Goal: Information Seeking & Learning: Learn about a topic

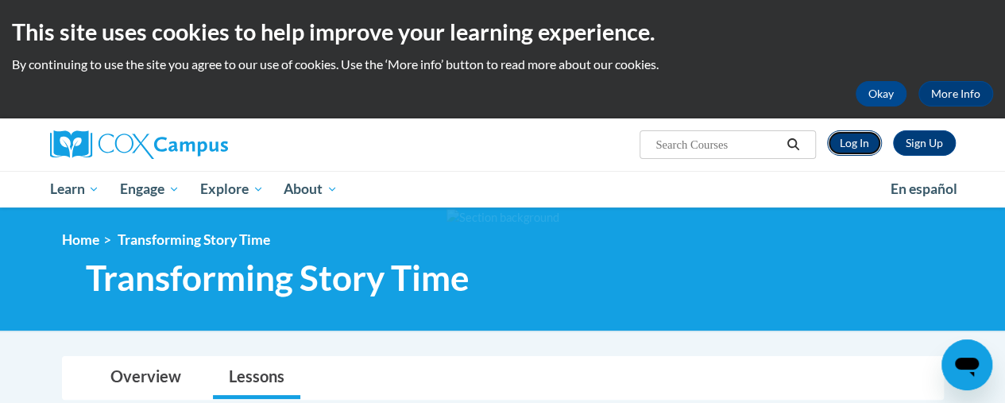
click at [855, 141] on link "Log In" at bounding box center [854, 142] width 55 height 25
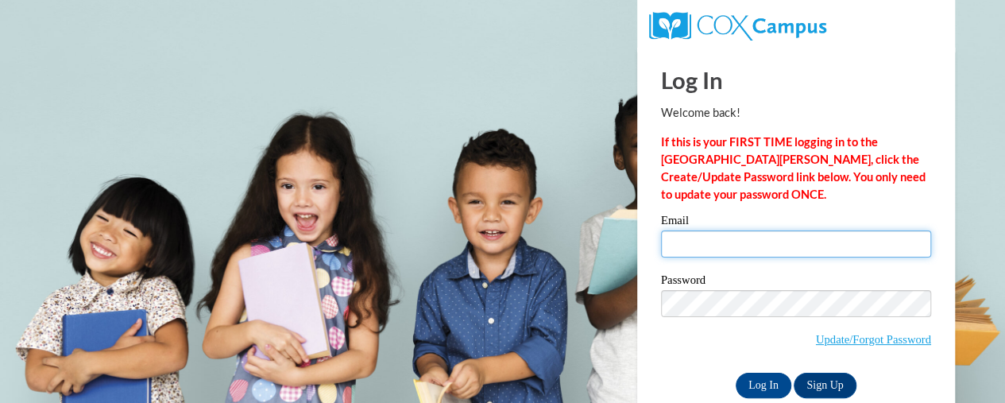
click at [713, 239] on input "Email" at bounding box center [796, 243] width 270 height 27
type input "vanessap@ymca.org"
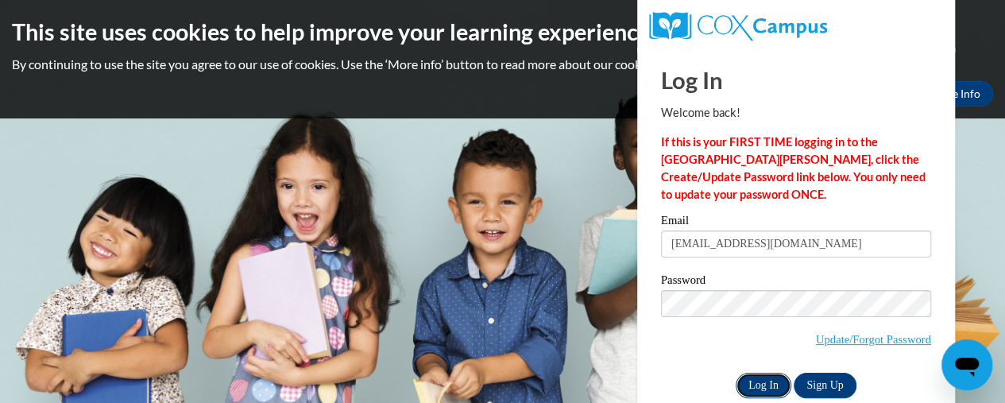
click at [765, 387] on input "Log In" at bounding box center [764, 385] width 56 height 25
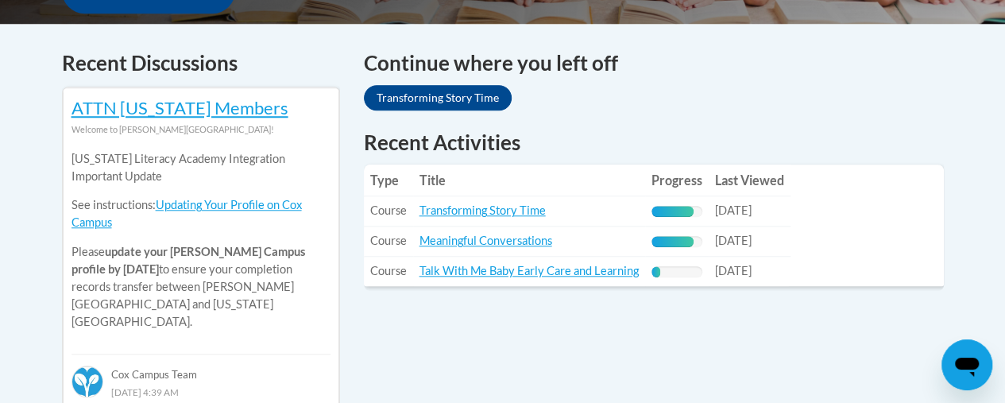
scroll to position [653, 0]
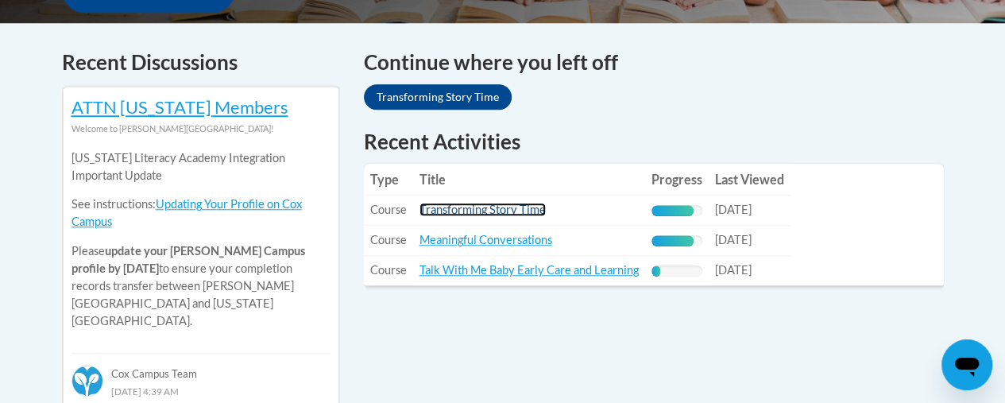
click at [472, 211] on link "Transforming Story Time" at bounding box center [483, 210] width 126 height 14
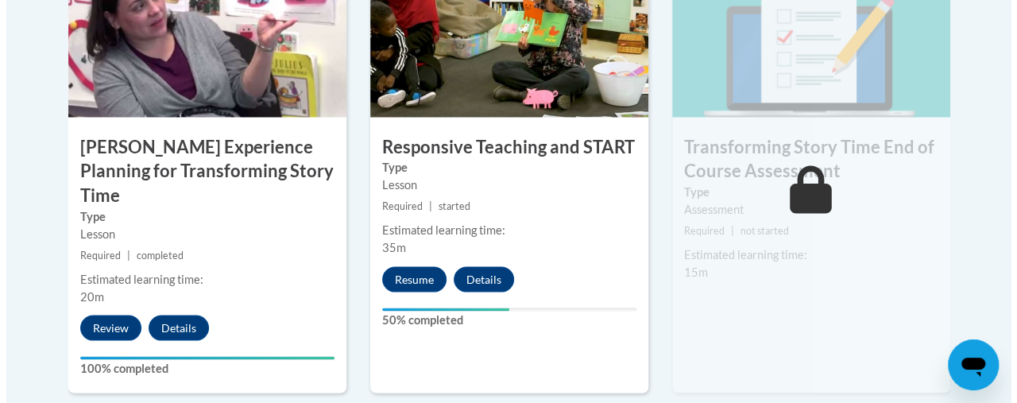
scroll to position [1478, 0]
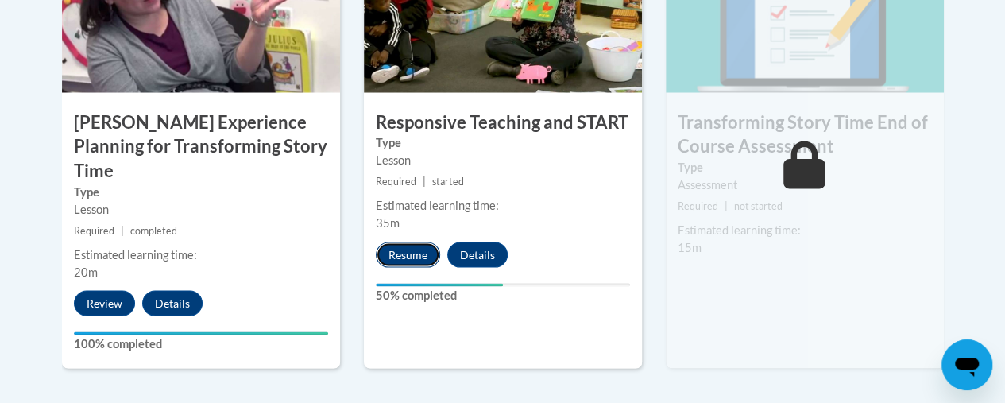
click at [416, 247] on button "Resume" at bounding box center [408, 254] width 64 height 25
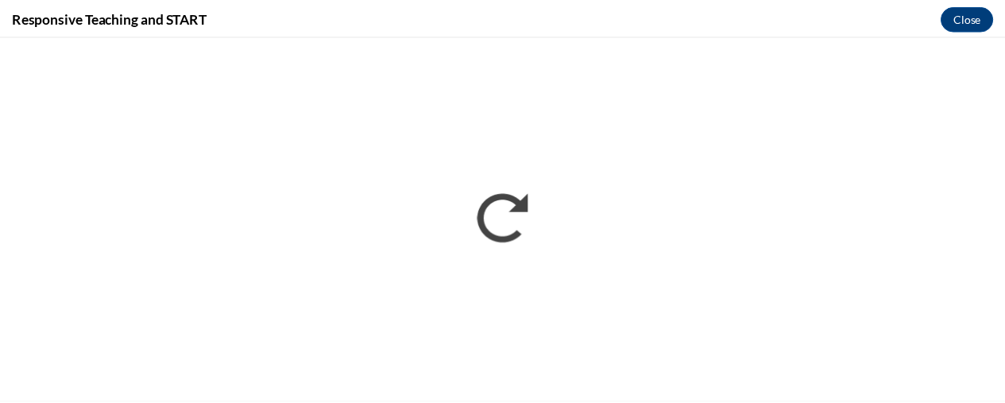
scroll to position [0, 0]
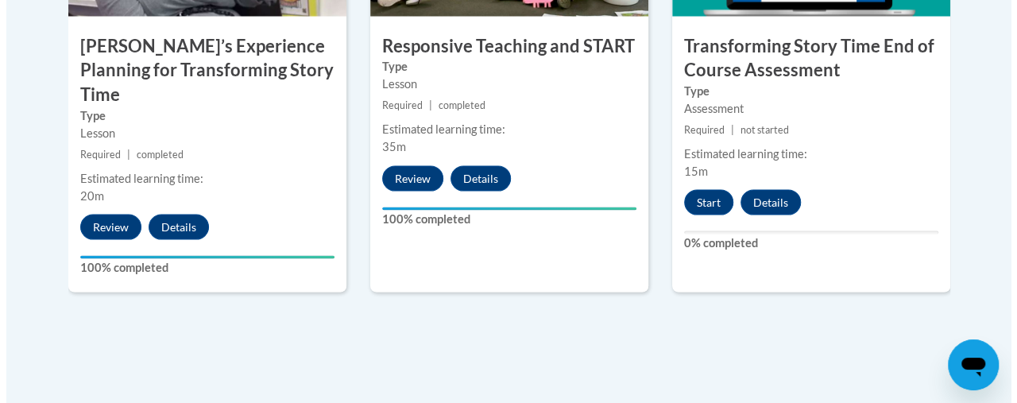
scroll to position [1558, 0]
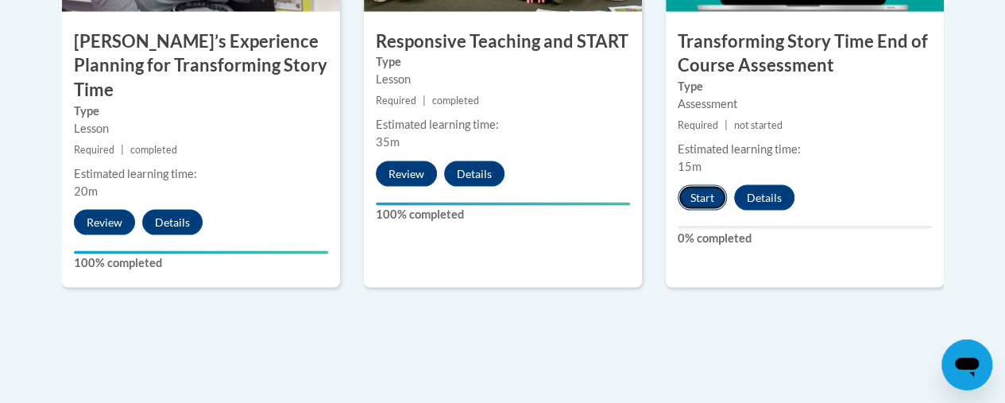
click at [712, 195] on button "Start" at bounding box center [702, 197] width 49 height 25
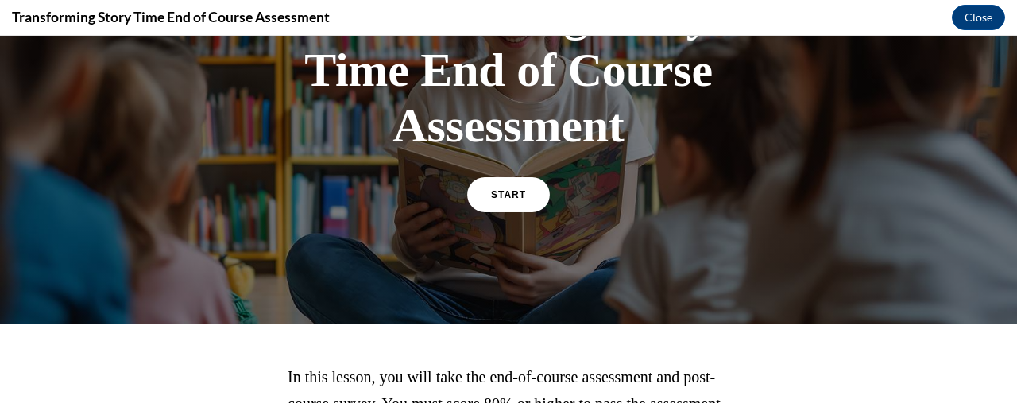
scroll to position [230, 0]
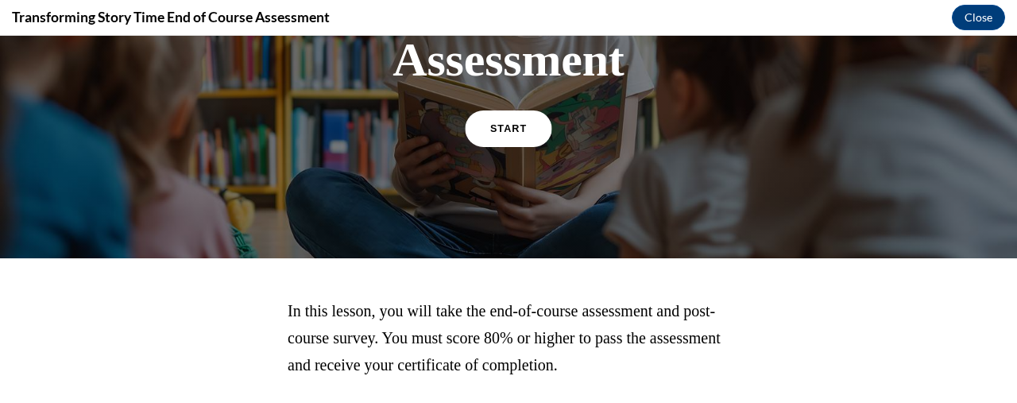
click at [493, 134] on link "START" at bounding box center [508, 128] width 87 height 37
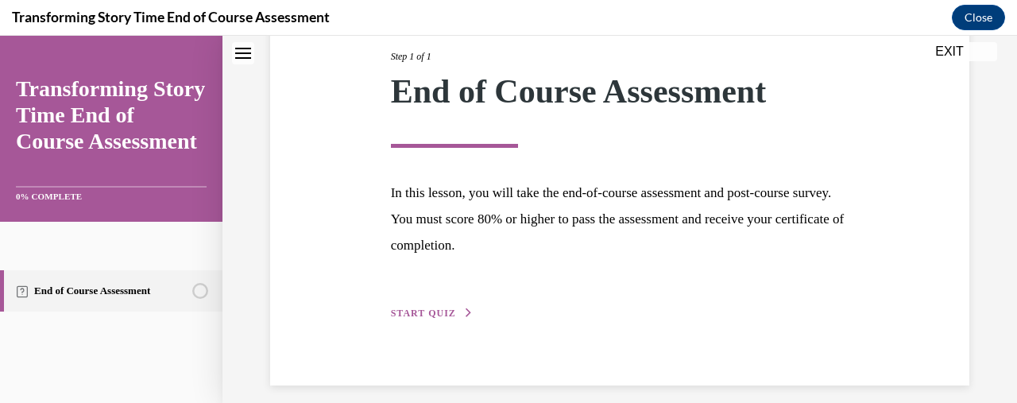
scroll to position [221, 0]
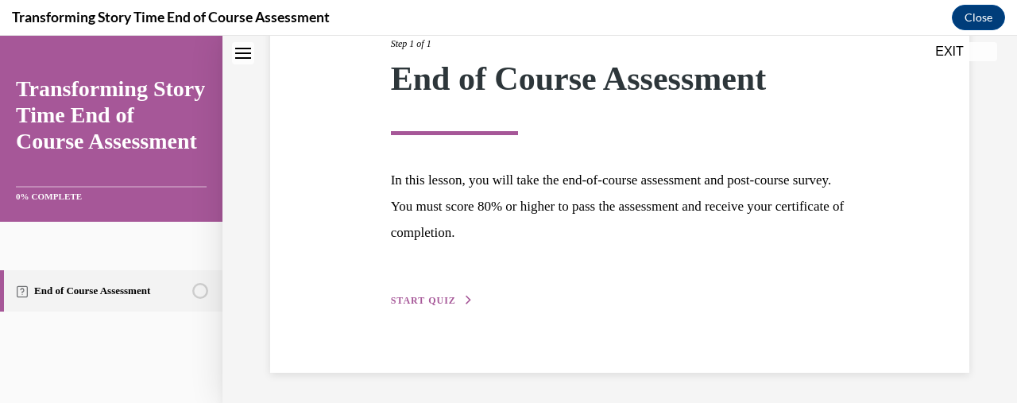
click at [431, 296] on span "START QUIZ" at bounding box center [423, 300] width 65 height 11
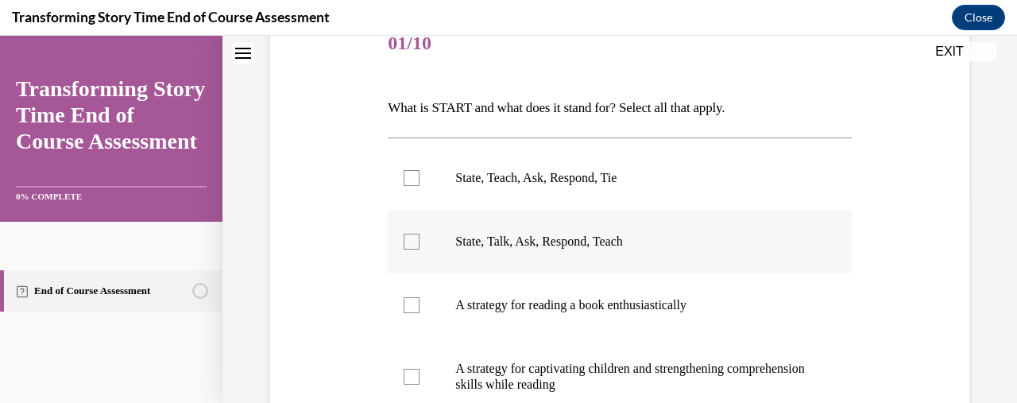
scroll to position [208, 0]
click at [421, 244] on label "State, Talk, Ask, Respond, Teach" at bounding box center [619, 242] width 463 height 64
click at [420, 244] on input "State, Talk, Ask, Respond, Teach" at bounding box center [412, 242] width 16 height 16
checkbox input "true"
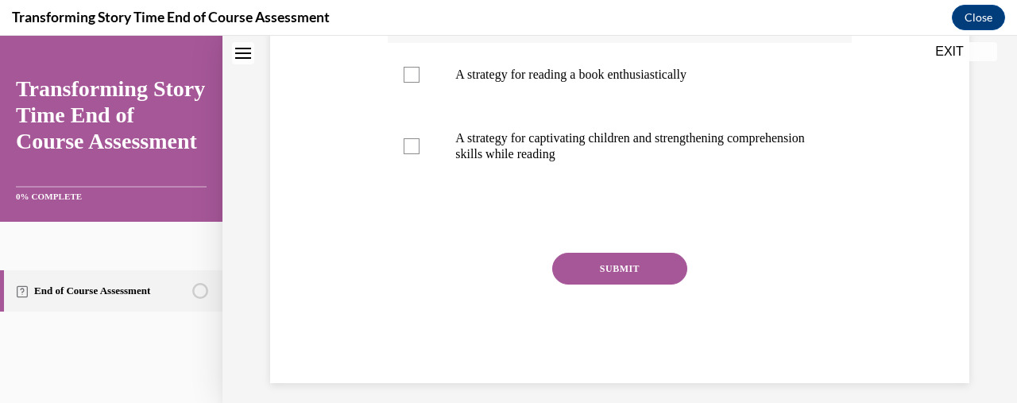
scroll to position [450, 0]
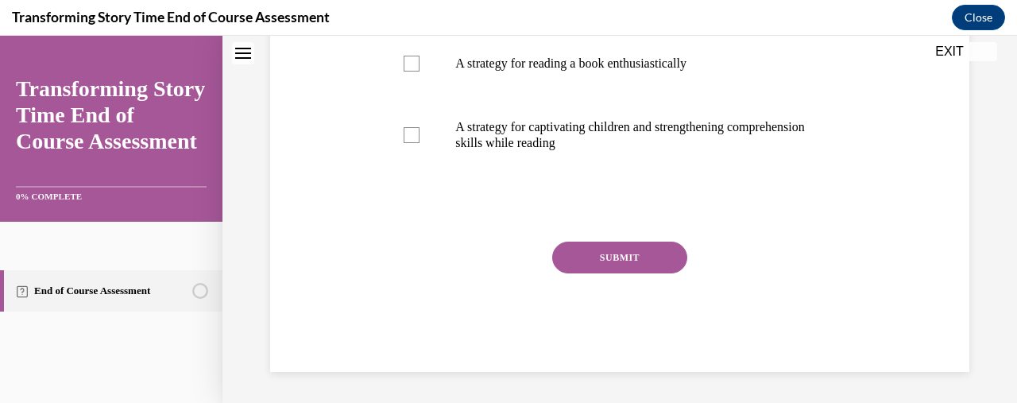
click at [607, 243] on button "SUBMIT" at bounding box center [619, 258] width 135 height 32
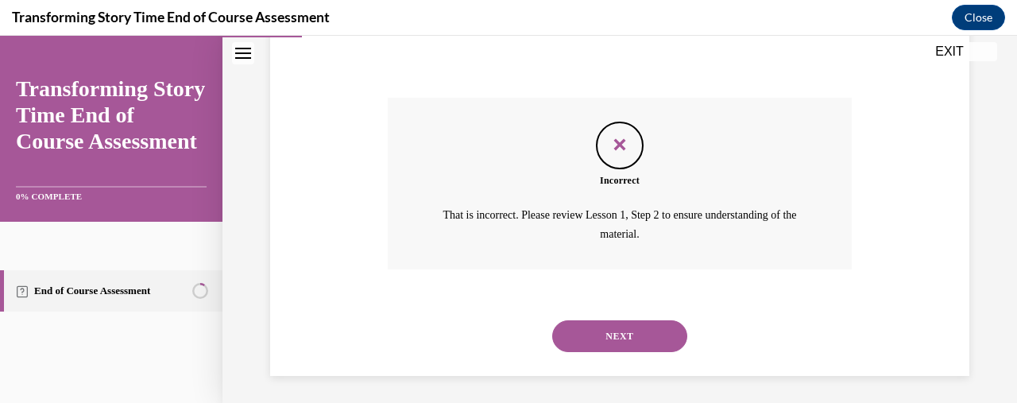
scroll to position [597, 0]
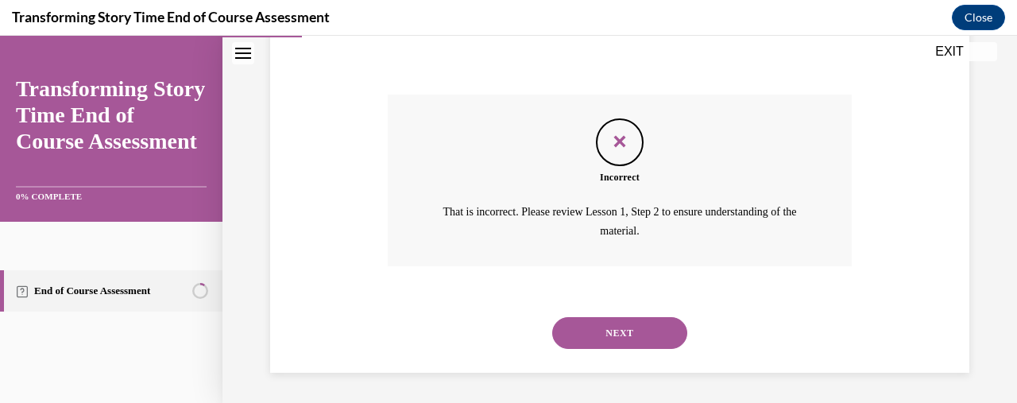
click at [599, 325] on button "NEXT" at bounding box center [619, 333] width 135 height 32
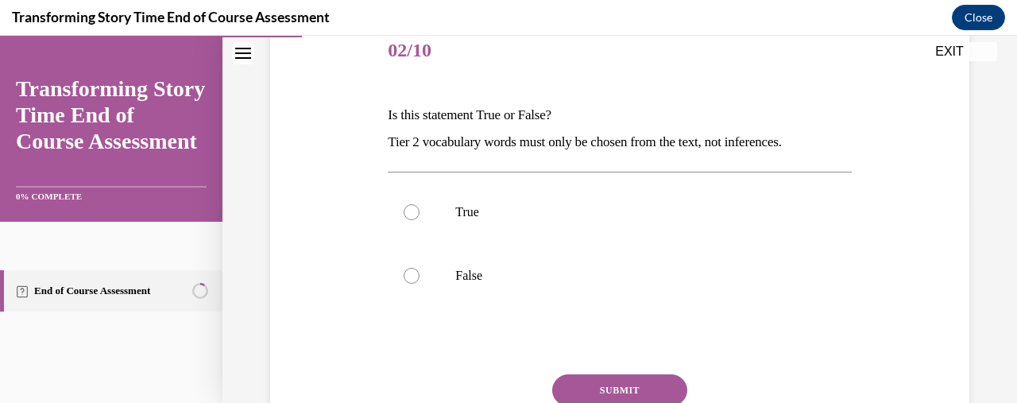
scroll to position [199, 0]
click at [547, 260] on label "False" at bounding box center [619, 278] width 463 height 64
click at [420, 269] on input "False" at bounding box center [412, 277] width 16 height 16
radio input "true"
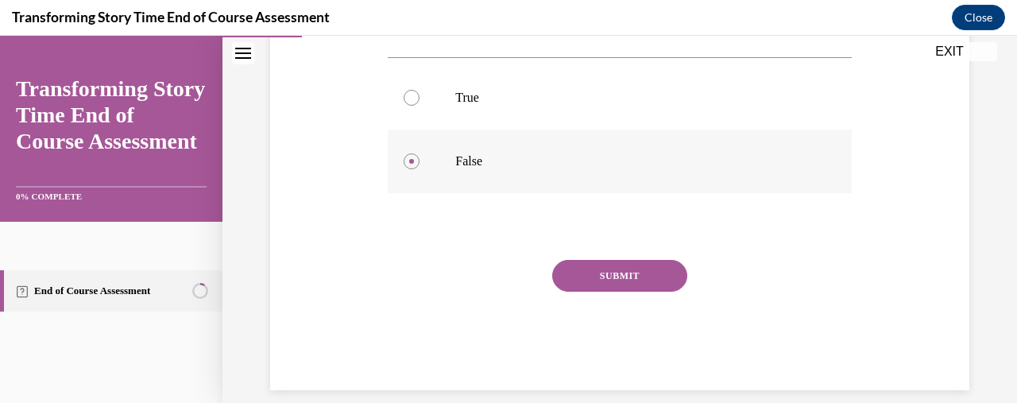
scroll to position [316, 0]
click at [578, 270] on button "SUBMIT" at bounding box center [619, 275] width 135 height 32
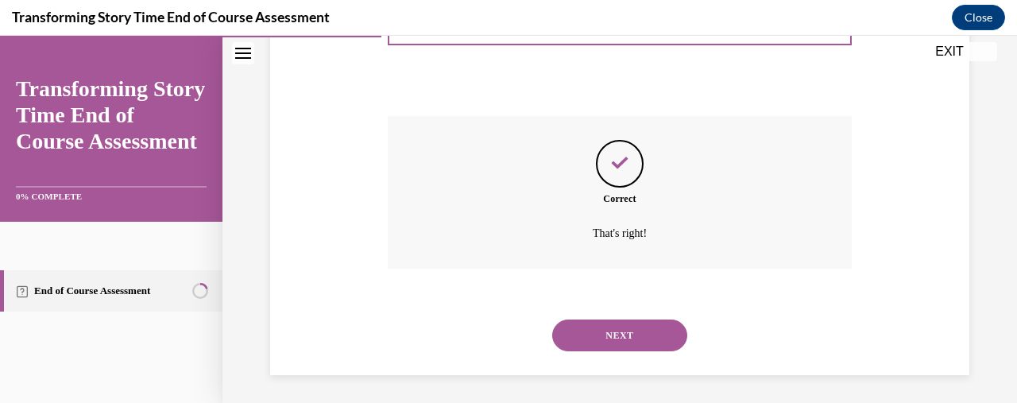
scroll to position [462, 0]
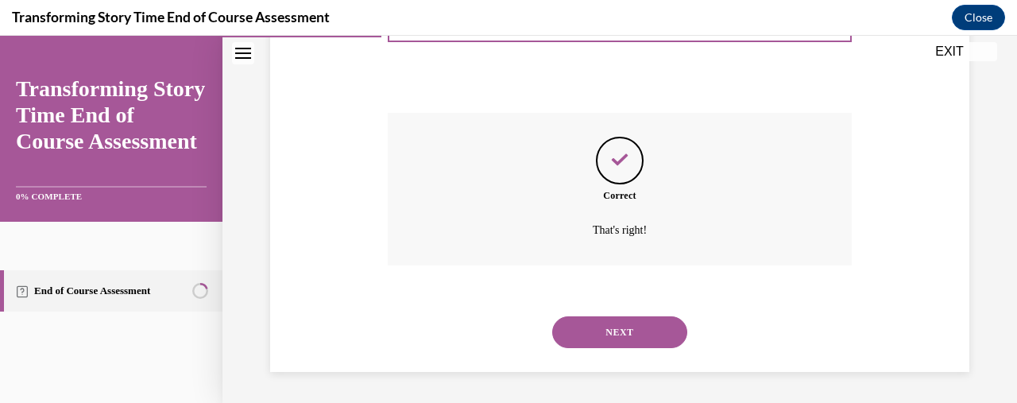
click at [602, 331] on button "NEXT" at bounding box center [619, 332] width 135 height 32
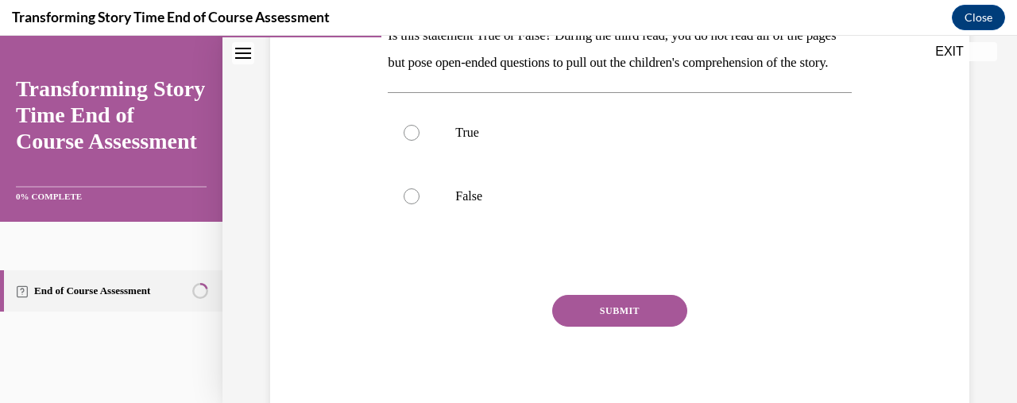
scroll to position [281, 0]
click at [417, 155] on label "True" at bounding box center [619, 132] width 463 height 64
click at [417, 140] on input "True" at bounding box center [412, 132] width 16 height 16
radio input "true"
click at [601, 326] on button "SUBMIT" at bounding box center [619, 310] width 135 height 32
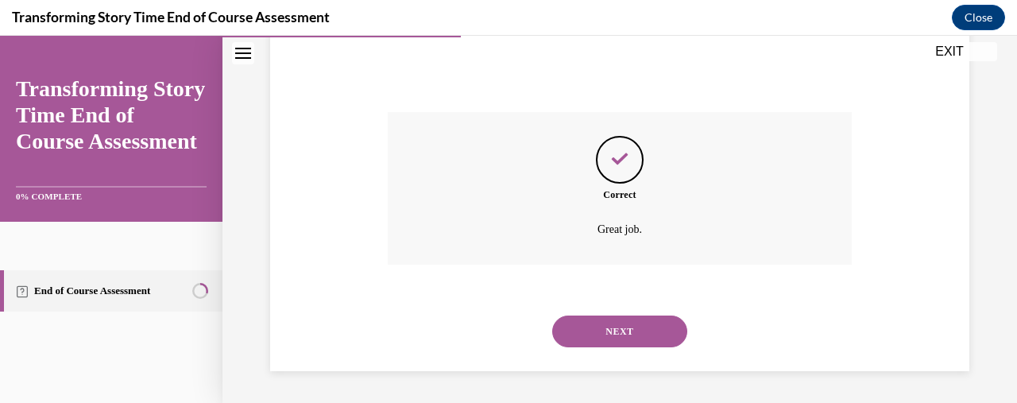
scroll to position [489, 0]
click at [593, 328] on button "NEXT" at bounding box center [619, 331] width 135 height 32
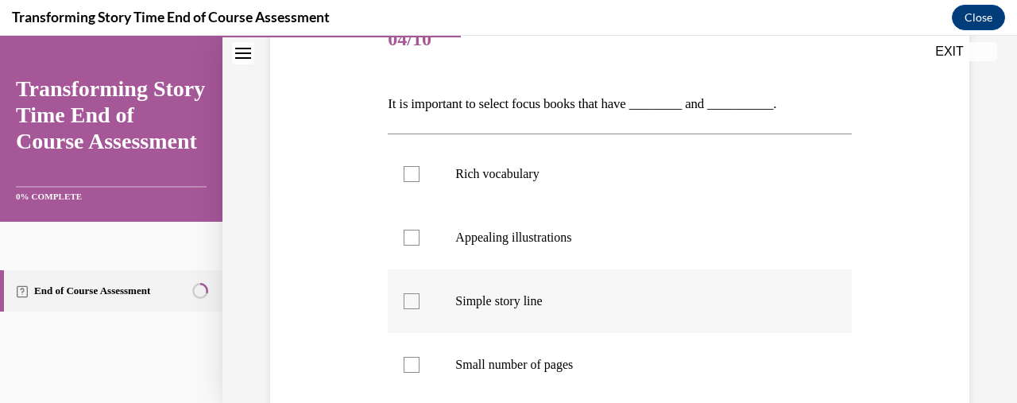
scroll to position [208, 0]
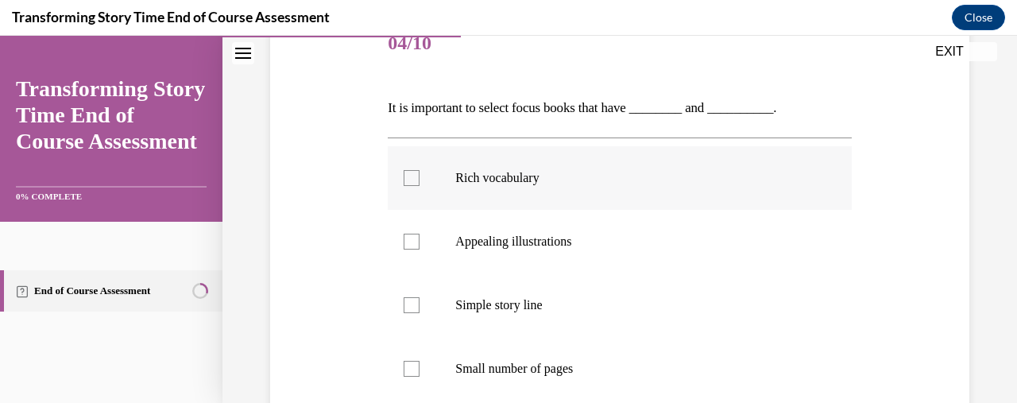
click at [558, 202] on label "Rich vocabulary" at bounding box center [619, 178] width 463 height 64
click at [420, 186] on input "Rich vocabulary" at bounding box center [412, 178] width 16 height 16
checkbox input "true"
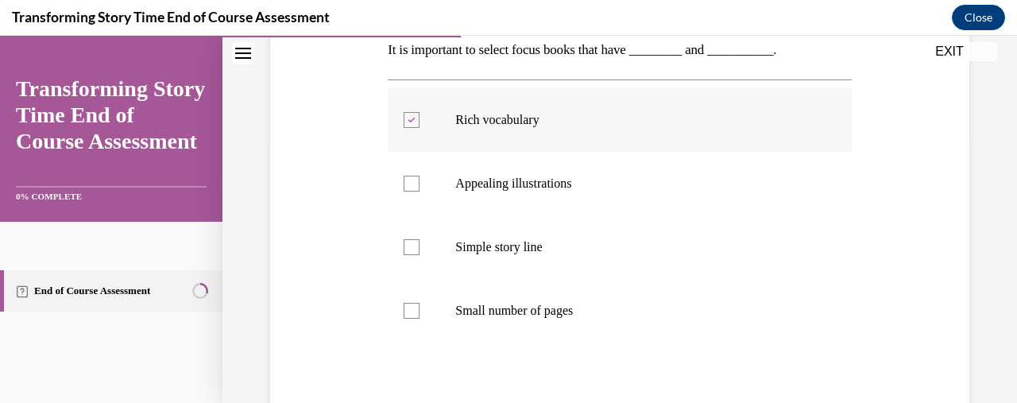
scroll to position [288, 0]
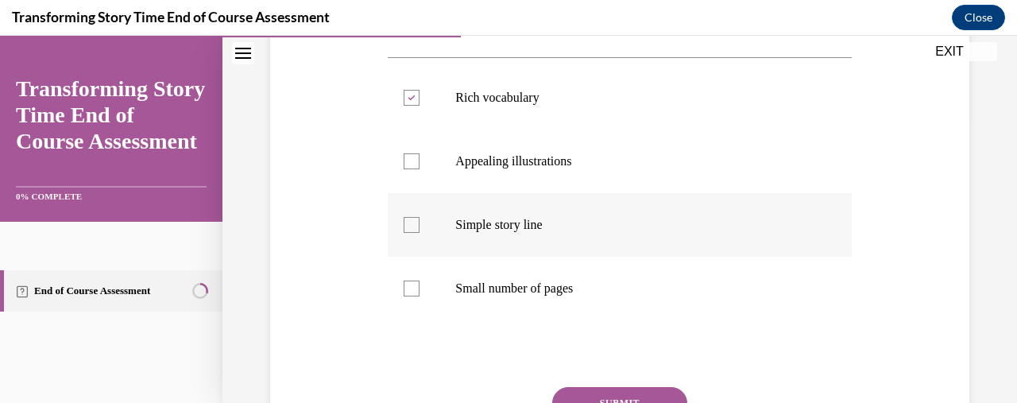
click at [410, 231] on div at bounding box center [412, 225] width 16 height 16
click at [410, 231] on input "Simple story line" at bounding box center [412, 225] width 16 height 16
checkbox input "true"
click at [405, 168] on div at bounding box center [412, 161] width 16 height 16
click at [405, 168] on input "Appealing illustrations" at bounding box center [412, 161] width 16 height 16
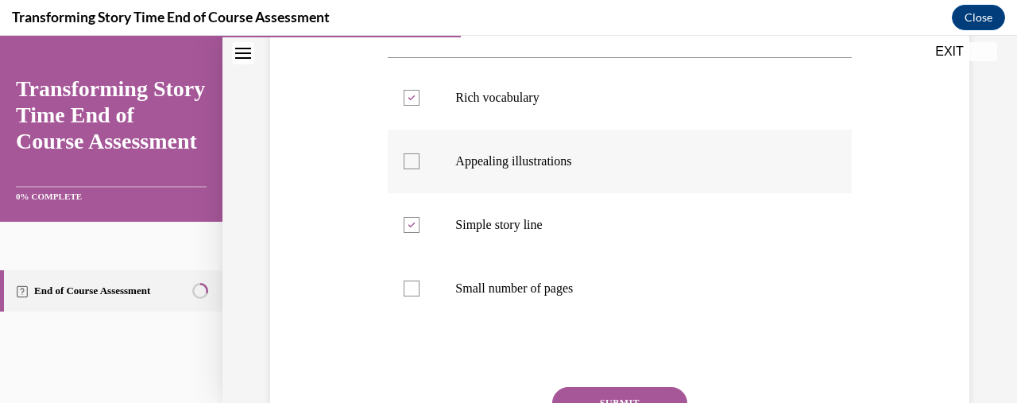
checkbox input "true"
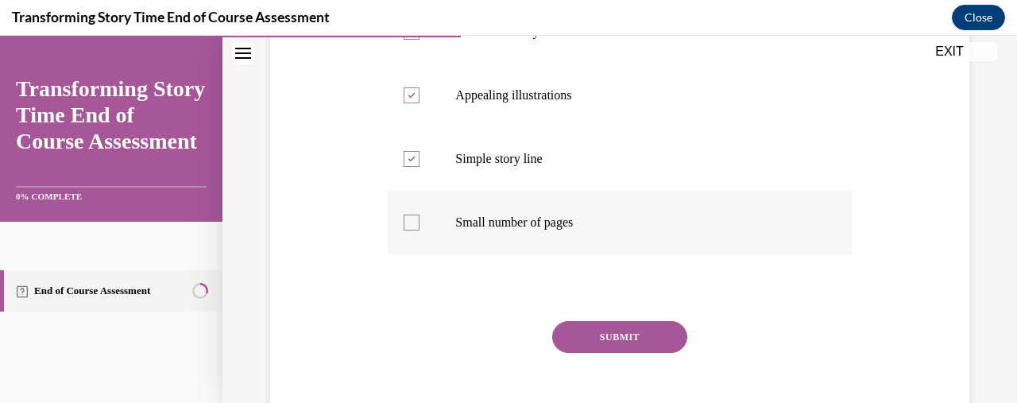
scroll to position [377, 0]
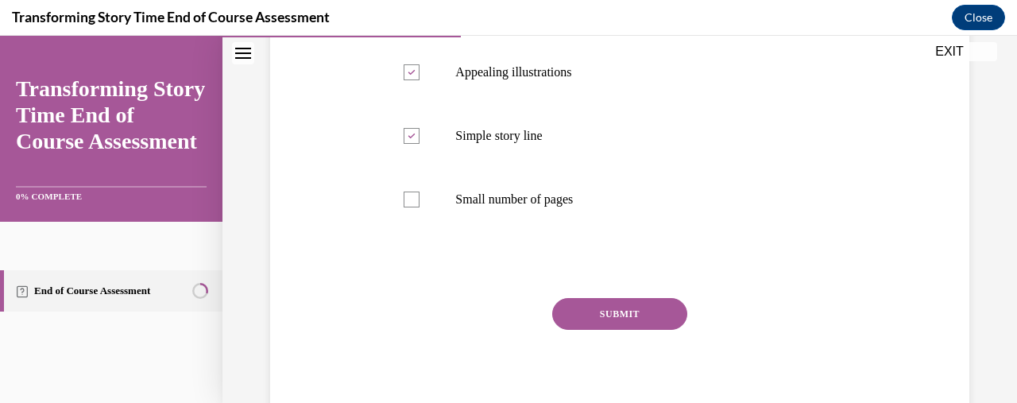
click at [620, 313] on button "SUBMIT" at bounding box center [619, 314] width 135 height 32
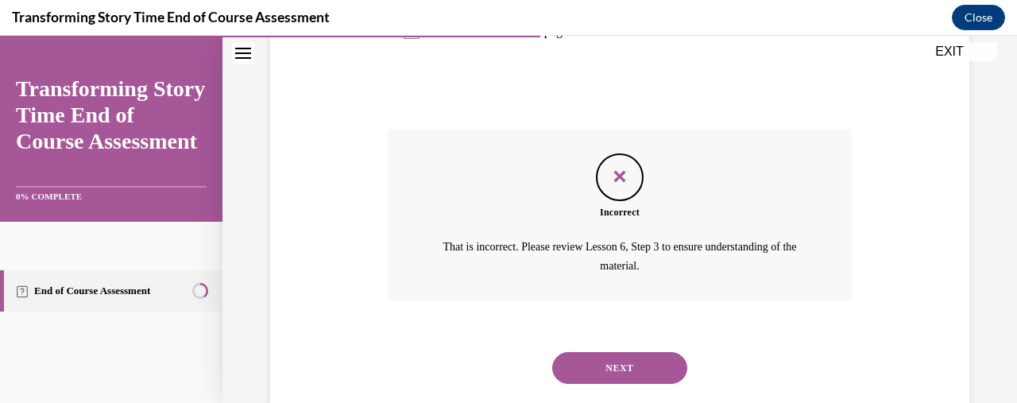
scroll to position [581, 0]
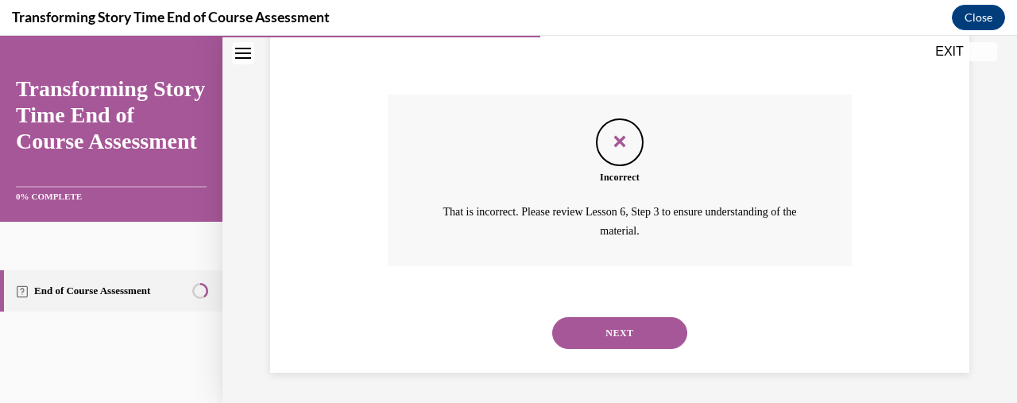
click at [594, 327] on button "NEXT" at bounding box center [619, 333] width 135 height 32
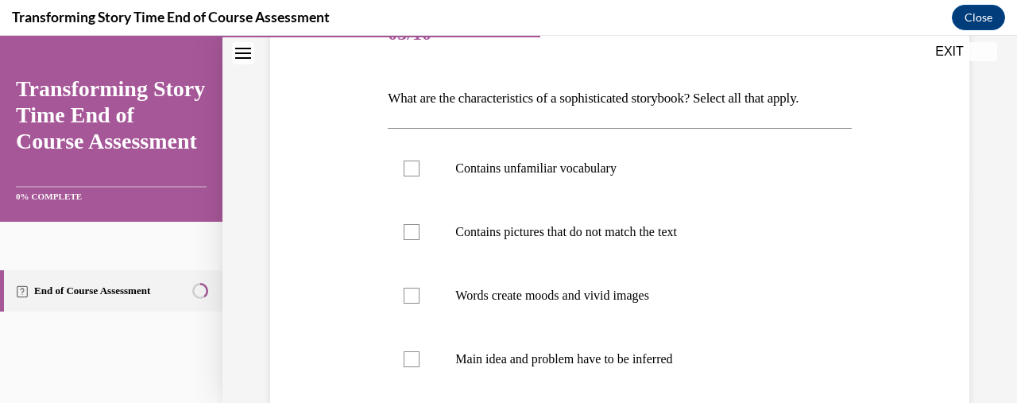
scroll to position [205, 0]
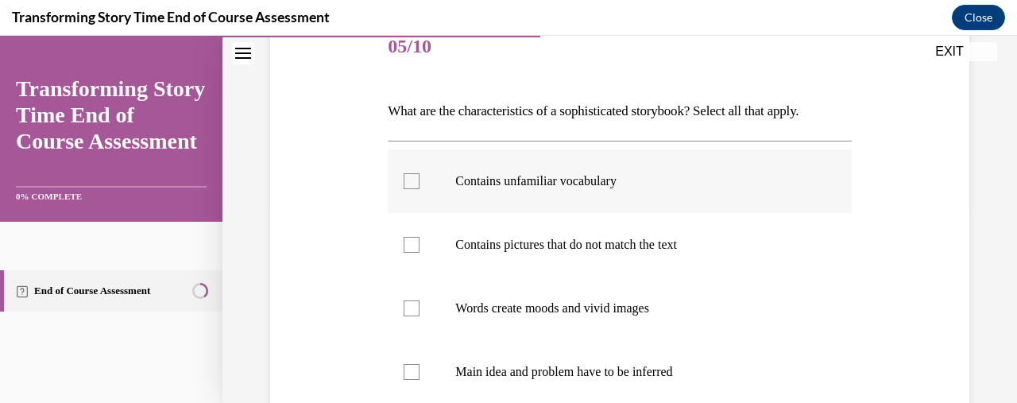
click at [558, 185] on p "Contains unfamiliar vocabulary" at bounding box center [633, 181] width 356 height 16
click at [420, 185] on input "Contains unfamiliar vocabulary" at bounding box center [412, 181] width 16 height 16
checkbox input "true"
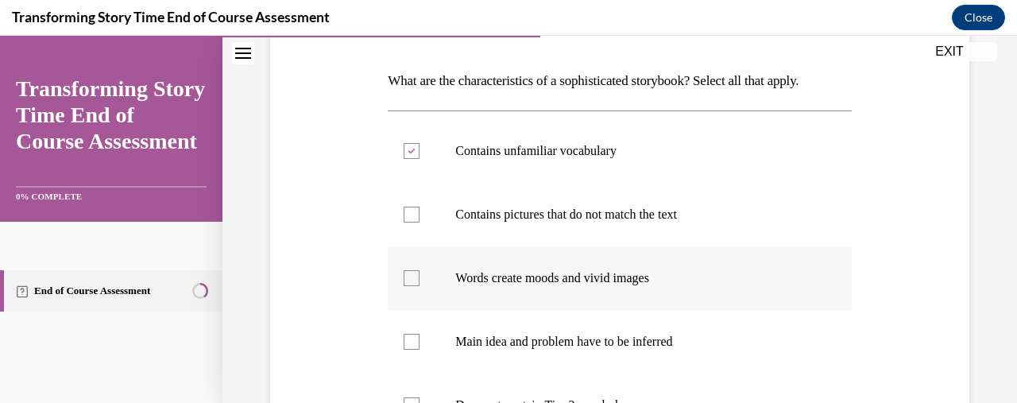
scroll to position [246, 0]
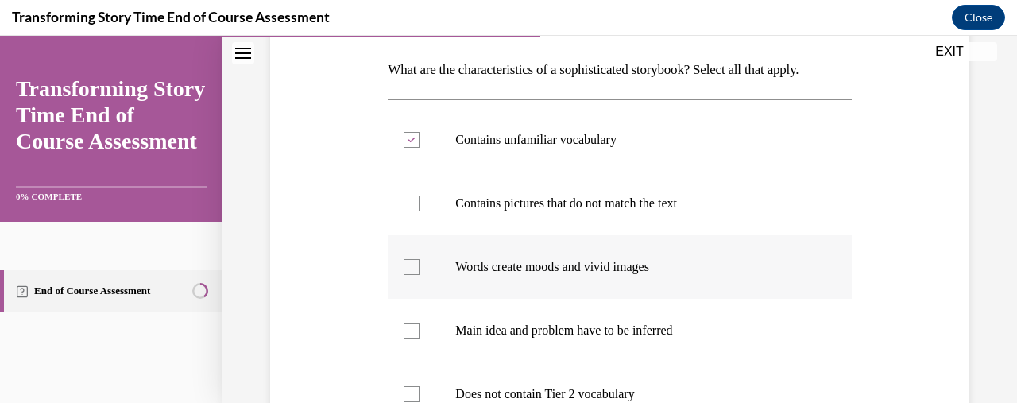
click at [565, 278] on label "Words create moods and vivid images" at bounding box center [619, 267] width 463 height 64
click at [420, 275] on input "Words create moods and vivid images" at bounding box center [412, 267] width 16 height 16
checkbox input "true"
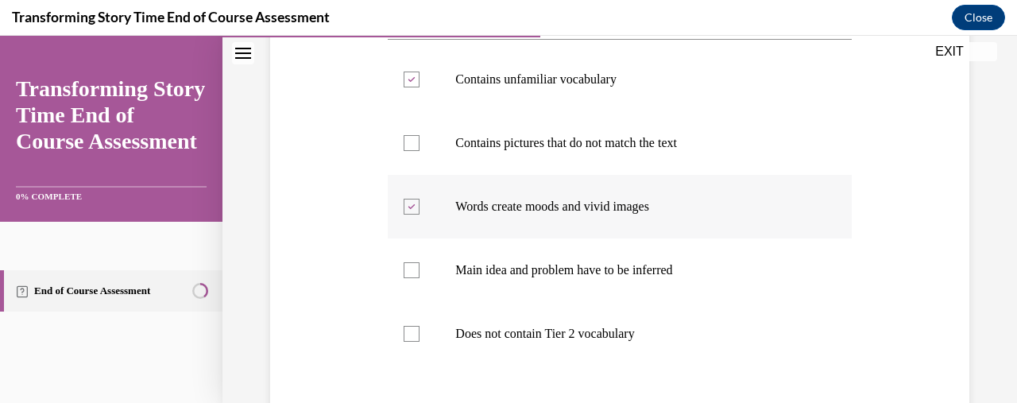
scroll to position [308, 0]
click at [563, 283] on label "Main idea and problem have to be inferred" at bounding box center [619, 269] width 463 height 64
click at [420, 276] on input "Main idea and problem have to be inferred" at bounding box center [412, 269] width 16 height 16
checkbox input "true"
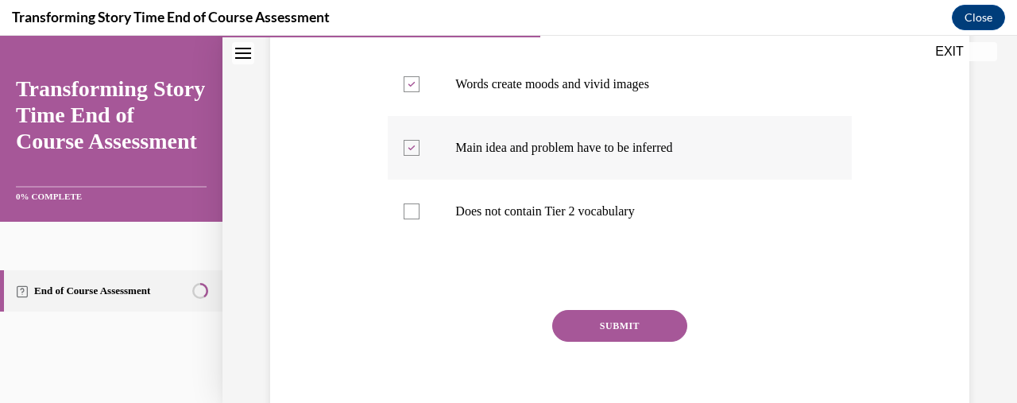
scroll to position [431, 0]
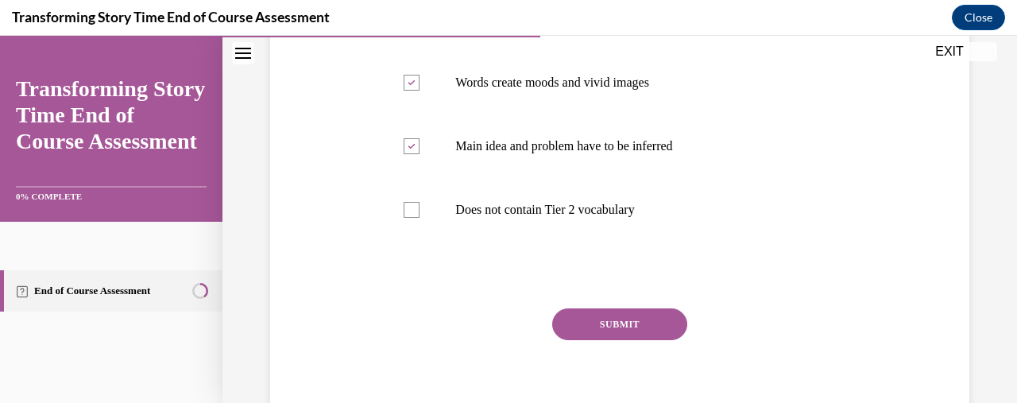
click at [597, 322] on button "SUBMIT" at bounding box center [619, 324] width 135 height 32
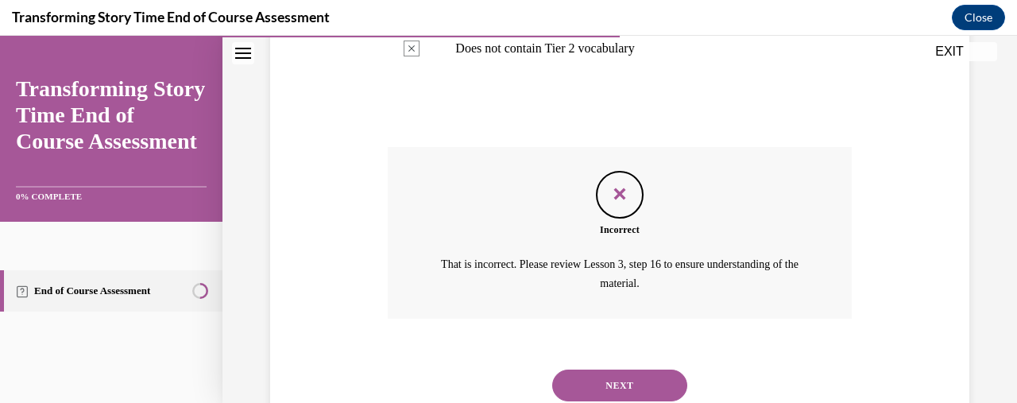
scroll to position [613, 0]
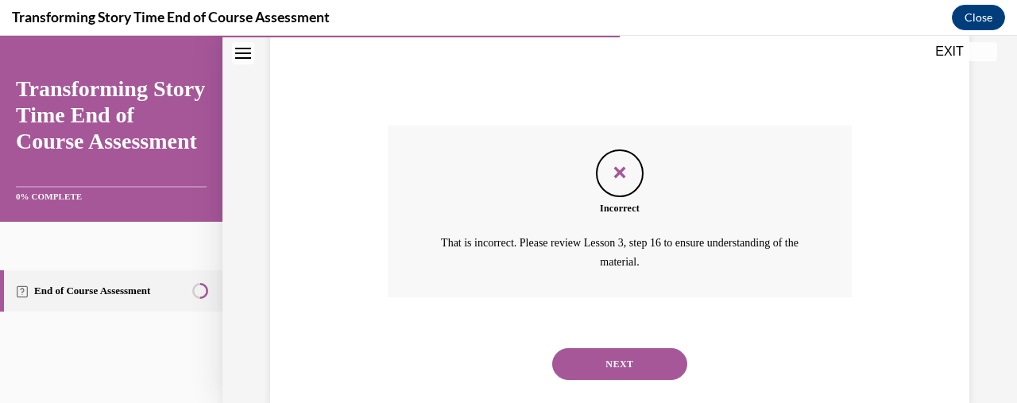
click at [599, 359] on button "NEXT" at bounding box center [619, 364] width 135 height 32
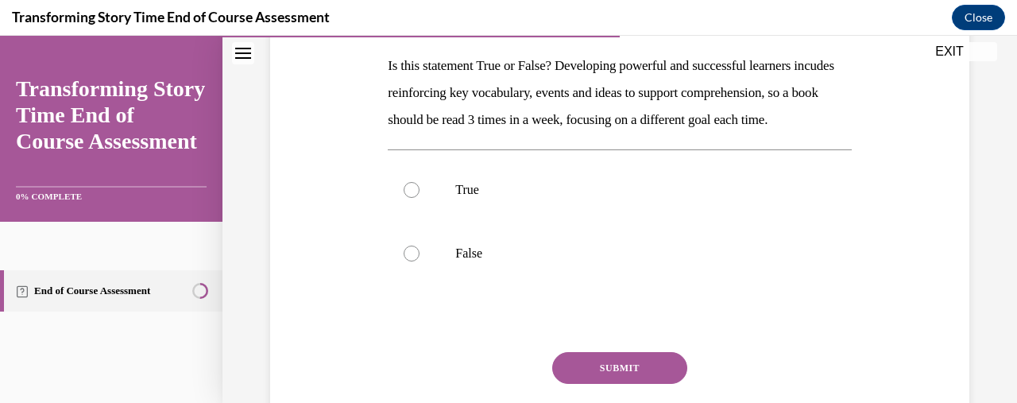
scroll to position [253, 0]
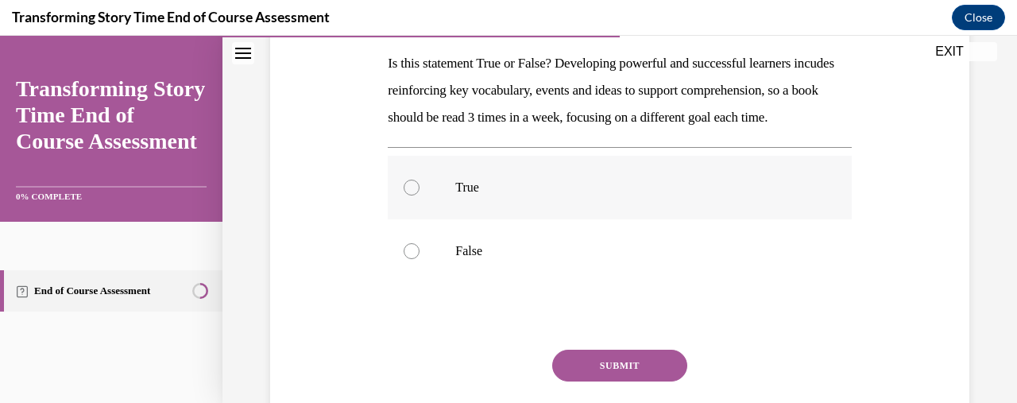
click at [413, 203] on label "True" at bounding box center [619, 188] width 463 height 64
click at [413, 195] on input "True" at bounding box center [412, 188] width 16 height 16
radio input "true"
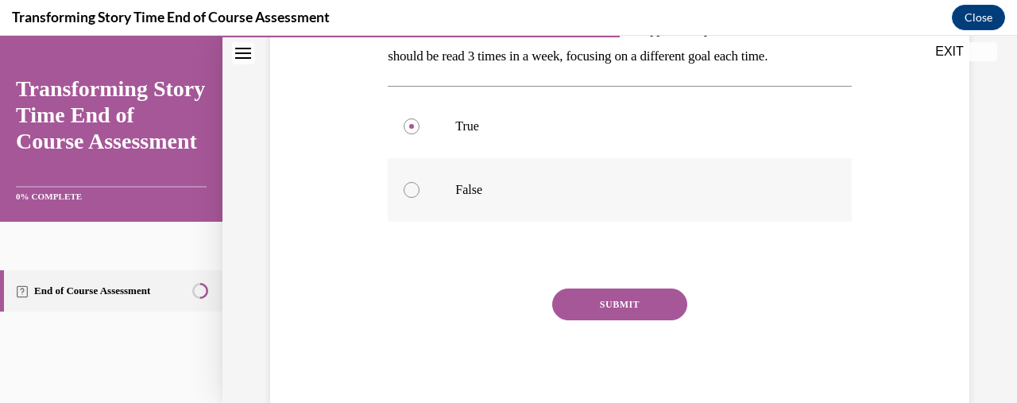
scroll to position [316, 0]
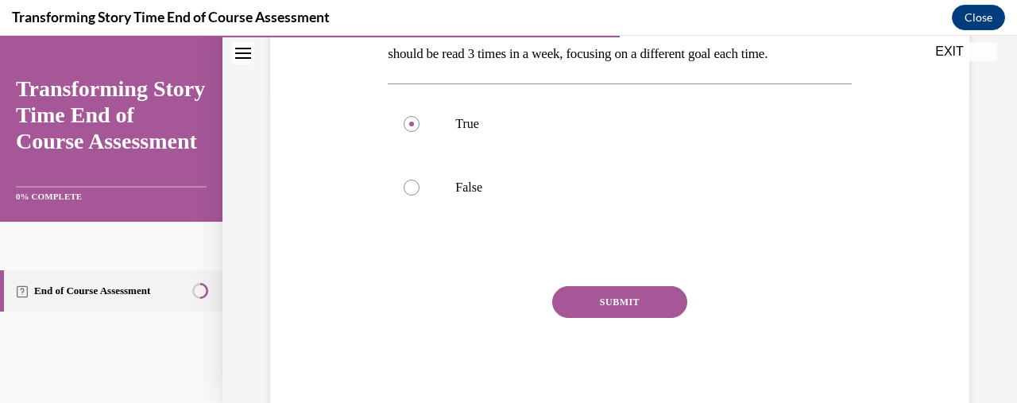
click at [628, 318] on button "SUBMIT" at bounding box center [619, 302] width 135 height 32
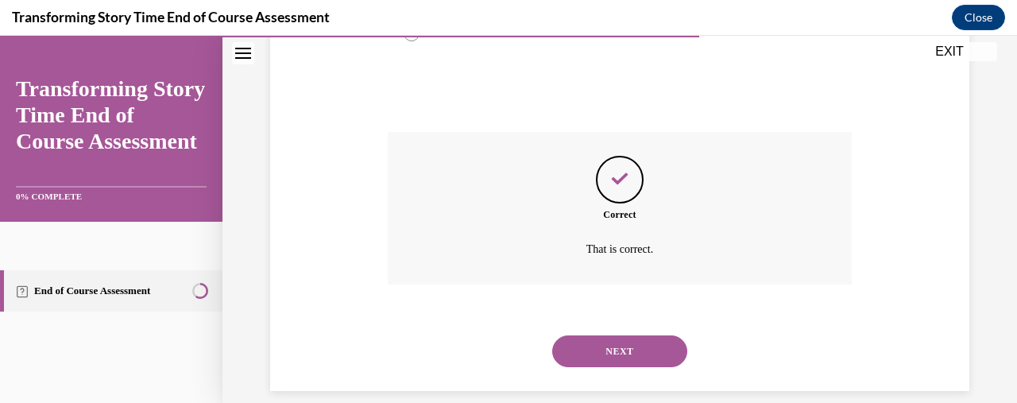
scroll to position [516, 0]
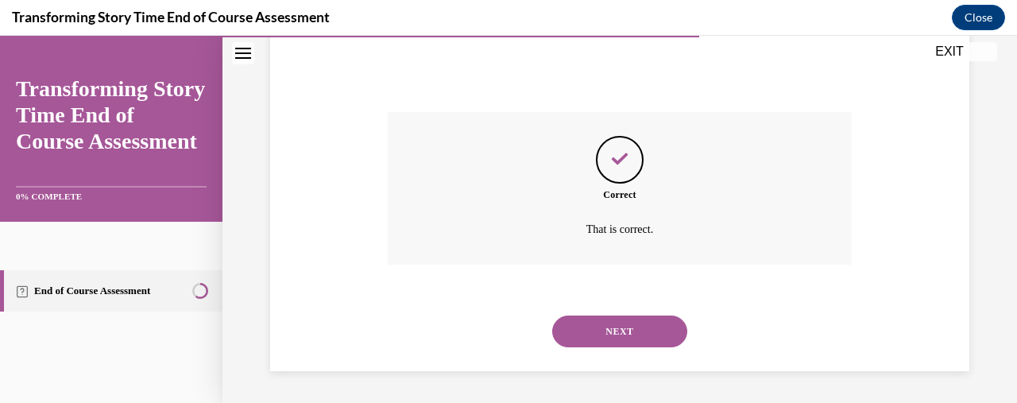
click at [628, 322] on button "NEXT" at bounding box center [619, 331] width 135 height 32
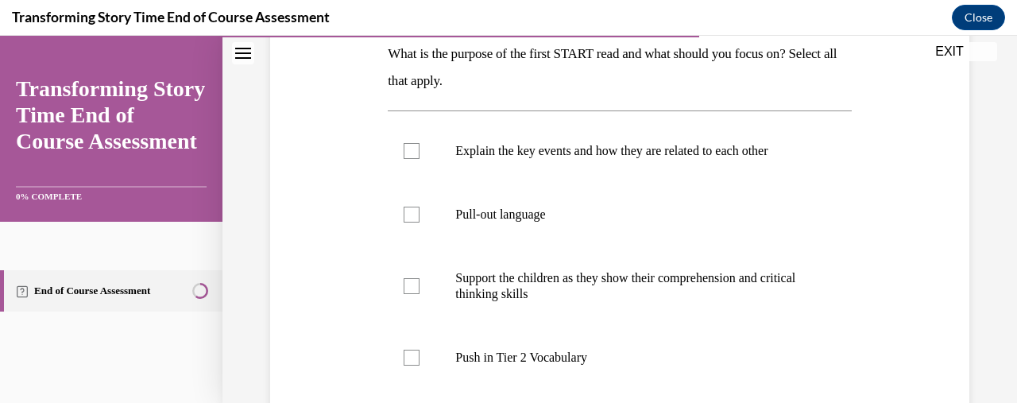
scroll to position [263, 0]
click at [570, 293] on p "Support the children as they show their comprehension and critical thinking ski…" at bounding box center [633, 285] width 356 height 32
click at [420, 293] on input "Support the children as they show their comprehension and critical thinking ski…" at bounding box center [412, 285] width 16 height 16
checkbox input "true"
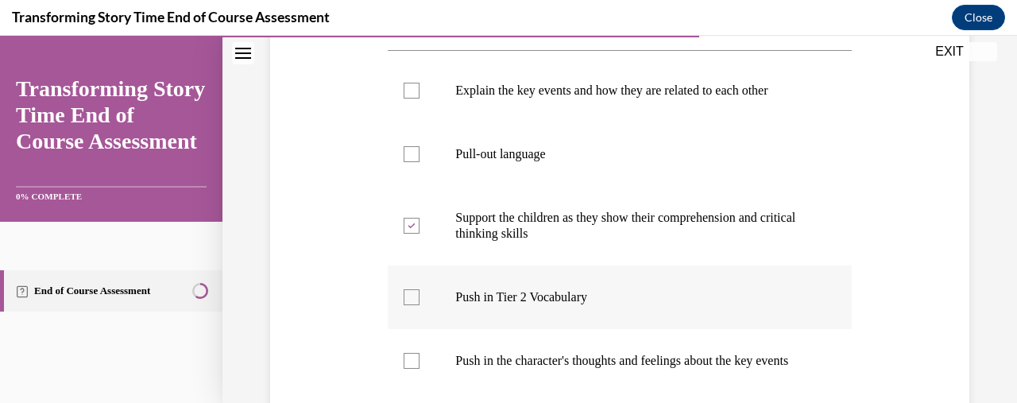
scroll to position [326, 0]
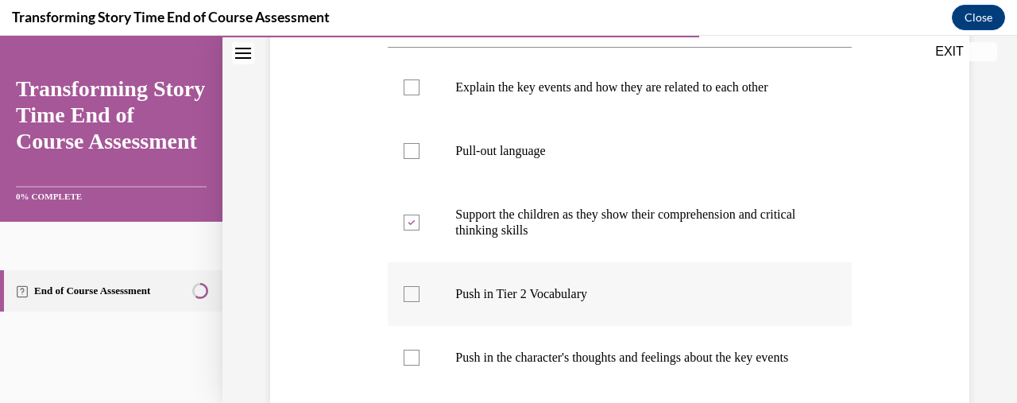
click at [520, 287] on p "Push in Tier 2 Vocabulary" at bounding box center [633, 294] width 356 height 16
click at [420, 287] on input "Push in Tier 2 Vocabulary" at bounding box center [412, 294] width 16 height 16
checkbox input "true"
click at [525, 350] on p "Push in the character's thoughts and feelings about the key events" at bounding box center [633, 358] width 356 height 16
click at [420, 350] on input "Push in the character's thoughts and feelings about the key events" at bounding box center [412, 358] width 16 height 16
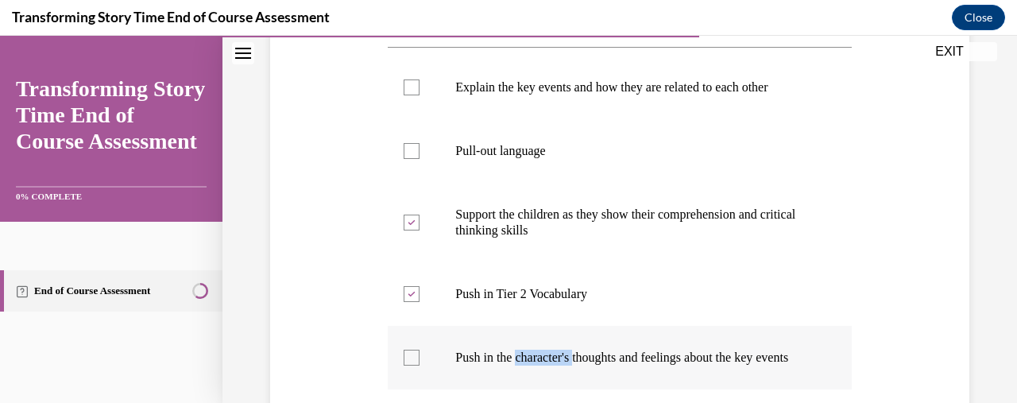
click at [525, 350] on p "Push in the character's thoughts and feelings about the key events" at bounding box center [633, 358] width 356 height 16
click at [420, 350] on input "Push in the character's thoughts and feelings about the key events" at bounding box center [412, 358] width 16 height 16
click at [396, 346] on label "Push in the character's thoughts and feelings about the key events" at bounding box center [619, 358] width 463 height 64
click at [404, 350] on input "Push in the character's thoughts and feelings about the key events" at bounding box center [412, 358] width 16 height 16
checkbox input "true"
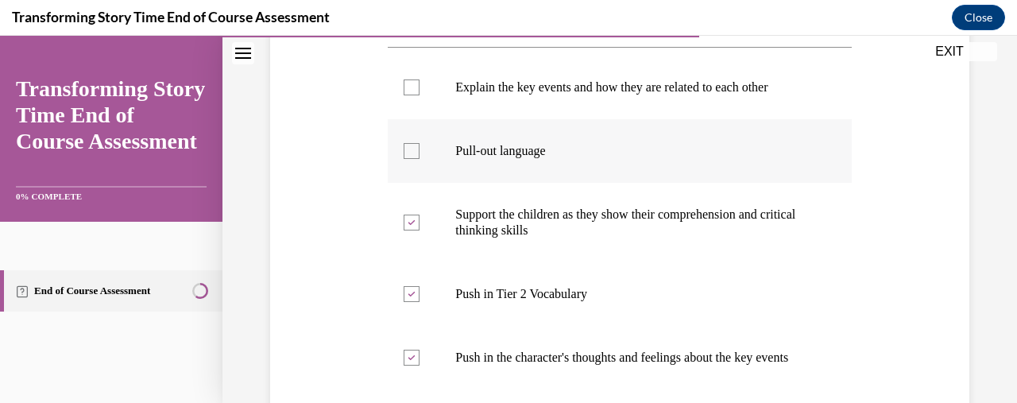
click at [418, 137] on label "Pull-out language" at bounding box center [619, 151] width 463 height 64
click at [418, 143] on input "Pull-out language" at bounding box center [412, 151] width 16 height 16
checkbox input "true"
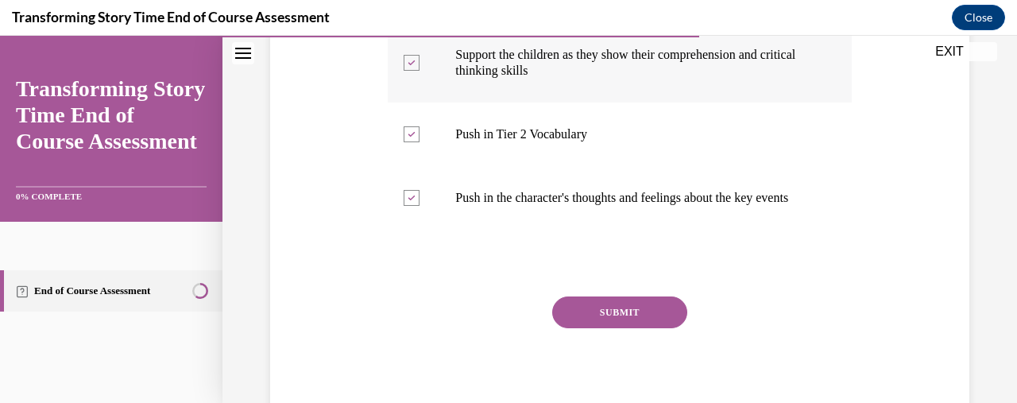
scroll to position [496, 0]
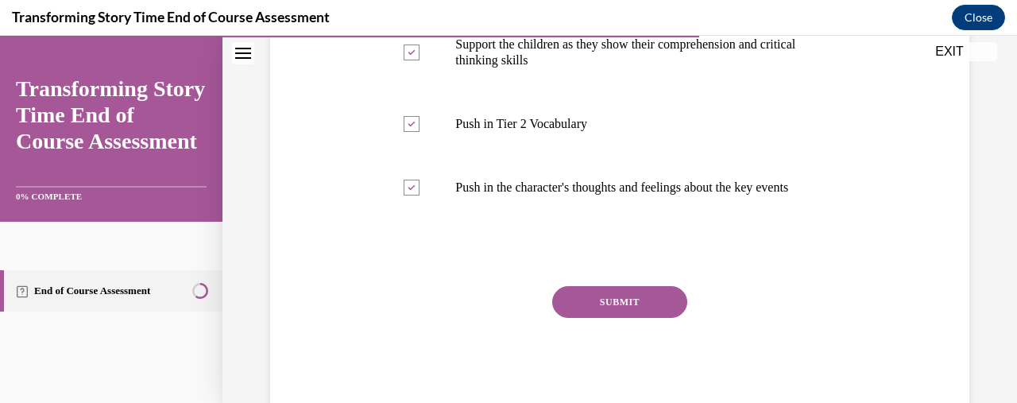
click at [628, 304] on button "SUBMIT" at bounding box center [619, 302] width 135 height 32
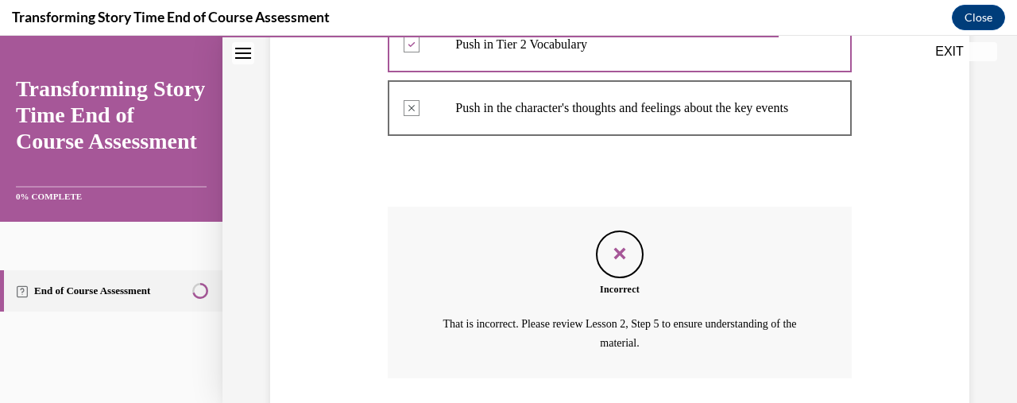
scroll to position [703, 0]
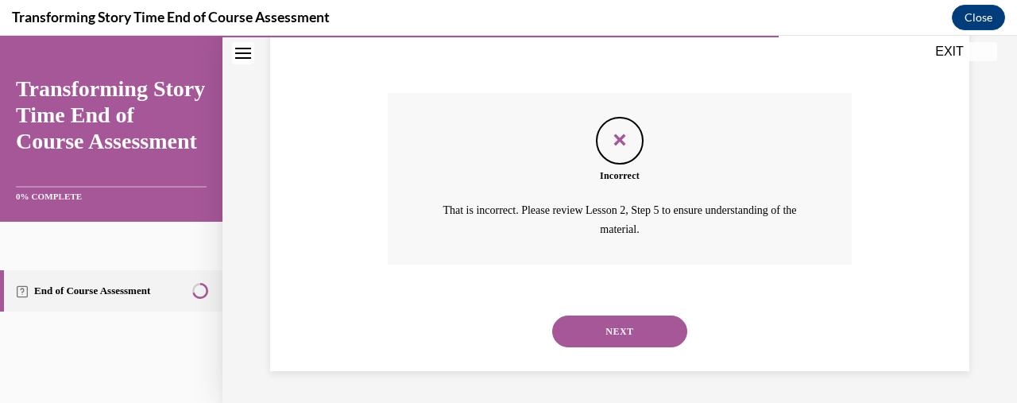
click at [613, 326] on button "NEXT" at bounding box center [619, 331] width 135 height 32
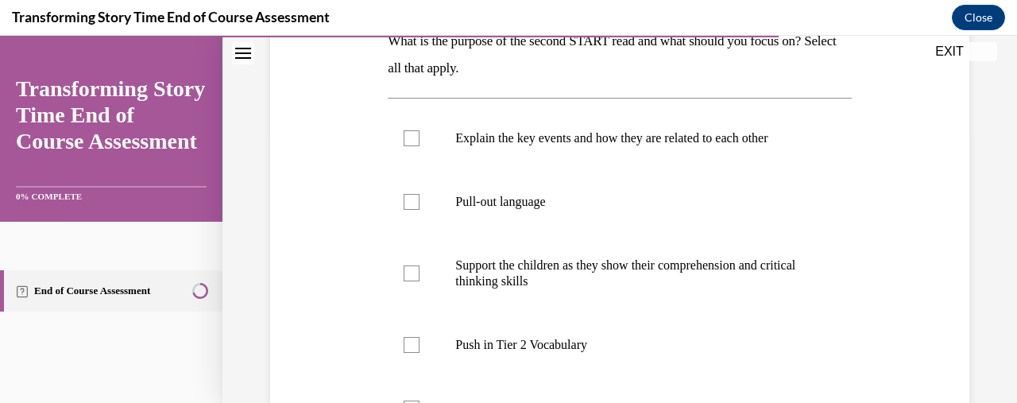
scroll to position [276, 0]
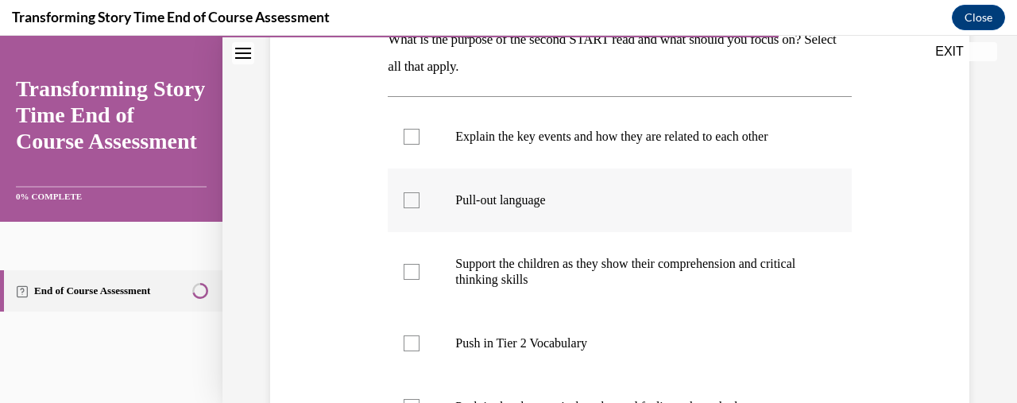
click at [412, 195] on div at bounding box center [412, 200] width 16 height 16
click at [412, 195] on input "Pull-out language" at bounding box center [412, 200] width 16 height 16
checkbox input "true"
click at [421, 265] on label "Support the children as they show their comprehension and critical thinking ski…" at bounding box center [619, 271] width 463 height 79
click at [420, 265] on input "Support the children as they show their comprehension and critical thinking ski…" at bounding box center [412, 272] width 16 height 16
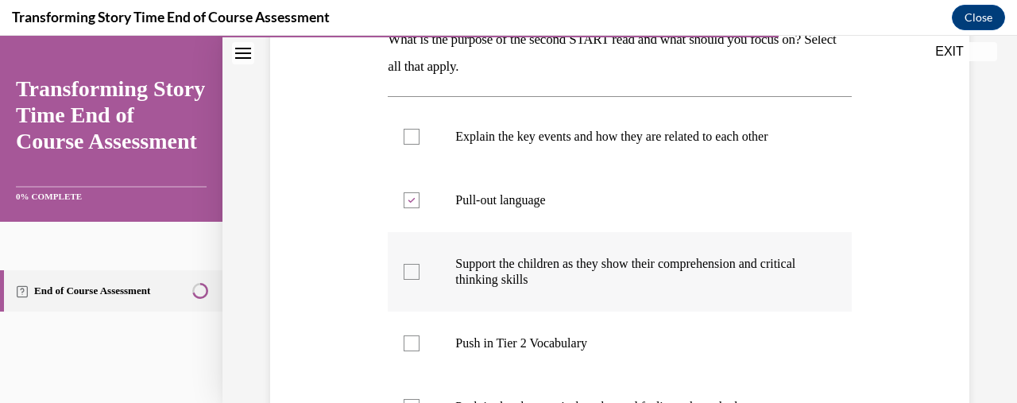
checkbox input "true"
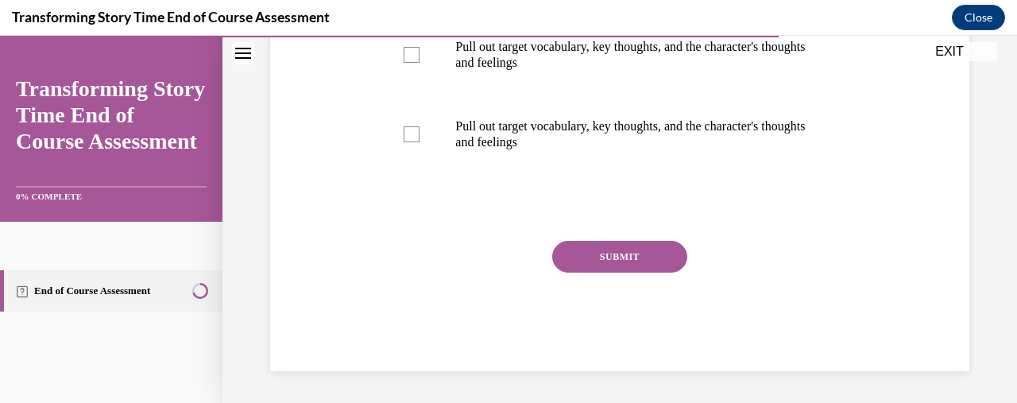
click at [605, 273] on button "SUBMIT" at bounding box center [619, 257] width 135 height 32
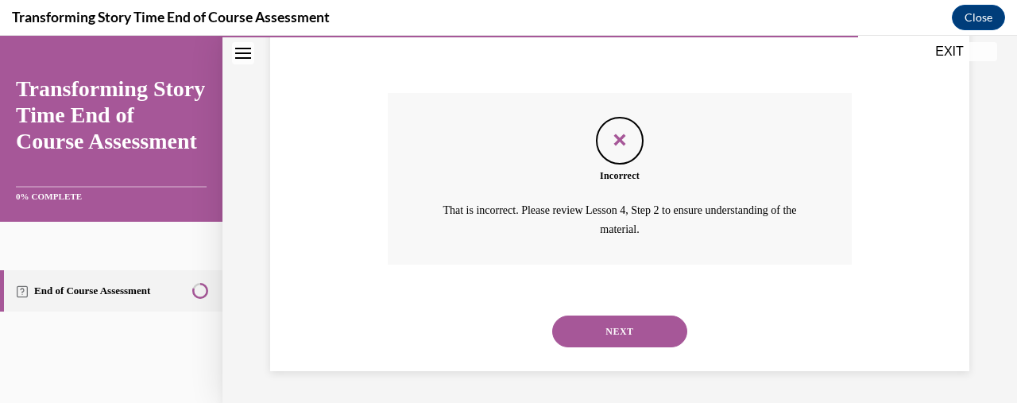
scroll to position [862, 0]
click at [610, 325] on button "NEXT" at bounding box center [619, 331] width 135 height 32
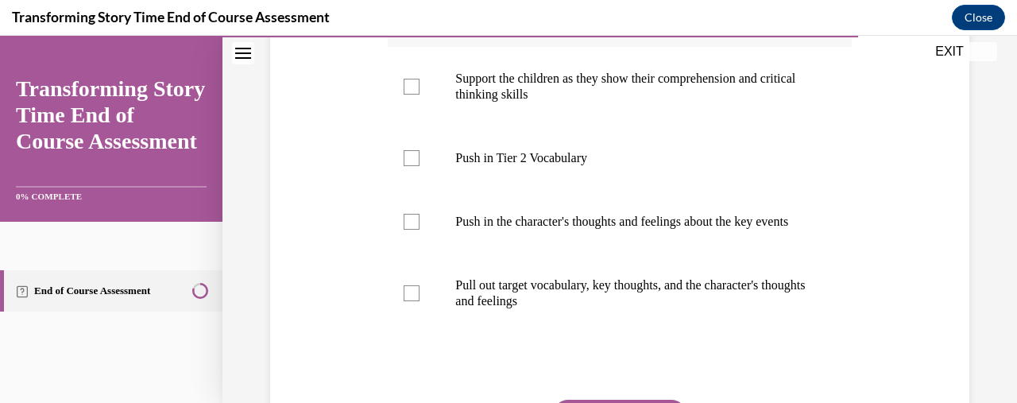
scroll to position [470, 0]
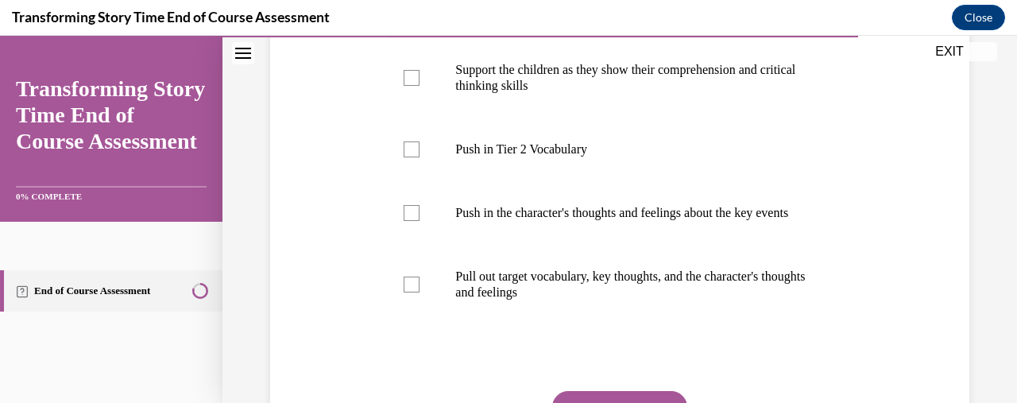
click at [570, 324] on label "Pull out target vocabulary, key thoughts, and the character's thoughts and feel…" at bounding box center [619, 284] width 463 height 79
click at [420, 292] on input "Pull out target vocabulary, key thoughts, and the character's thoughts and feel…" at bounding box center [412, 284] width 16 height 16
checkbox input "true"
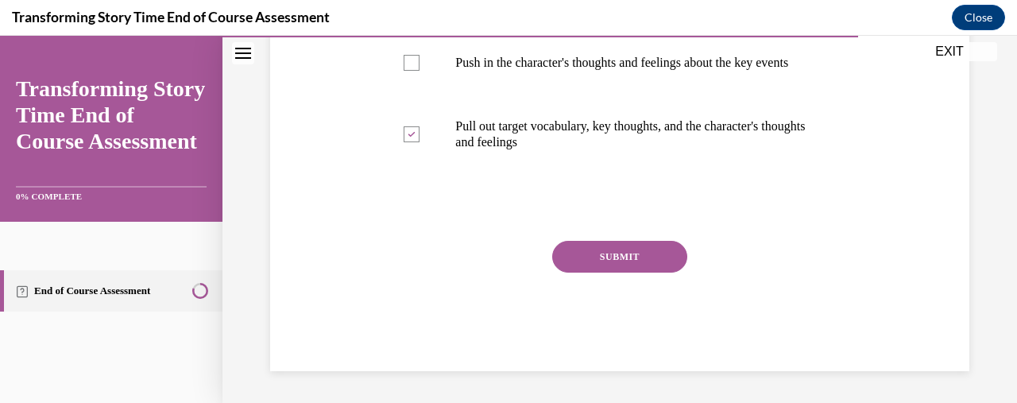
click at [609, 256] on button "SUBMIT" at bounding box center [619, 257] width 135 height 32
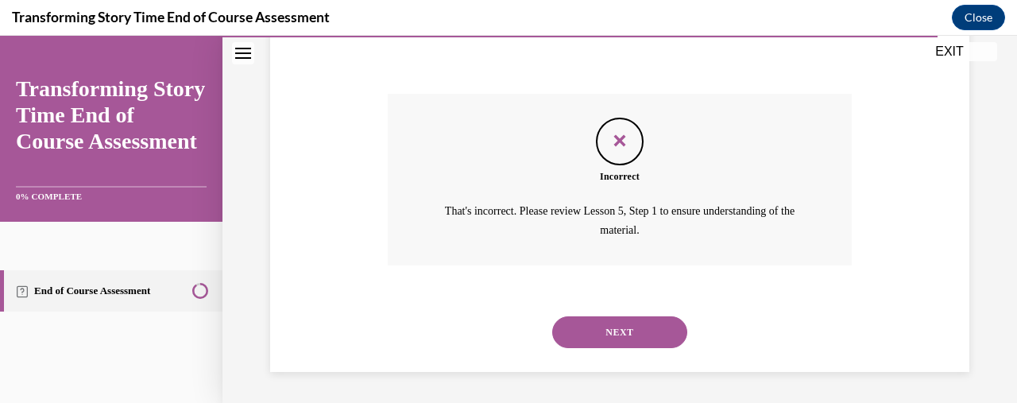
scroll to position [783, 0]
click at [611, 333] on button "NEXT" at bounding box center [619, 331] width 135 height 32
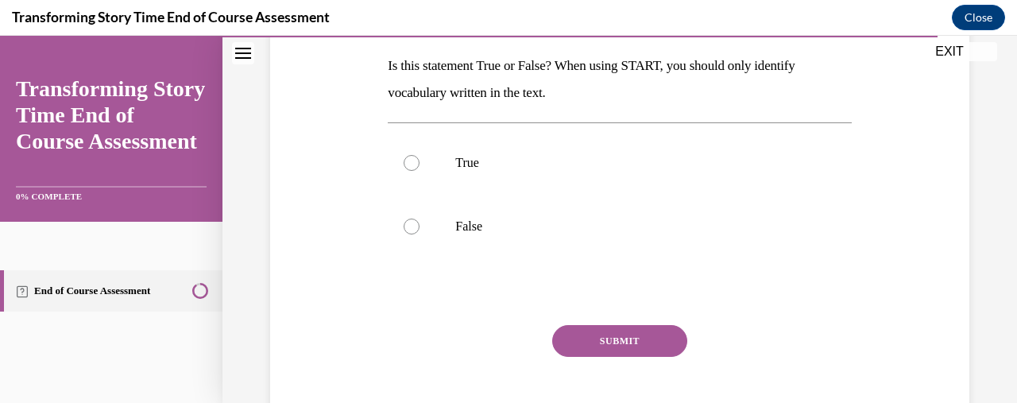
scroll to position [254, 0]
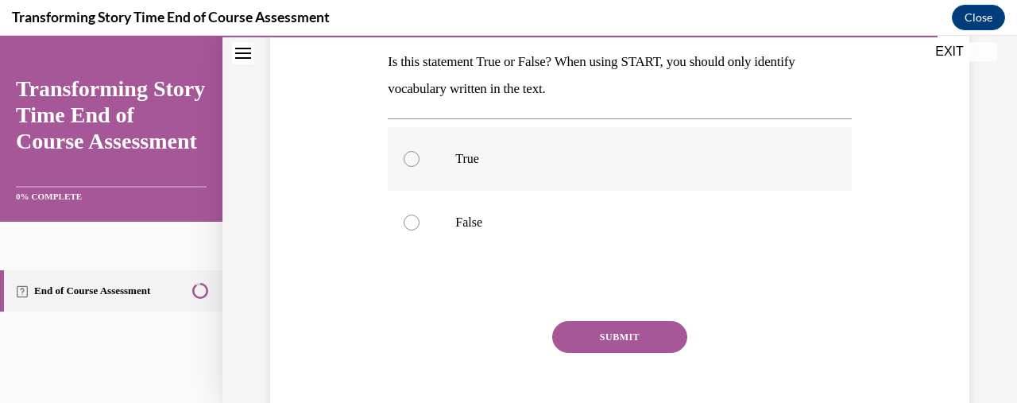
click at [486, 164] on p "True" at bounding box center [633, 159] width 356 height 16
click at [420, 164] on input "True" at bounding box center [412, 159] width 16 height 16
radio input "true"
click at [597, 329] on button "SUBMIT" at bounding box center [619, 337] width 135 height 32
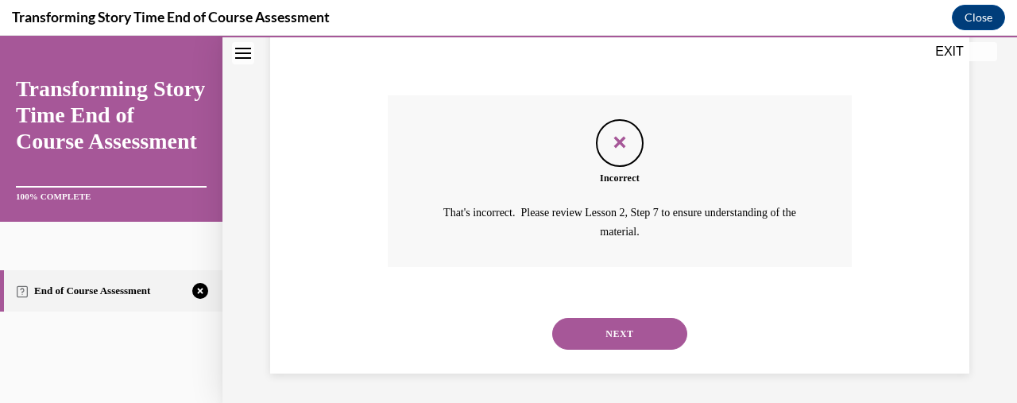
scroll to position [481, 0]
click at [596, 328] on button "NEXT" at bounding box center [619, 333] width 135 height 32
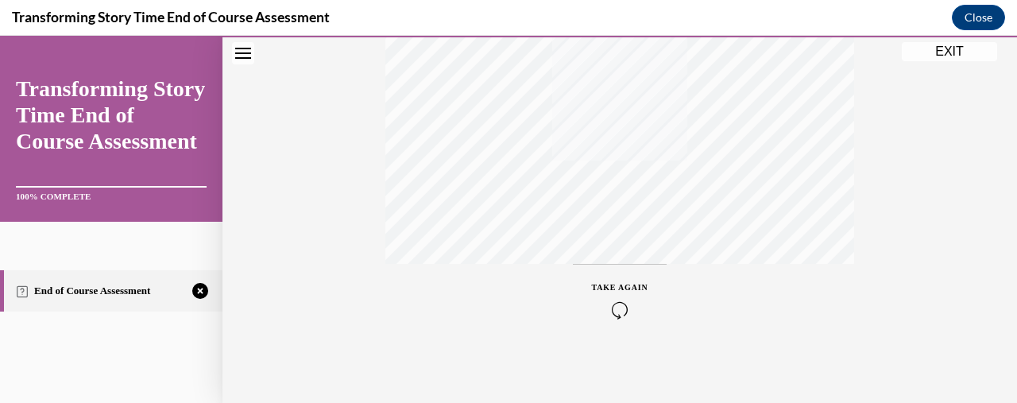
scroll to position [447, 0]
click at [613, 301] on icon "button" at bounding box center [620, 306] width 56 height 17
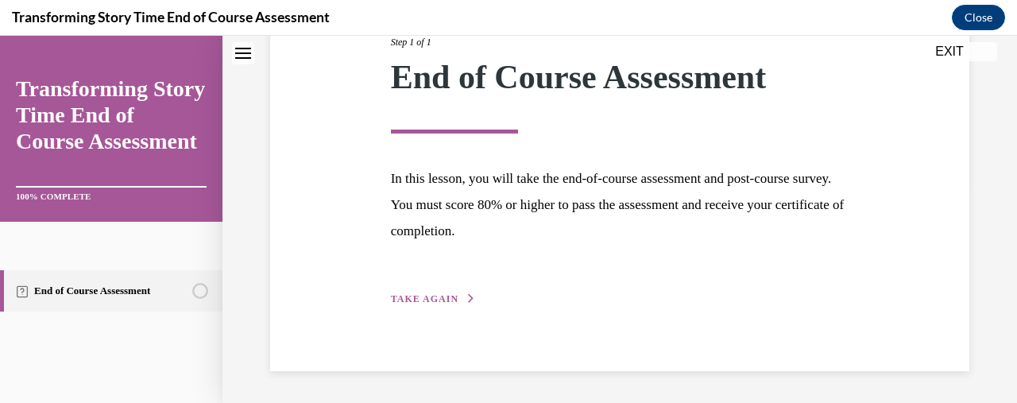
scroll to position [221, 0]
click at [431, 293] on button "TAKE AGAIN" at bounding box center [433, 300] width 85 height 14
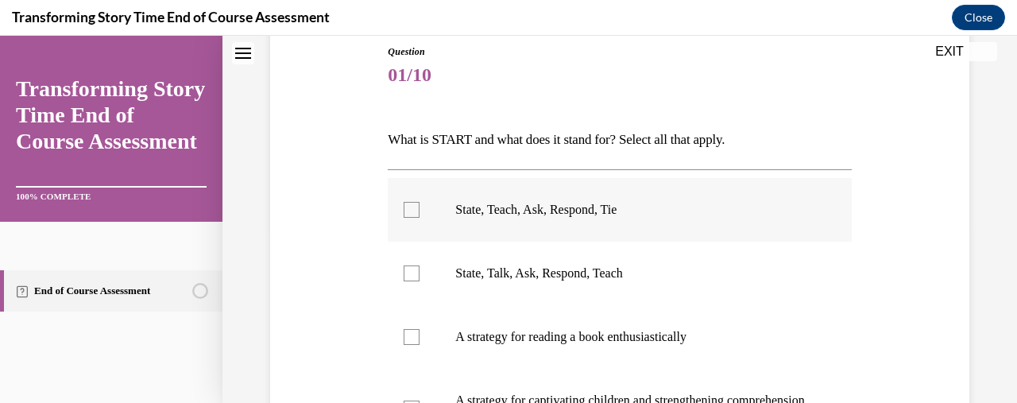
click at [404, 206] on div at bounding box center [412, 210] width 16 height 16
click at [404, 206] on input "State, Teach, Ask, Respond, Tie" at bounding box center [412, 210] width 16 height 16
checkbox input "true"
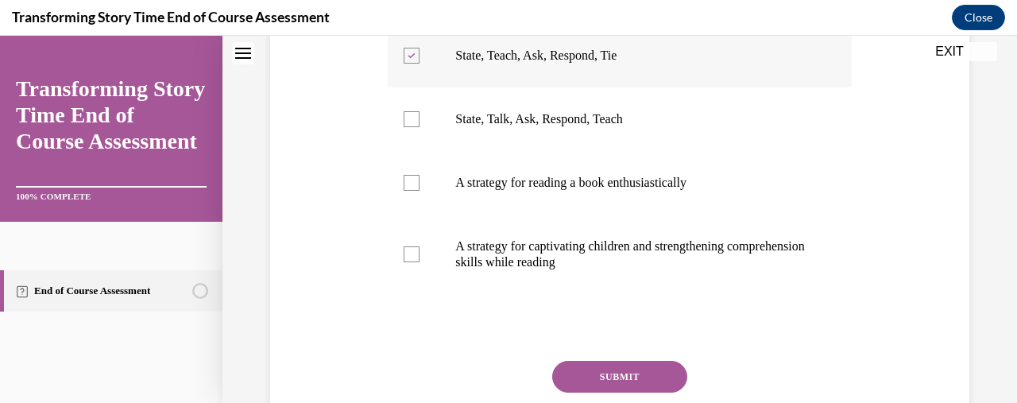
scroll to position [408, 0]
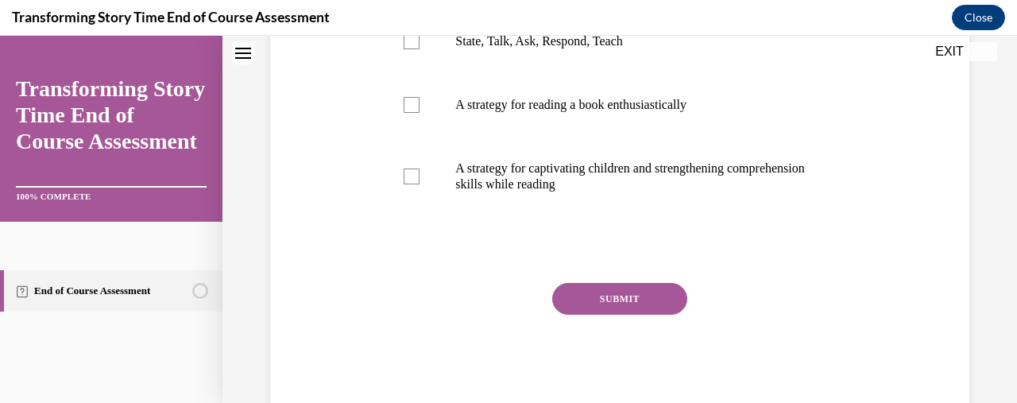
click at [593, 300] on button "SUBMIT" at bounding box center [619, 299] width 135 height 32
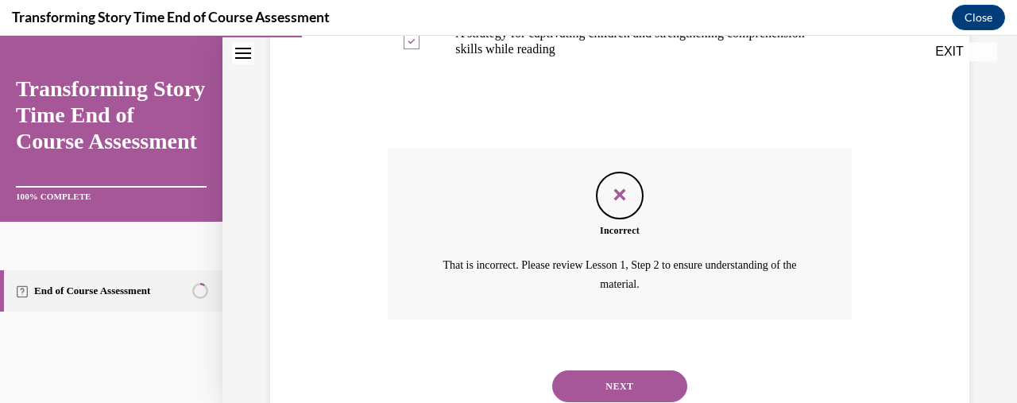
scroll to position [597, 0]
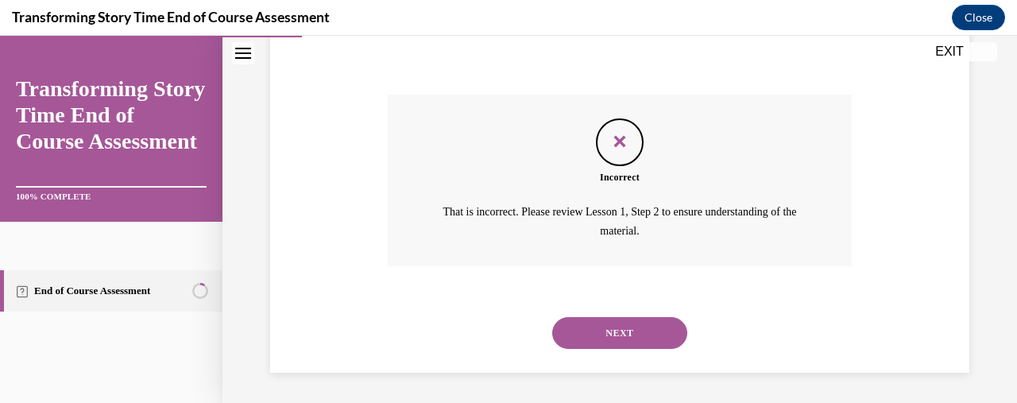
click at [606, 331] on button "NEXT" at bounding box center [619, 333] width 135 height 32
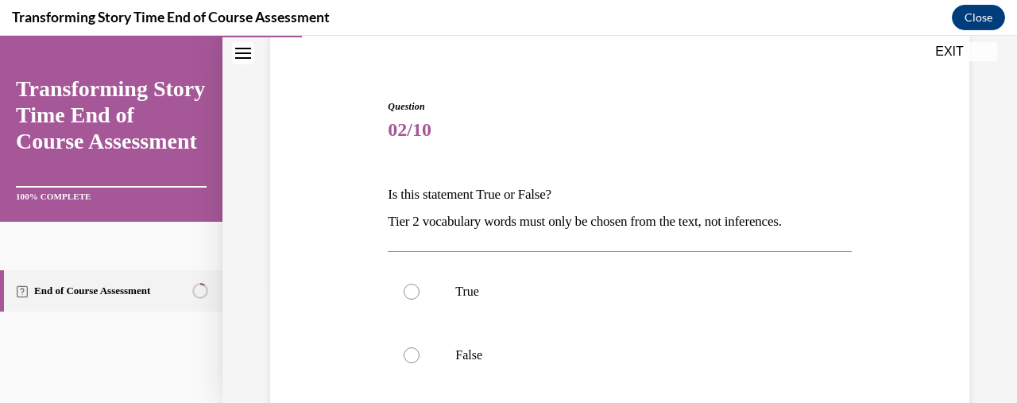
scroll to position [118, 0]
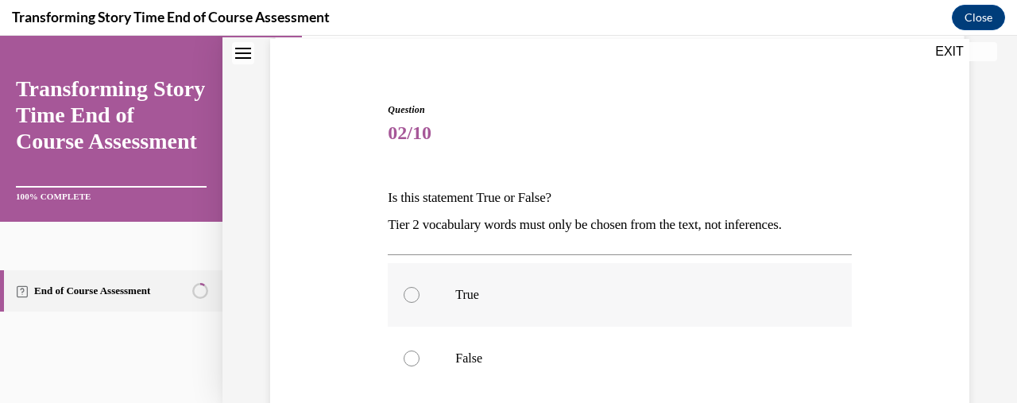
click at [411, 296] on div at bounding box center [412, 295] width 16 height 16
click at [411, 296] on input "True" at bounding box center [412, 295] width 16 height 16
radio input "true"
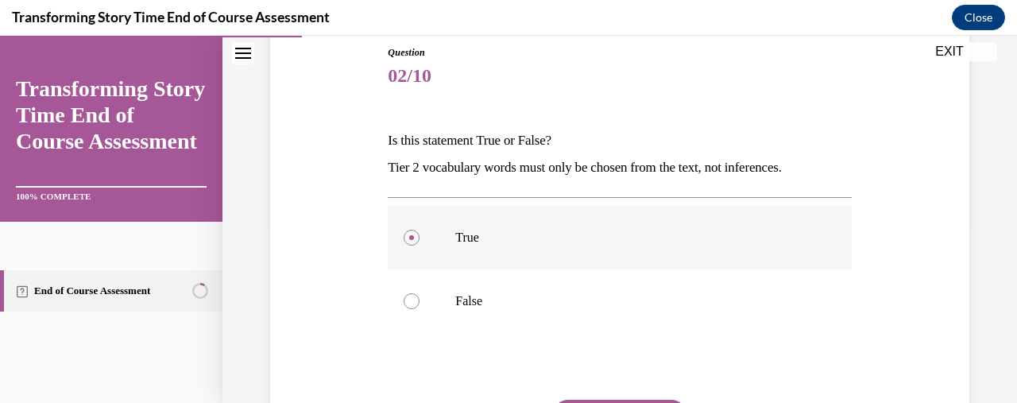
scroll to position [176, 0]
click at [424, 296] on label "False" at bounding box center [619, 301] width 463 height 64
click at [420, 296] on input "False" at bounding box center [412, 300] width 16 height 16
radio input "true"
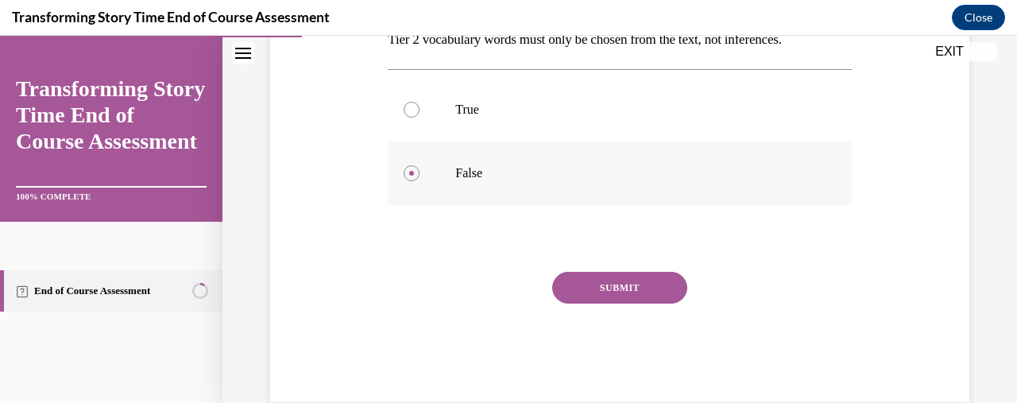
scroll to position [306, 0]
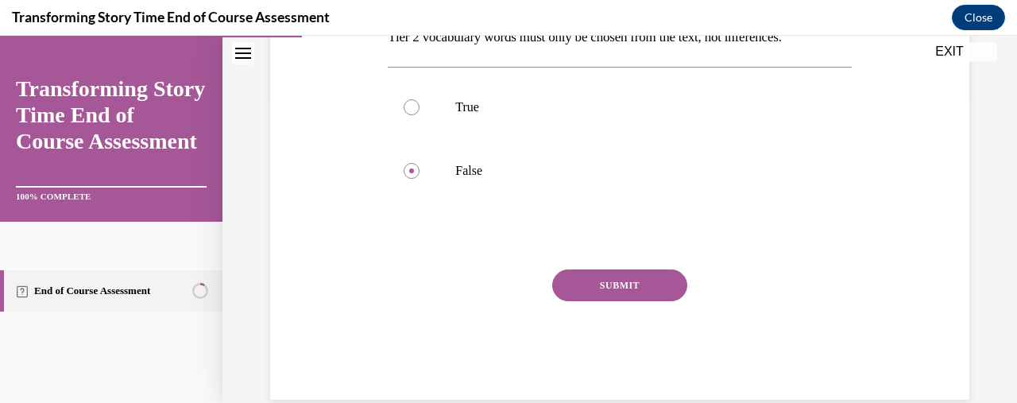
click at [590, 285] on button "SUBMIT" at bounding box center [619, 285] width 135 height 32
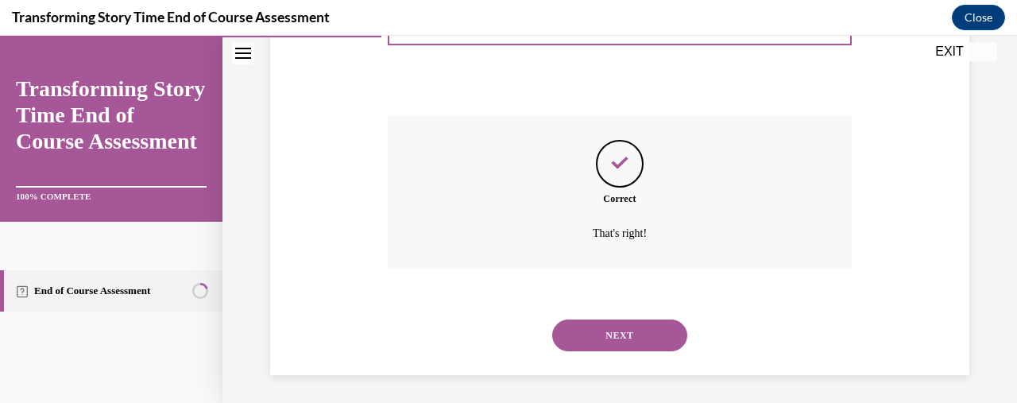
scroll to position [462, 0]
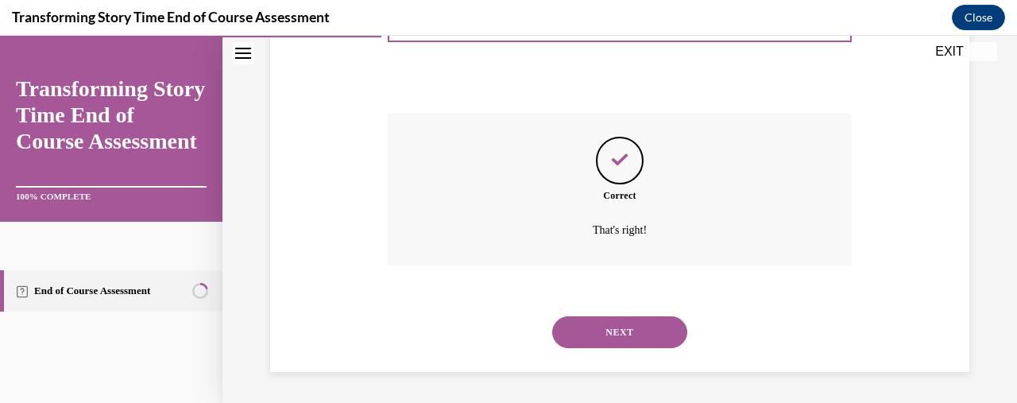
click at [590, 335] on button "NEXT" at bounding box center [619, 332] width 135 height 32
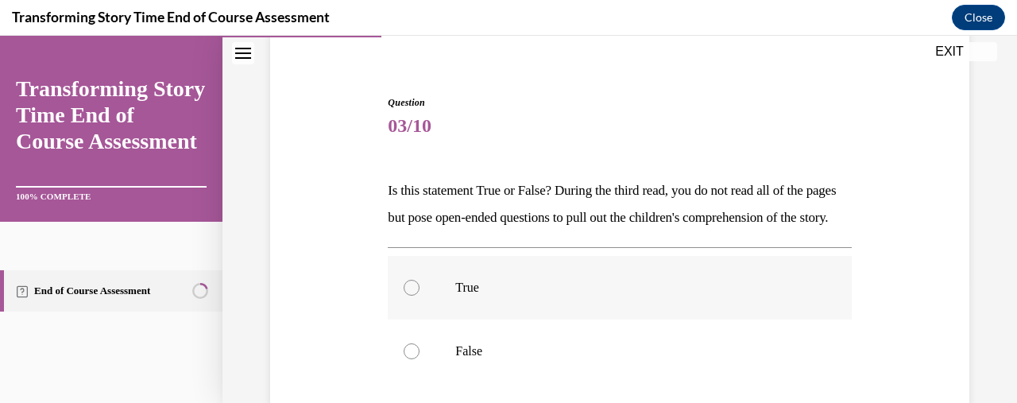
scroll to position [126, 0]
click at [444, 317] on label "True" at bounding box center [619, 287] width 463 height 64
click at [420, 295] on input "True" at bounding box center [412, 287] width 16 height 16
radio input "true"
drag, startPoint x: 449, startPoint y: 319, endPoint x: 601, endPoint y: 275, distance: 158.7
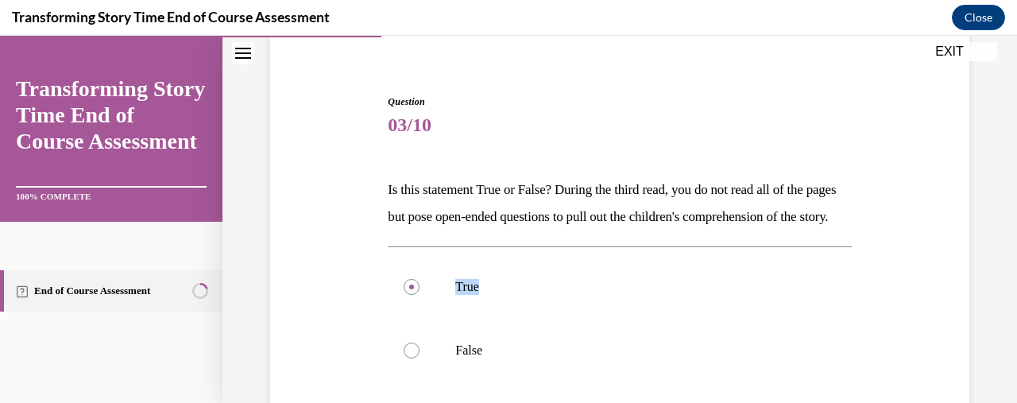
click at [601, 275] on div "True False" at bounding box center [619, 318] width 463 height 144
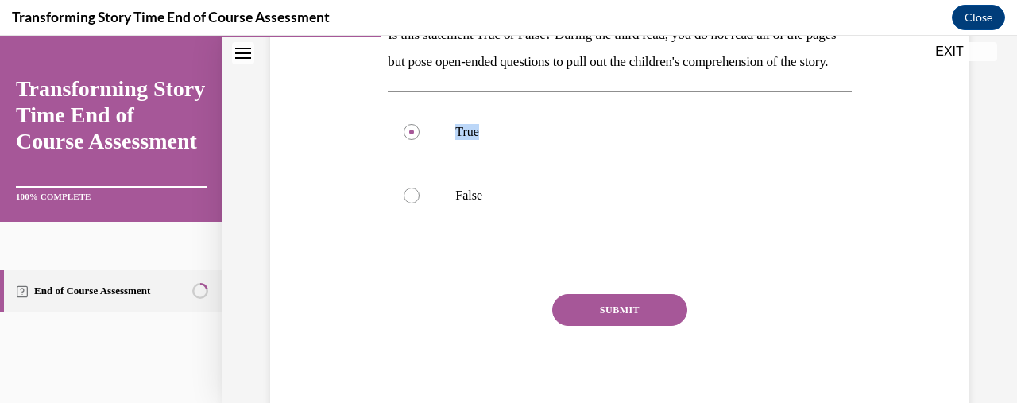
scroll to position [284, 0]
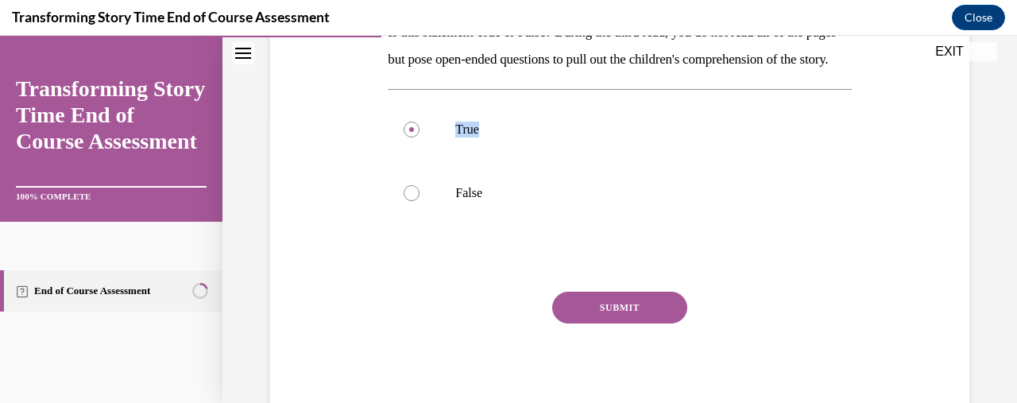
click at [607, 323] on button "SUBMIT" at bounding box center [619, 308] width 135 height 32
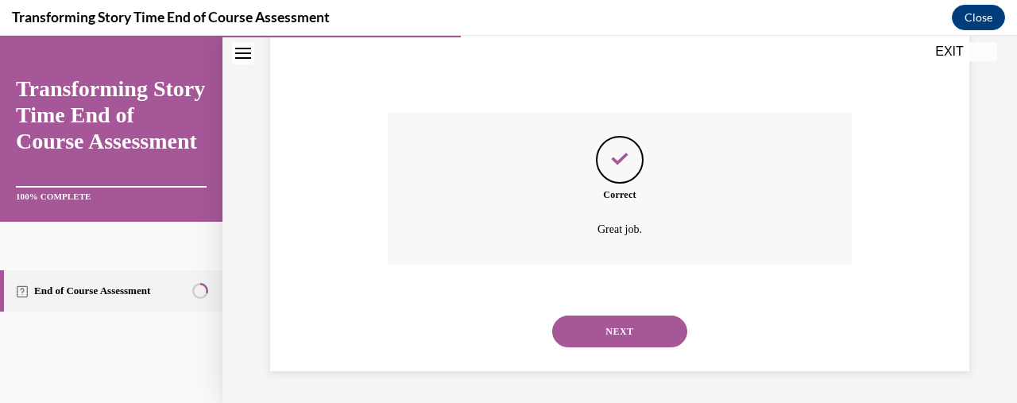
scroll to position [489, 0]
click at [597, 329] on button "NEXT" at bounding box center [619, 331] width 135 height 32
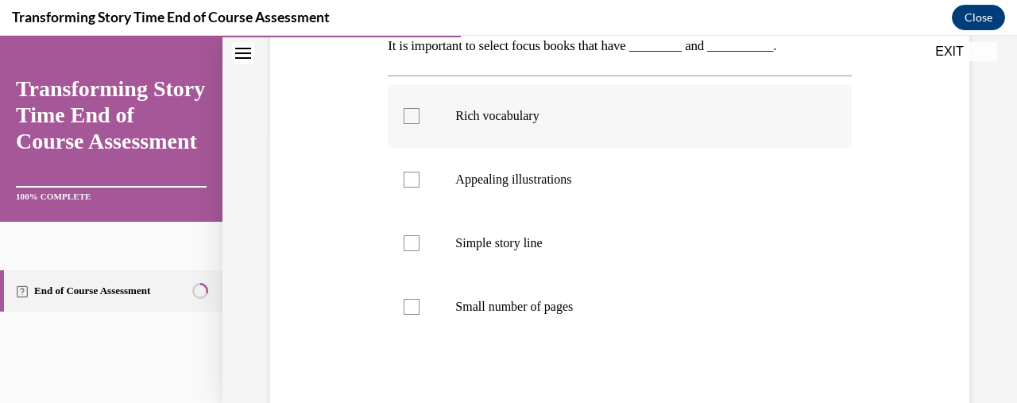
scroll to position [203, 0]
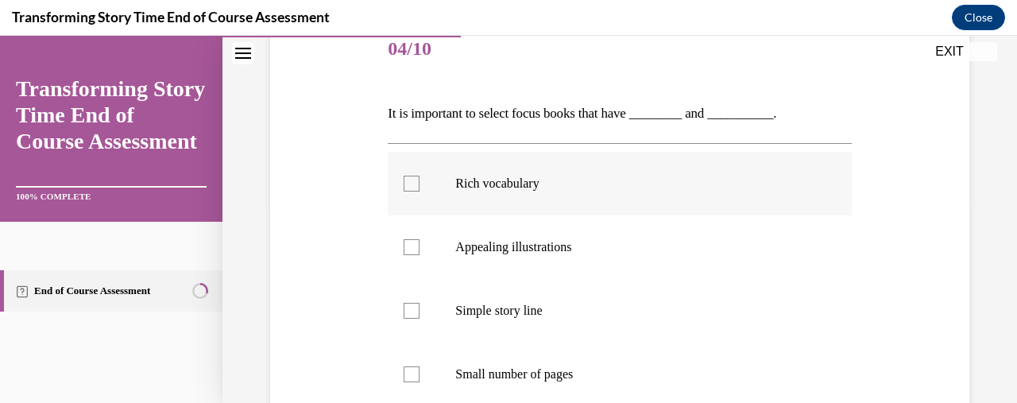
click at [409, 195] on label "Rich vocabulary" at bounding box center [619, 184] width 463 height 64
click at [409, 191] on input "Rich vocabulary" at bounding box center [412, 184] width 16 height 16
checkbox input "true"
click at [412, 254] on label "Appealing illustrations" at bounding box center [619, 247] width 463 height 64
click at [412, 254] on input "Appealing illustrations" at bounding box center [412, 247] width 16 height 16
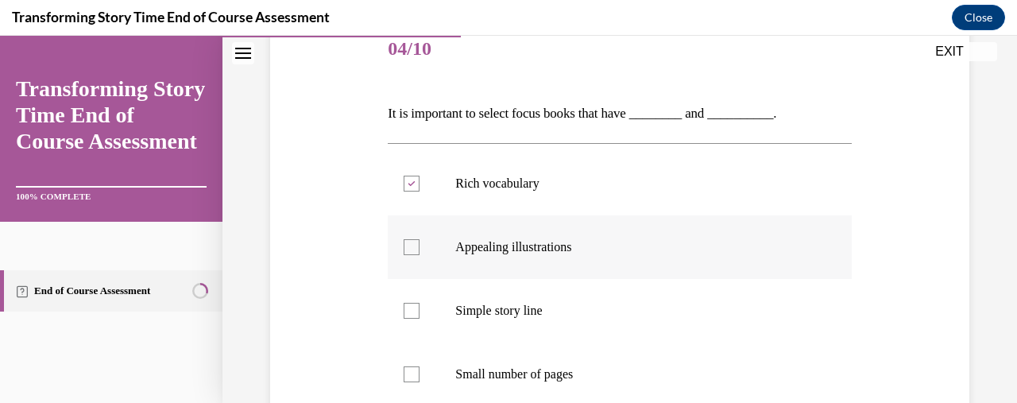
checkbox input "true"
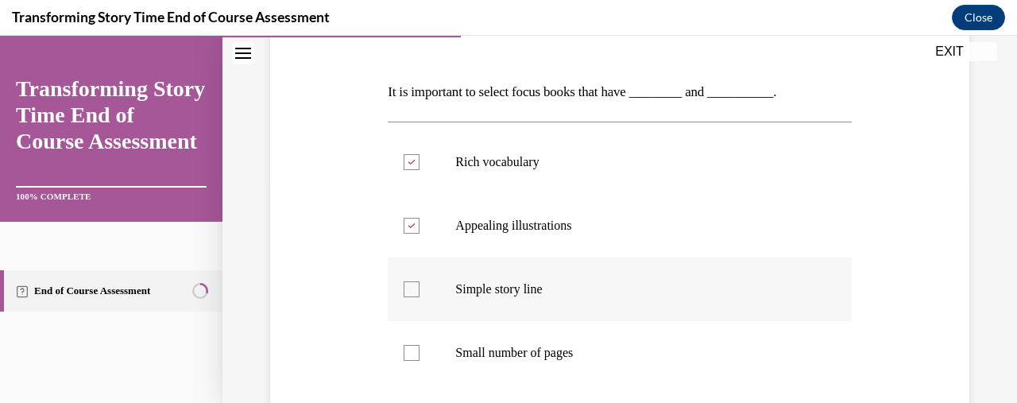
scroll to position [427, 0]
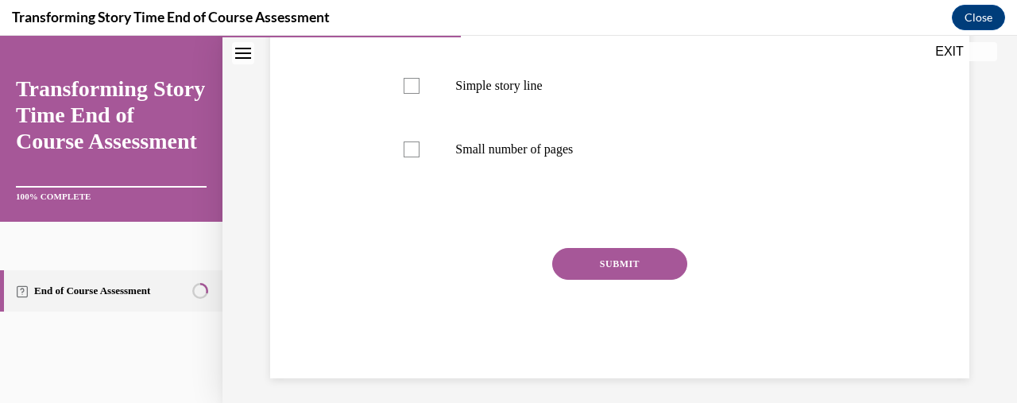
click at [588, 265] on button "SUBMIT" at bounding box center [619, 264] width 135 height 32
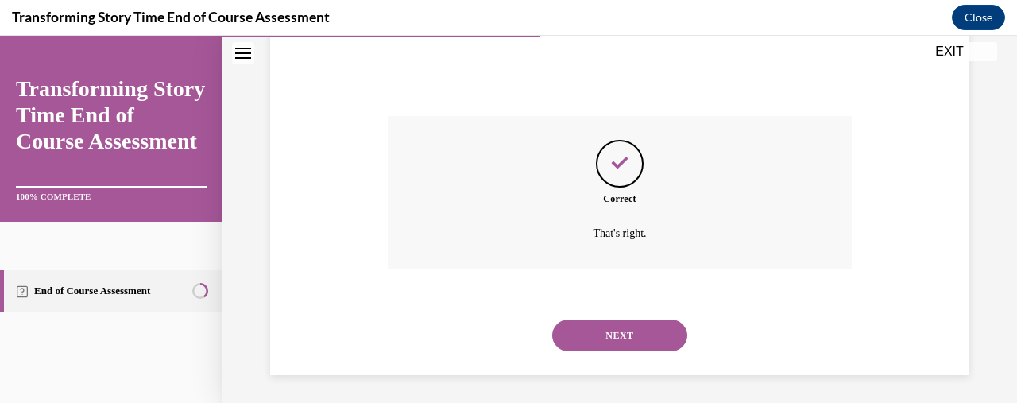
scroll to position [563, 0]
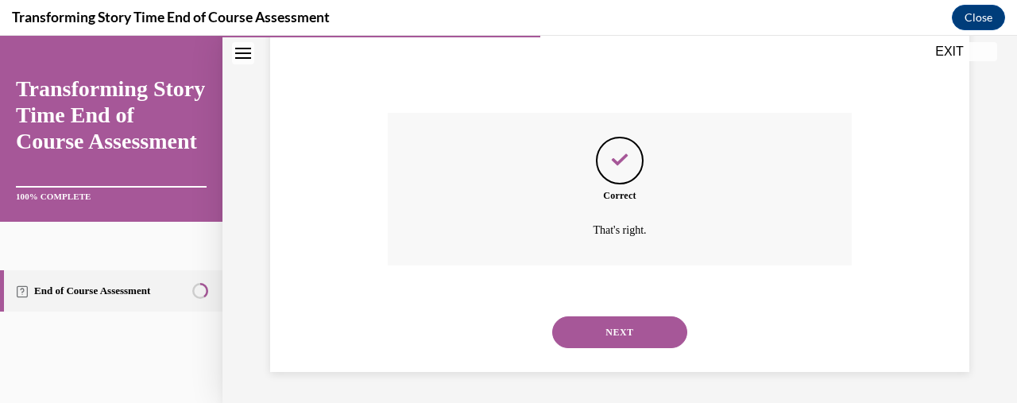
click at [610, 338] on button "NEXT" at bounding box center [619, 332] width 135 height 32
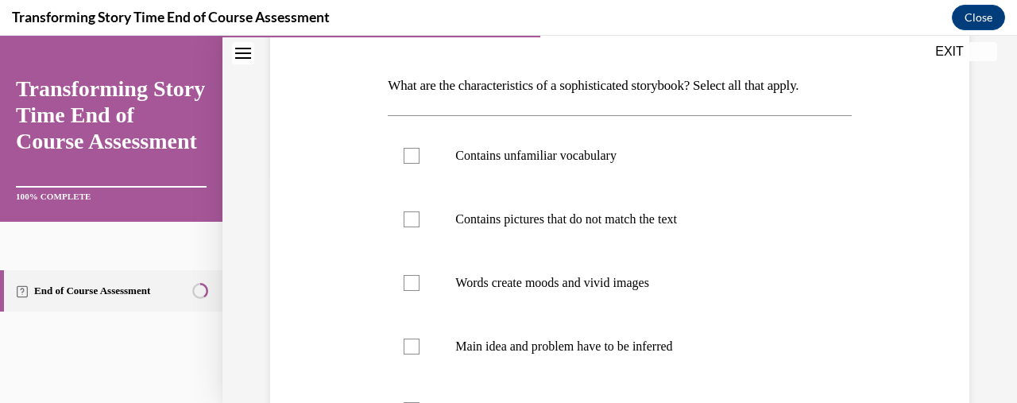
scroll to position [234, 0]
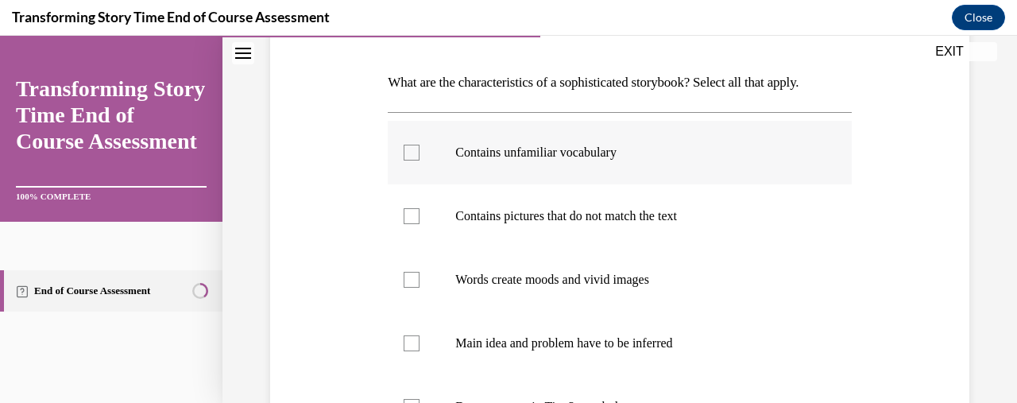
click at [573, 168] on label "Contains unfamiliar vocabulary" at bounding box center [619, 153] width 463 height 64
click at [420, 160] on input "Contains unfamiliar vocabulary" at bounding box center [412, 153] width 16 height 16
checkbox input "true"
click at [572, 224] on label "Contains pictures that do not match the text" at bounding box center [619, 216] width 463 height 64
click at [420, 224] on input "Contains pictures that do not match the text" at bounding box center [412, 216] width 16 height 16
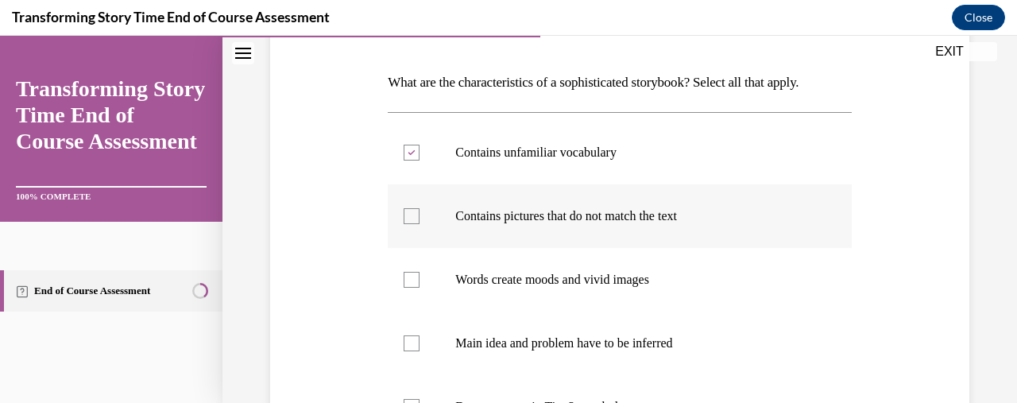
checkbox input "true"
click at [583, 277] on p "Words create moods and vivid images" at bounding box center [633, 280] width 356 height 16
click at [420, 277] on input "Words create moods and vivid images" at bounding box center [412, 280] width 16 height 16
checkbox input "true"
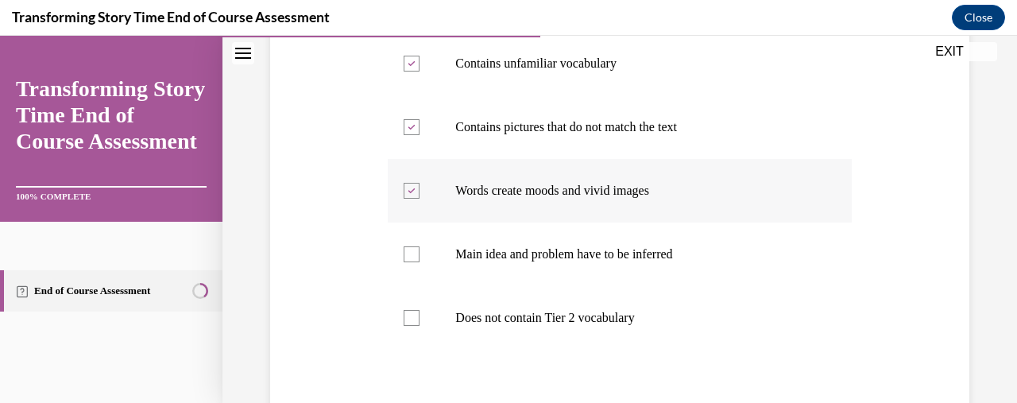
scroll to position [323, 0]
click at [582, 253] on p "Main idea and problem have to be inferred" at bounding box center [633, 254] width 356 height 16
click at [420, 253] on input "Main idea and problem have to be inferred" at bounding box center [412, 254] width 16 height 16
checkbox input "true"
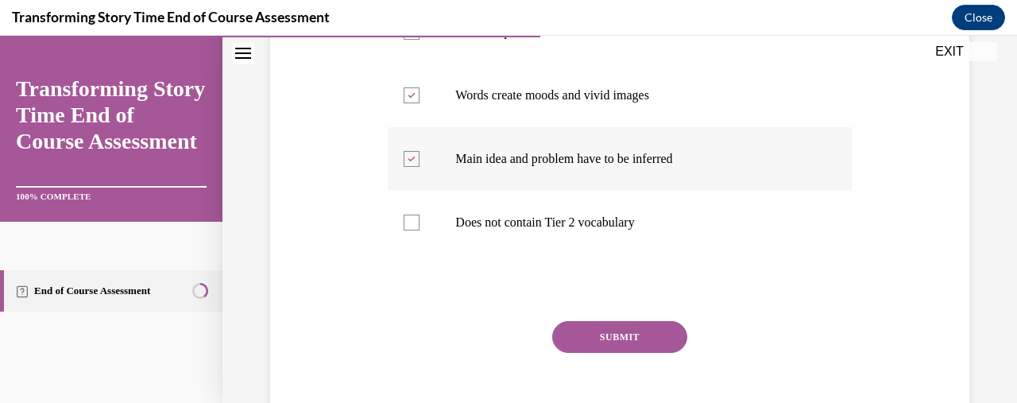
scroll to position [420, 0]
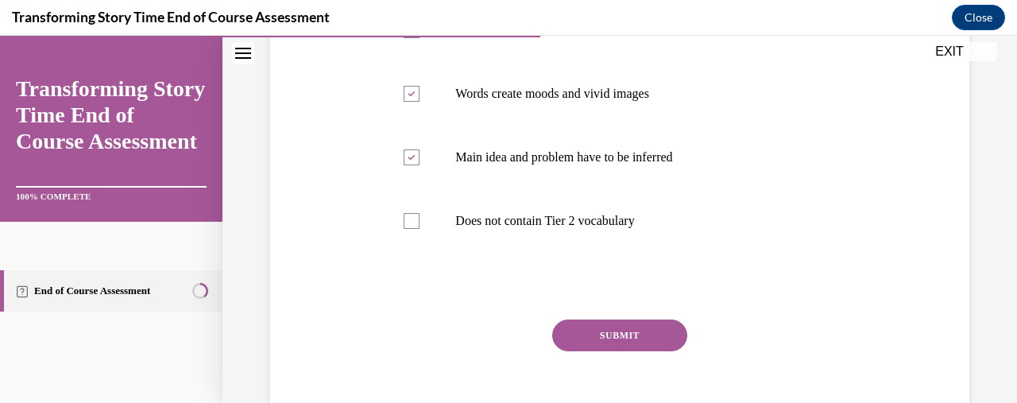
click at [612, 340] on button "SUBMIT" at bounding box center [619, 335] width 135 height 32
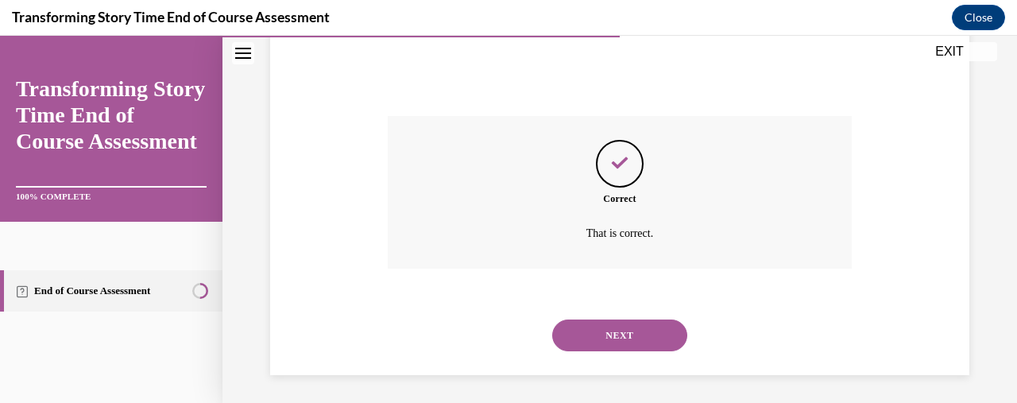
scroll to position [626, 0]
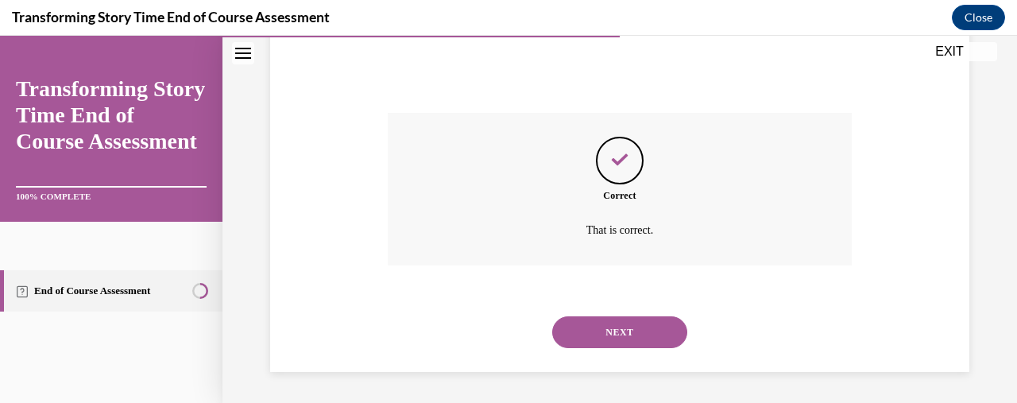
click at [612, 340] on button "NEXT" at bounding box center [619, 332] width 135 height 32
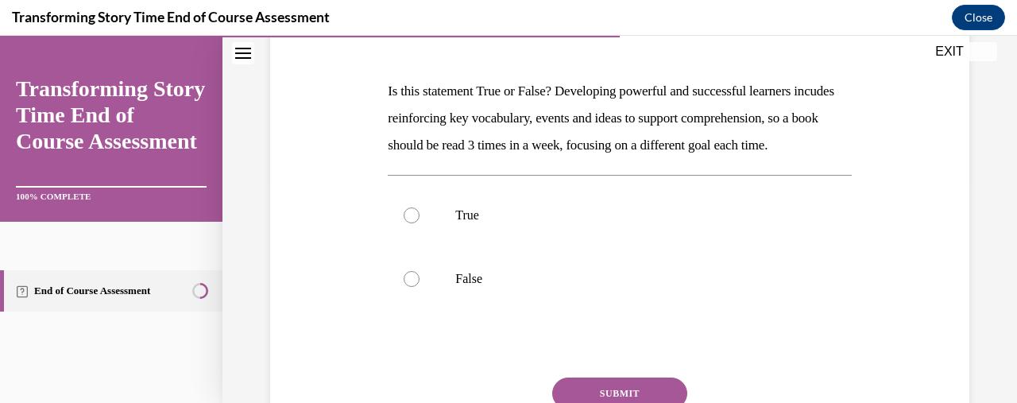
scroll to position [229, 0]
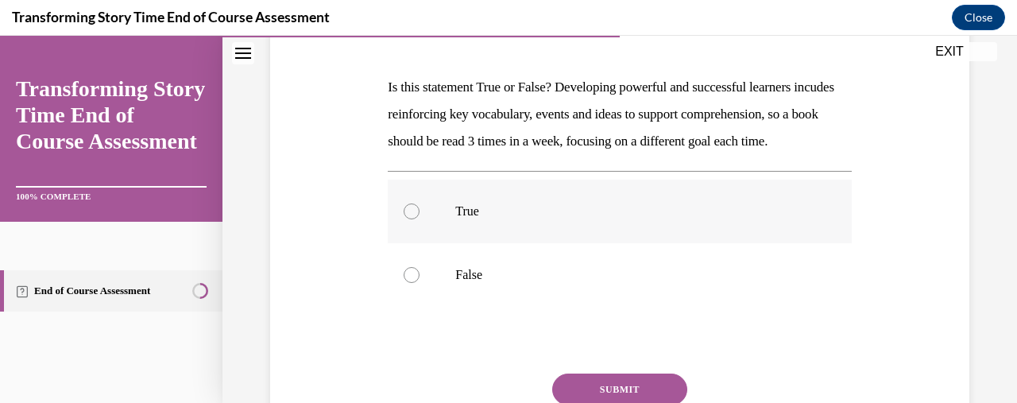
click at [585, 219] on p "True" at bounding box center [633, 211] width 356 height 16
click at [420, 219] on input "True" at bounding box center [412, 211] width 16 height 16
radio input "true"
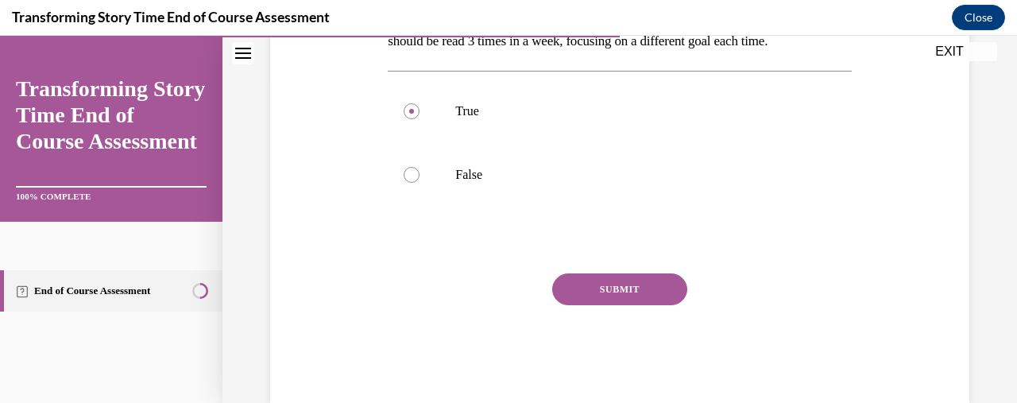
click at [600, 305] on button "SUBMIT" at bounding box center [619, 289] width 135 height 32
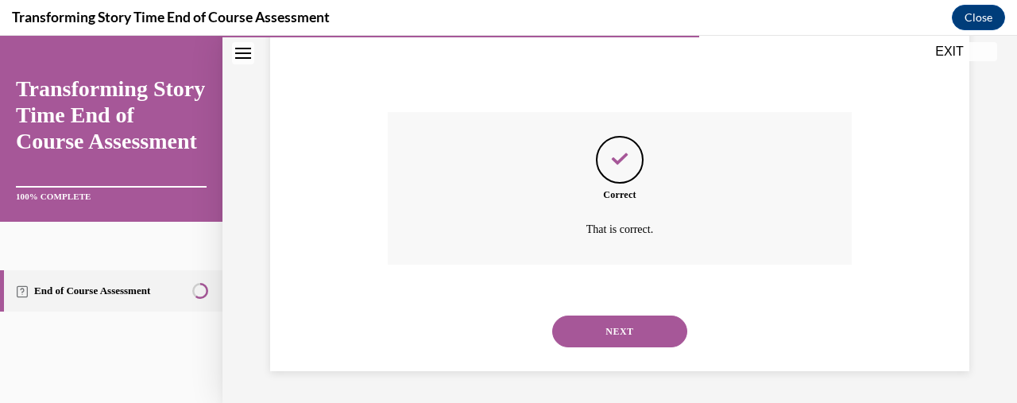
scroll to position [516, 0]
click at [600, 315] on button "NEXT" at bounding box center [619, 331] width 135 height 32
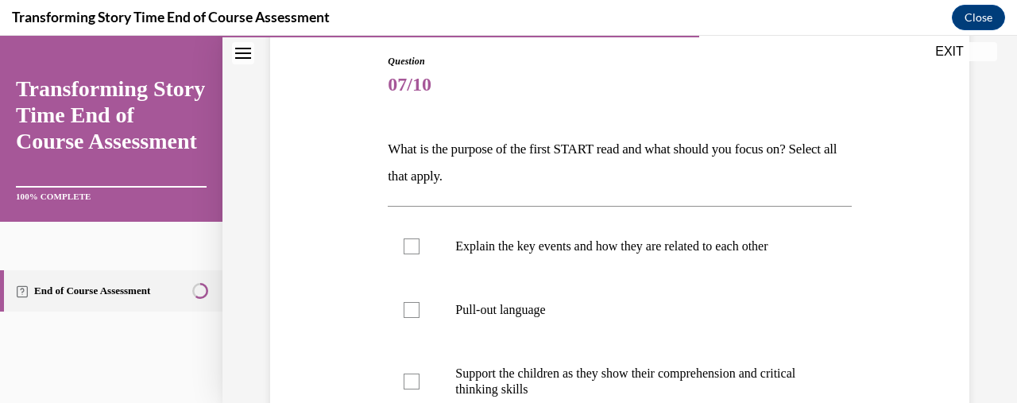
scroll to position [191, 0]
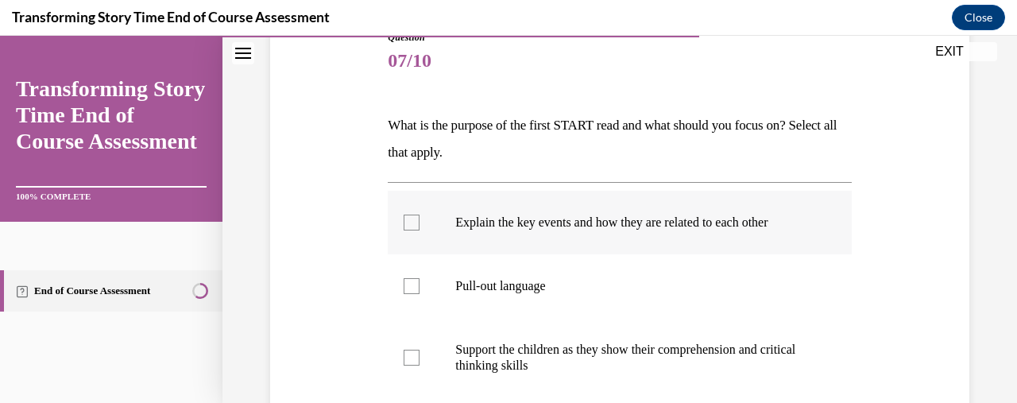
click at [578, 218] on p "Explain the key events and how they are related to each other" at bounding box center [633, 223] width 356 height 16
click at [420, 218] on input "Explain the key events and how they are related to each other" at bounding box center [412, 223] width 16 height 16
checkbox input "true"
click at [564, 280] on p "Pull-out language" at bounding box center [633, 286] width 356 height 16
click at [420, 280] on input "Pull-out language" at bounding box center [412, 286] width 16 height 16
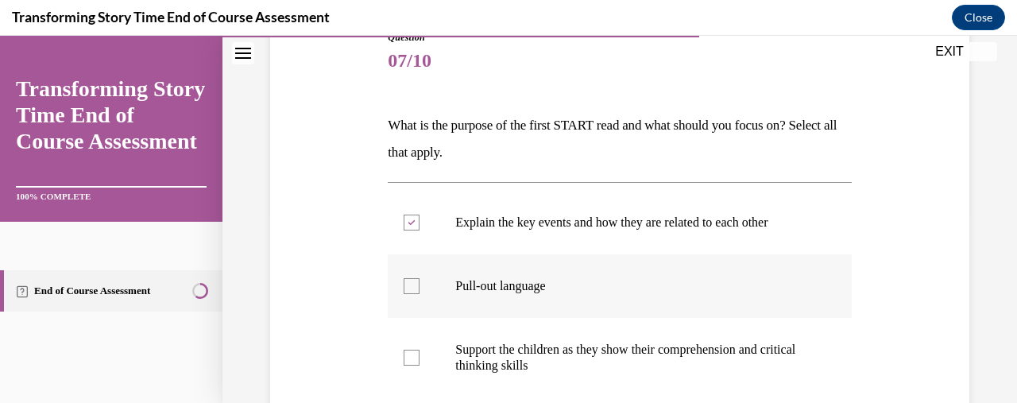
checkbox input "true"
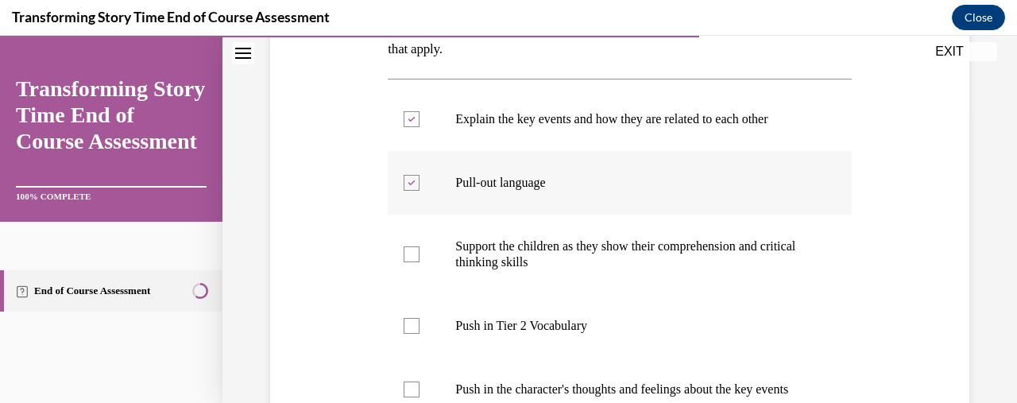
scroll to position [295, 0]
click at [561, 257] on p "Support the children as they show their comprehension and critical thinking ski…" at bounding box center [633, 254] width 356 height 32
click at [420, 257] on input "Support the children as they show their comprehension and critical thinking ski…" at bounding box center [412, 254] width 16 height 16
checkbox input "true"
click at [549, 335] on label "Push in Tier 2 Vocabulary" at bounding box center [619, 325] width 463 height 64
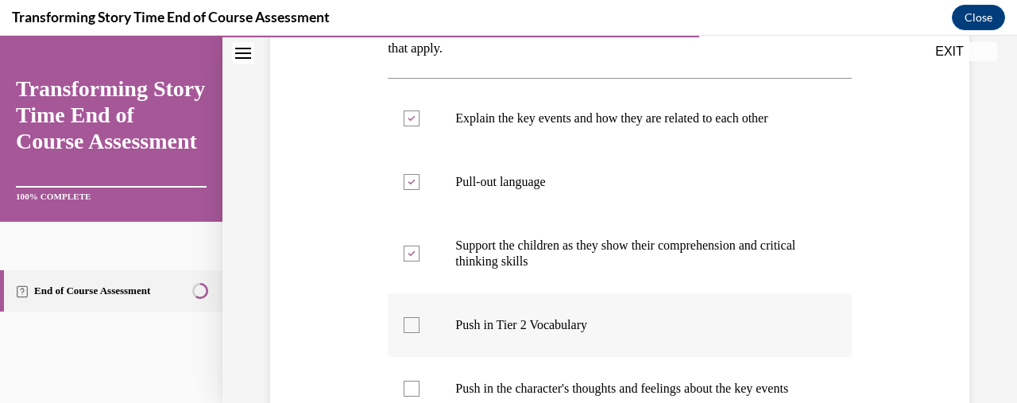
click at [420, 333] on input "Push in Tier 2 Vocabulary" at bounding box center [412, 325] width 16 height 16
checkbox input "true"
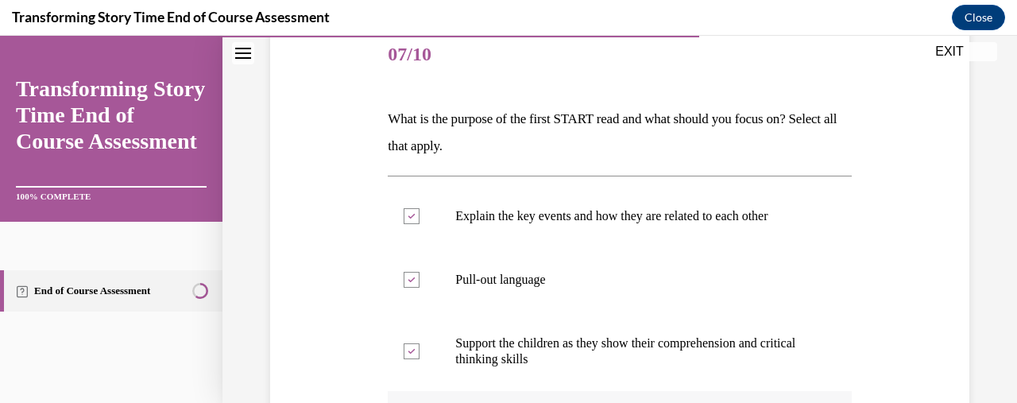
scroll to position [201, 0]
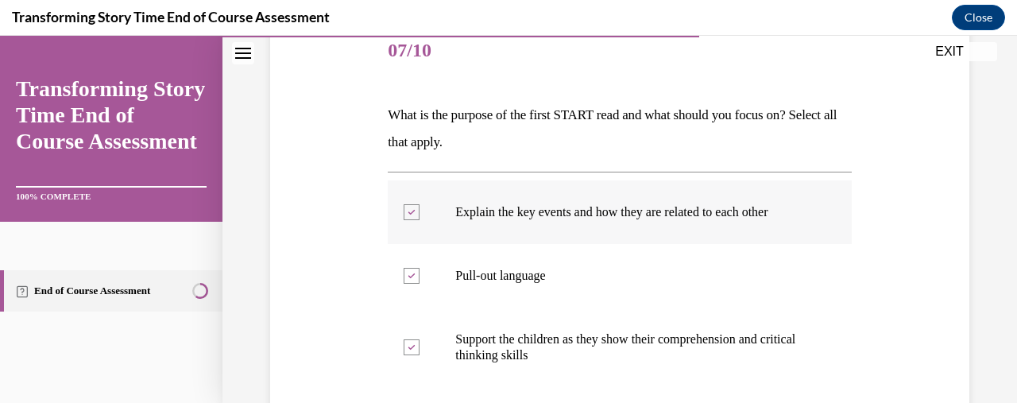
click at [529, 207] on p "Explain the key events and how they are related to each other" at bounding box center [633, 212] width 356 height 16
click at [420, 207] on input "Explain the key events and how they are related to each other" at bounding box center [412, 212] width 16 height 16
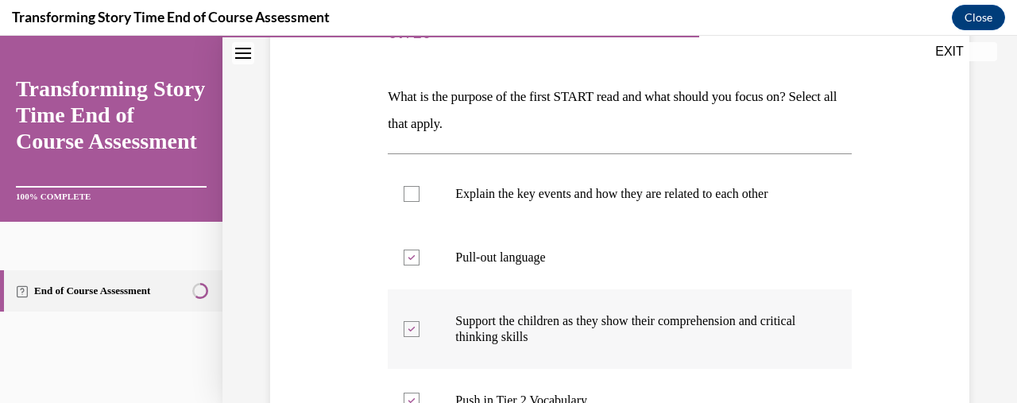
scroll to position [223, 0]
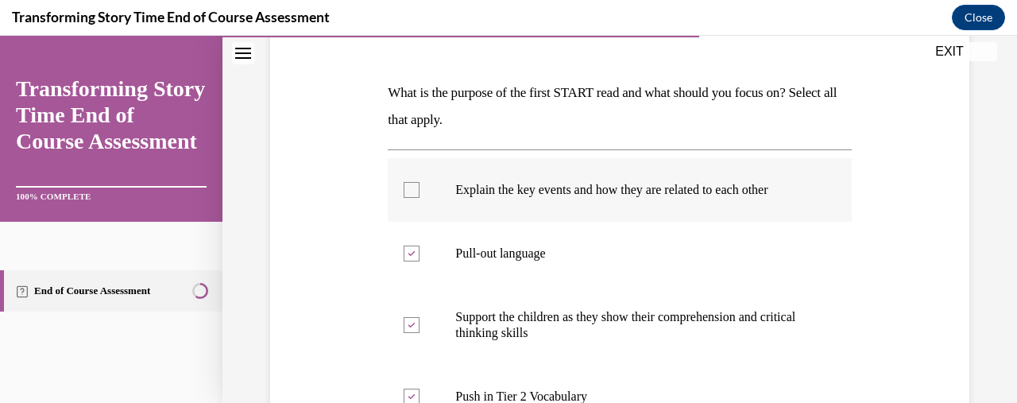
click at [521, 188] on p "Explain the key events and how they are related to each other" at bounding box center [633, 190] width 356 height 16
click at [420, 188] on input "Explain the key events and how they are related to each other" at bounding box center [412, 190] width 16 height 16
checkbox input "true"
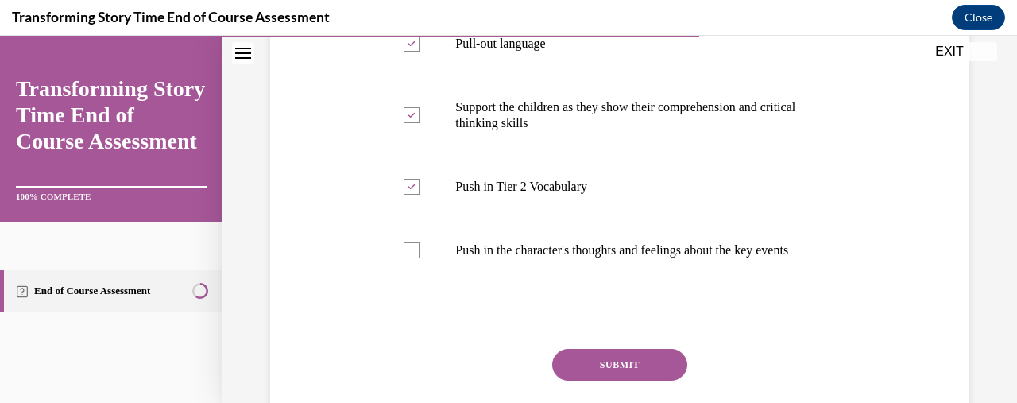
scroll to position [439, 0]
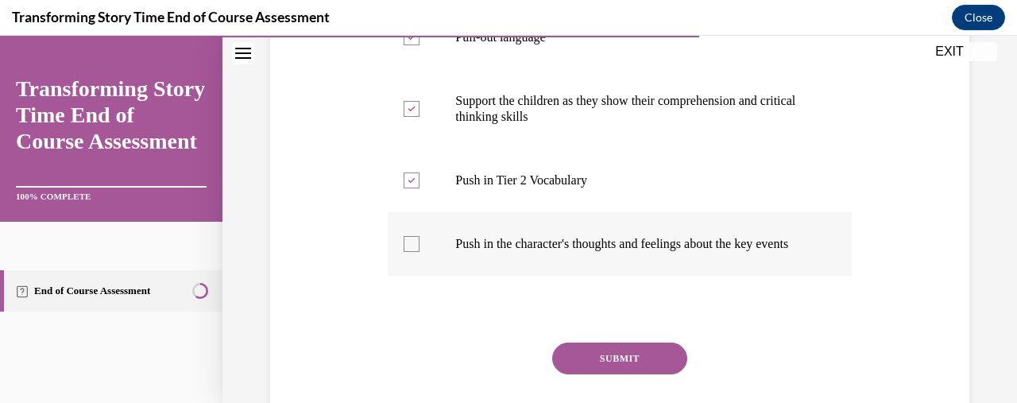
click at [585, 245] on p "Push in the character's thoughts and feelings about the key events" at bounding box center [633, 244] width 356 height 16
click at [420, 245] on input "Push in the character's thoughts and feelings about the key events" at bounding box center [412, 244] width 16 height 16
checkbox input "true"
click at [621, 373] on button "SUBMIT" at bounding box center [619, 358] width 135 height 32
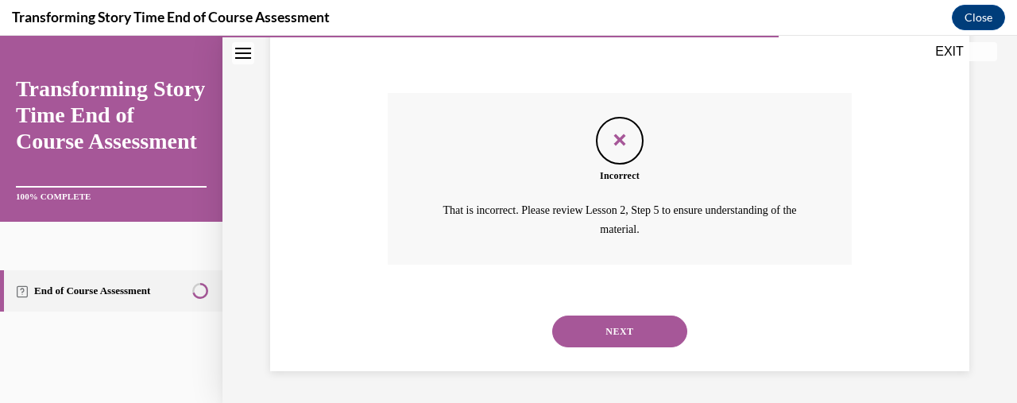
scroll to position [703, 0]
click at [616, 315] on button "NEXT" at bounding box center [619, 331] width 135 height 32
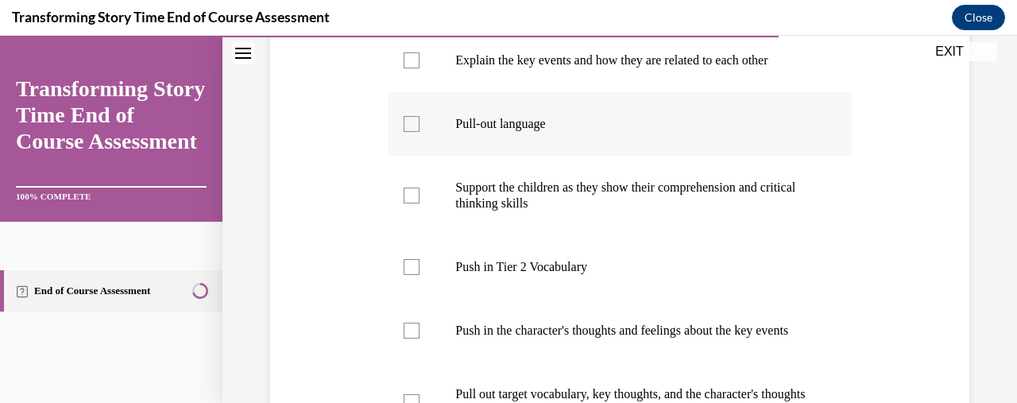
scroll to position [356, 0]
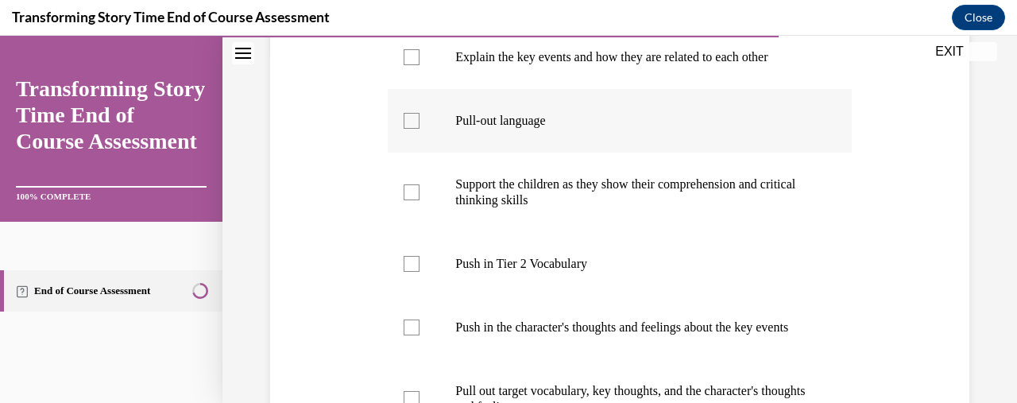
click at [529, 125] on p "Pull-out language" at bounding box center [633, 121] width 356 height 16
click at [420, 125] on input "Pull-out language" at bounding box center [412, 121] width 16 height 16
checkbox input "true"
click at [547, 331] on p "Push in the character's thoughts and feelings about the key events" at bounding box center [633, 327] width 356 height 16
click at [420, 331] on input "Push in the character's thoughts and feelings about the key events" at bounding box center [412, 327] width 16 height 16
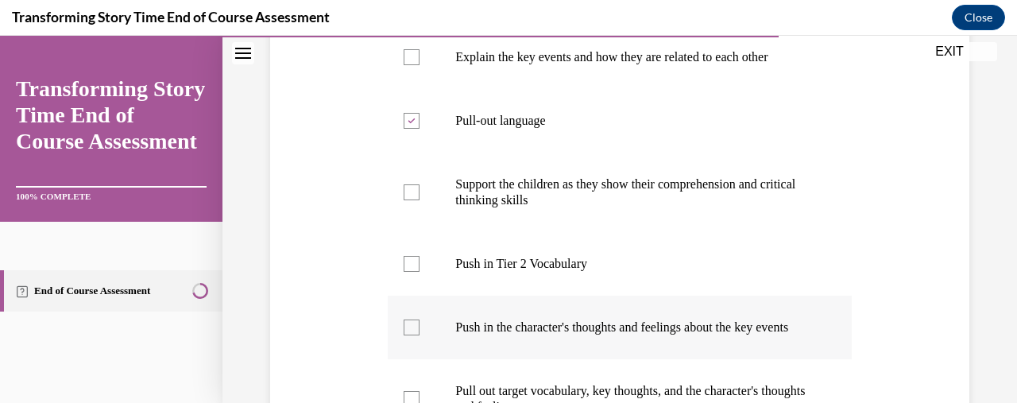
checkbox input "true"
click at [543, 274] on label "Push in Tier 2 Vocabulary" at bounding box center [619, 264] width 463 height 64
click at [420, 272] on input "Push in Tier 2 Vocabulary" at bounding box center [412, 264] width 16 height 16
checkbox input "true"
click at [404, 126] on div at bounding box center [412, 121] width 16 height 16
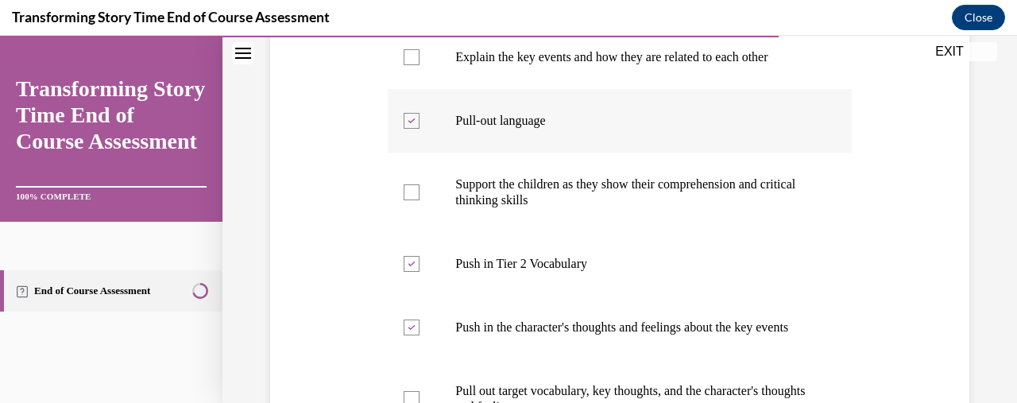
click at [404, 126] on input "Pull-out language" at bounding box center [412, 121] width 16 height 16
checkbox input "false"
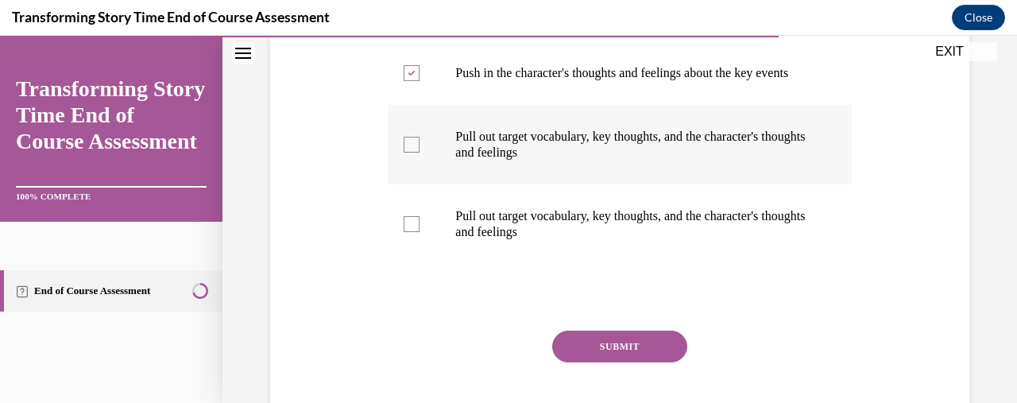
scroll to position [609, 0]
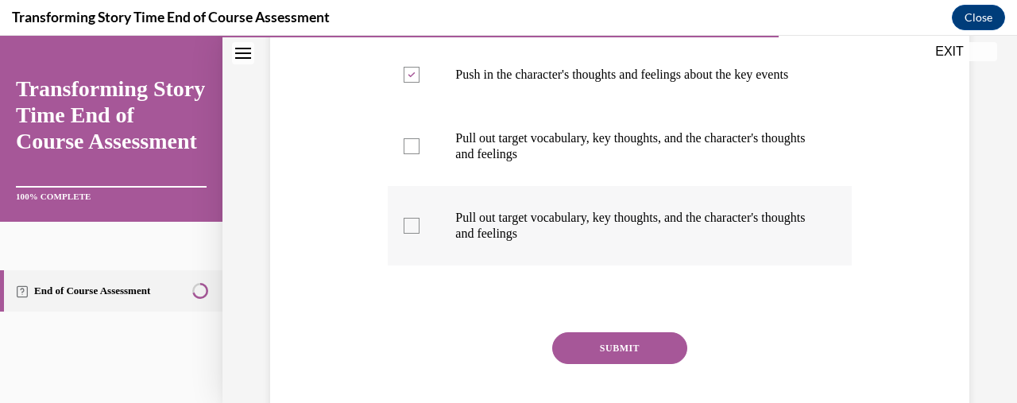
click at [577, 242] on p "Pull out target vocabulary, key thoughts, and the character's thoughts and feel…" at bounding box center [633, 226] width 356 height 32
click at [420, 234] on input "Pull out target vocabulary, key thoughts, and the character's thoughts and feel…" at bounding box center [412, 226] width 16 height 16
checkbox input "true"
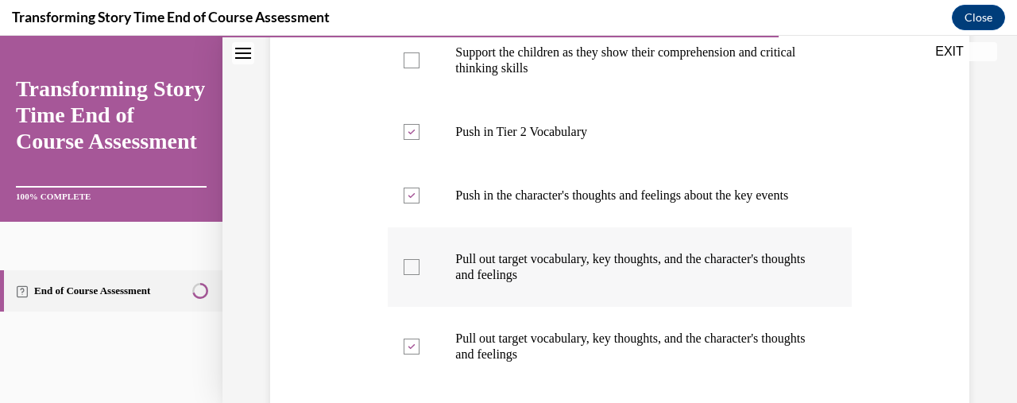
scroll to position [499, 0]
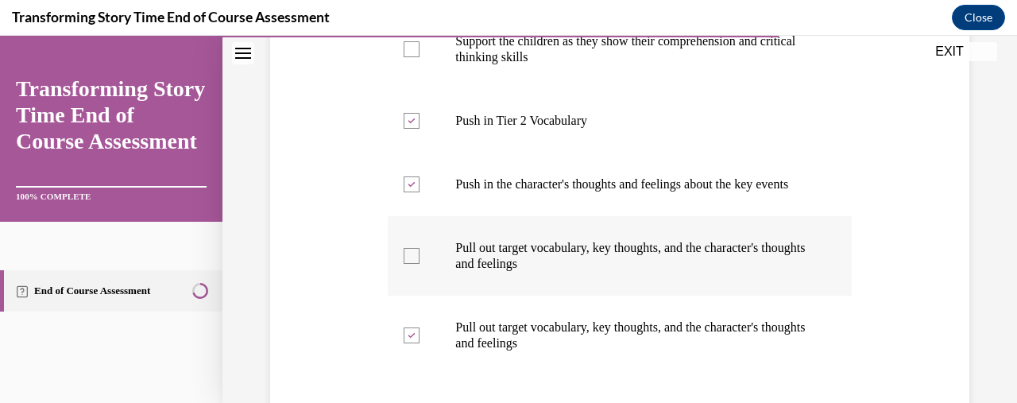
click at [417, 264] on div at bounding box center [412, 256] width 16 height 16
click at [417, 264] on input "Pull out target vocabulary, key thoughts, and the character's thoughts and feel…" at bounding box center [412, 256] width 16 height 16
click at [417, 264] on div at bounding box center [412, 256] width 16 height 16
click at [417, 264] on input "Pull out target vocabulary, key thoughts, and the character's thoughts and feel…" at bounding box center [412, 256] width 16 height 16
click at [410, 264] on div at bounding box center [412, 256] width 16 height 16
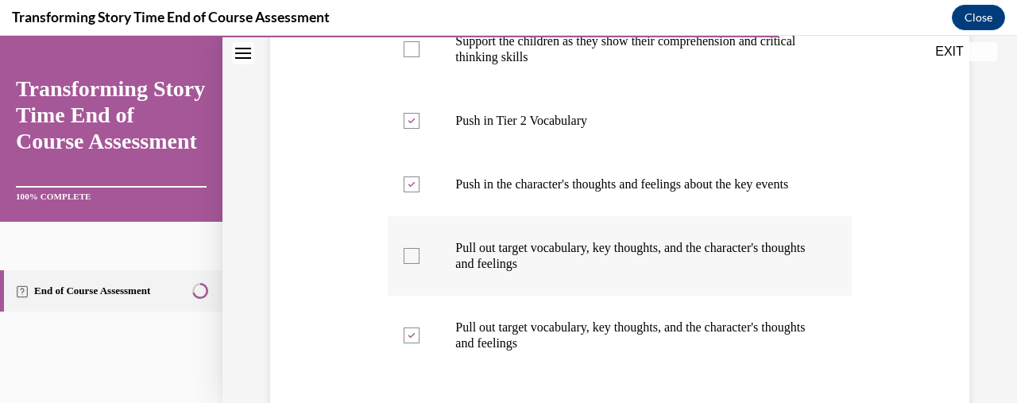
click at [410, 264] on input "Pull out target vocabulary, key thoughts, and the character's thoughts and feel…" at bounding box center [412, 256] width 16 height 16
checkbox input "true"
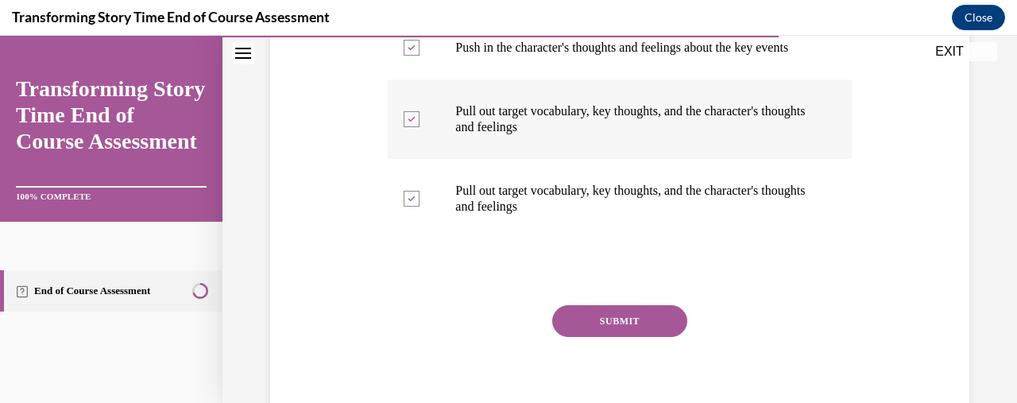
scroll to position [659, 0]
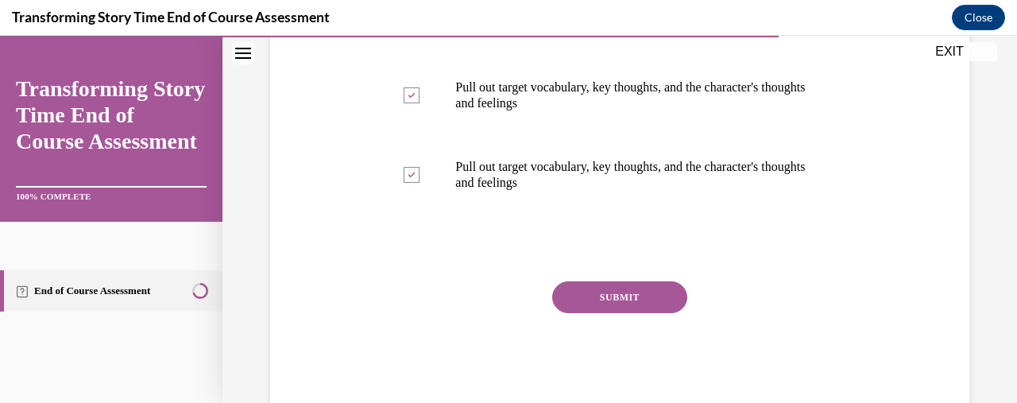
click at [591, 313] on button "SUBMIT" at bounding box center [619, 297] width 135 height 32
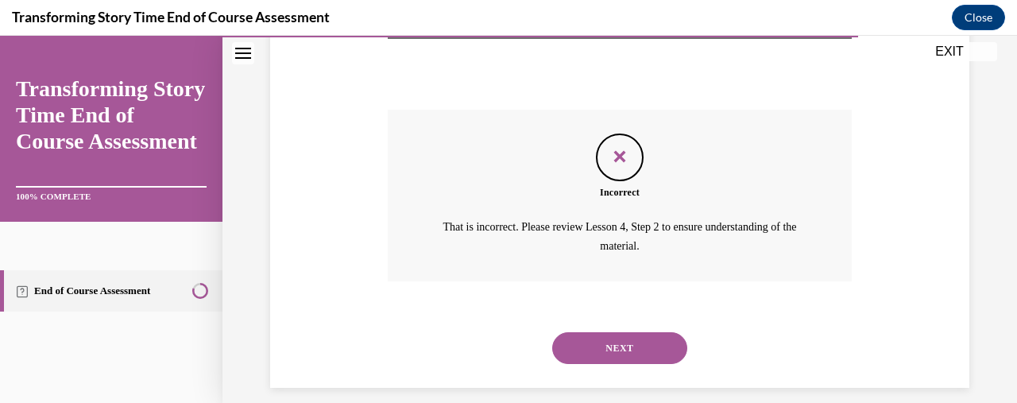
scroll to position [862, 0]
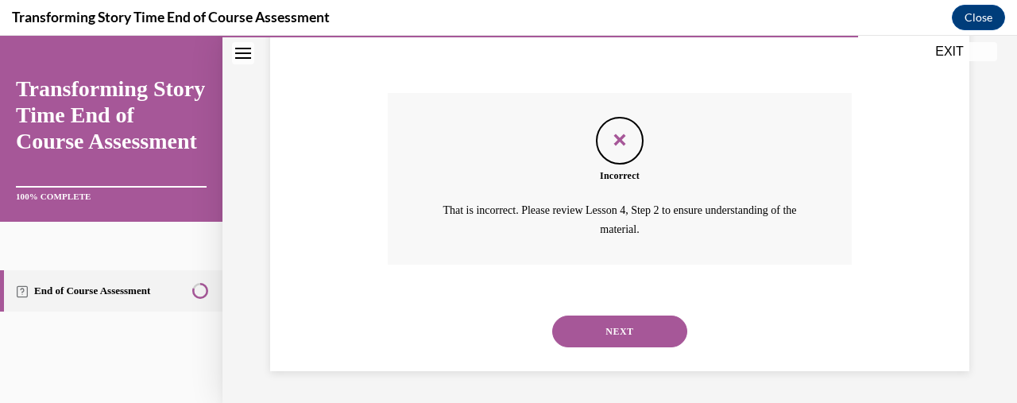
click at [604, 322] on button "NEXT" at bounding box center [619, 331] width 135 height 32
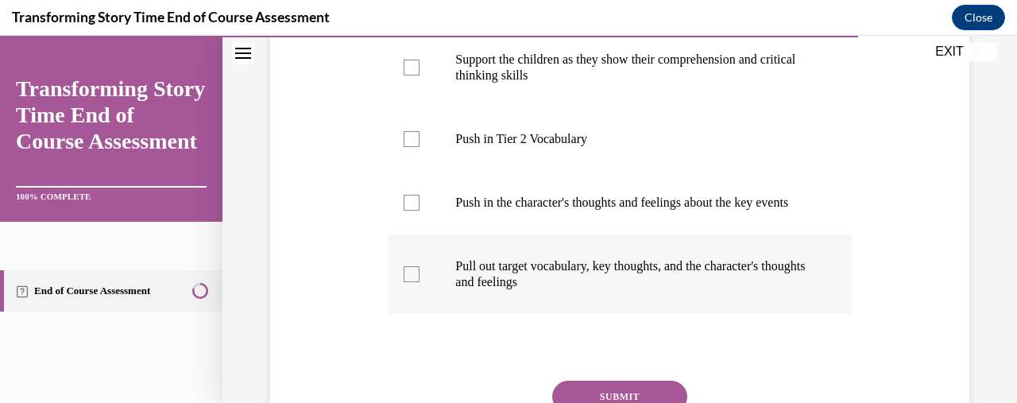
scroll to position [481, 0]
click at [572, 289] on p "Pull out target vocabulary, key thoughts, and the character's thoughts and feel…" at bounding box center [633, 273] width 356 height 32
click at [420, 281] on input "Pull out target vocabulary, key thoughts, and the character's thoughts and feel…" at bounding box center [412, 273] width 16 height 16
checkbox input "true"
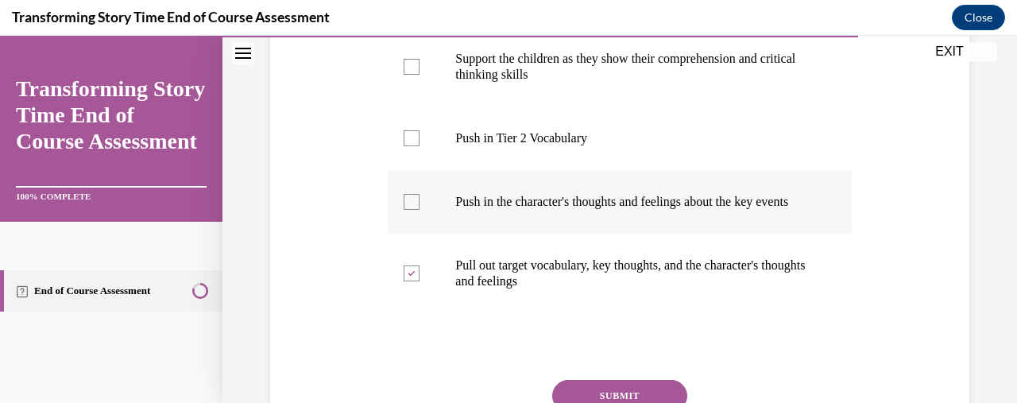
click at [609, 210] on p "Push in the character's thoughts and feelings about the key events" at bounding box center [633, 202] width 356 height 16
click at [420, 210] on input "Push in the character's thoughts and feelings about the key events" at bounding box center [412, 202] width 16 height 16
checkbox input "true"
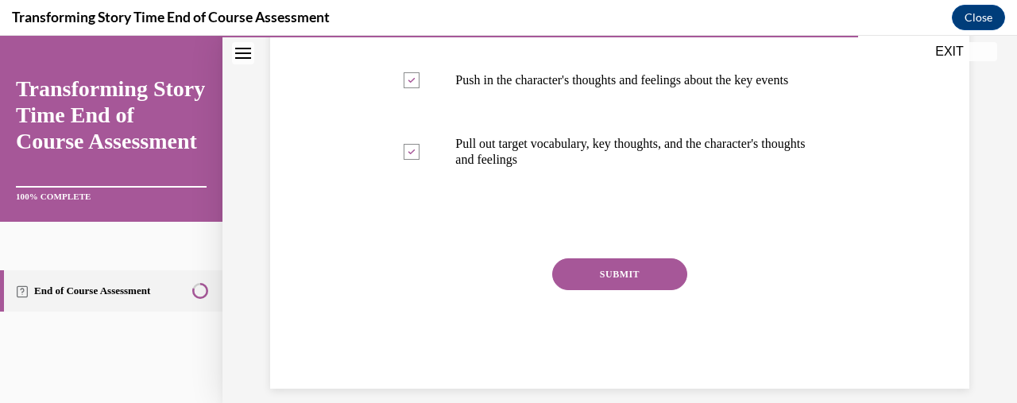
scroll to position [605, 0]
click at [619, 288] on button "SUBMIT" at bounding box center [619, 273] width 135 height 32
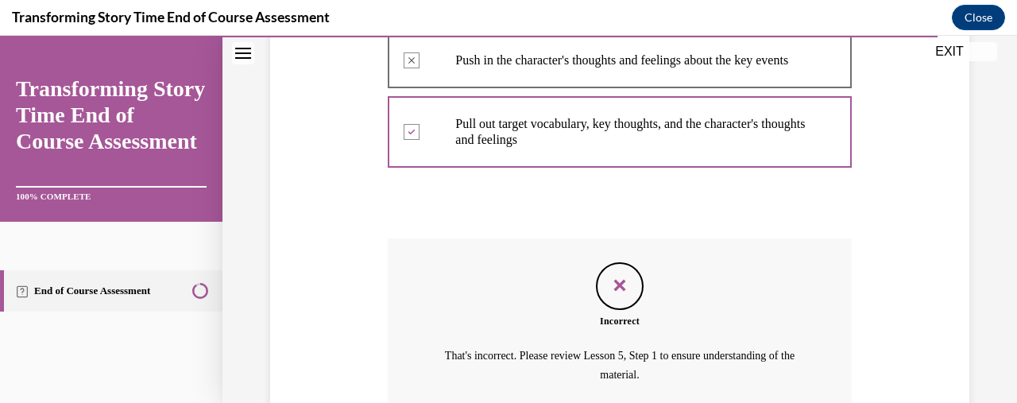
scroll to position [783, 0]
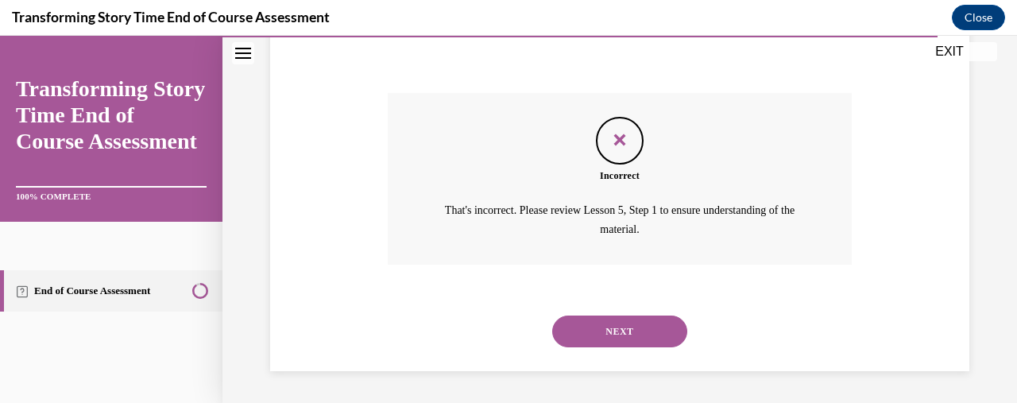
click at [613, 331] on button "NEXT" at bounding box center [619, 331] width 135 height 32
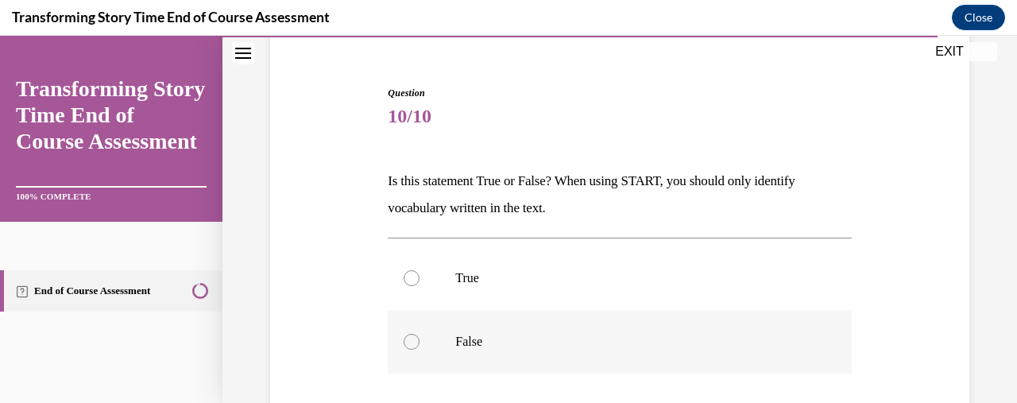
scroll to position [136, 0]
click at [556, 333] on p "False" at bounding box center [633, 341] width 356 height 16
click at [420, 333] on input "False" at bounding box center [412, 341] width 16 height 16
radio input "true"
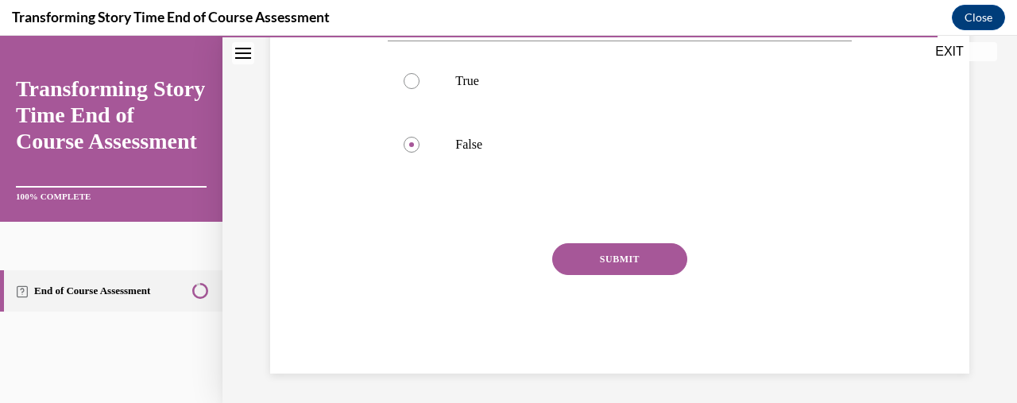
click at [590, 245] on button "SUBMIT" at bounding box center [619, 259] width 135 height 32
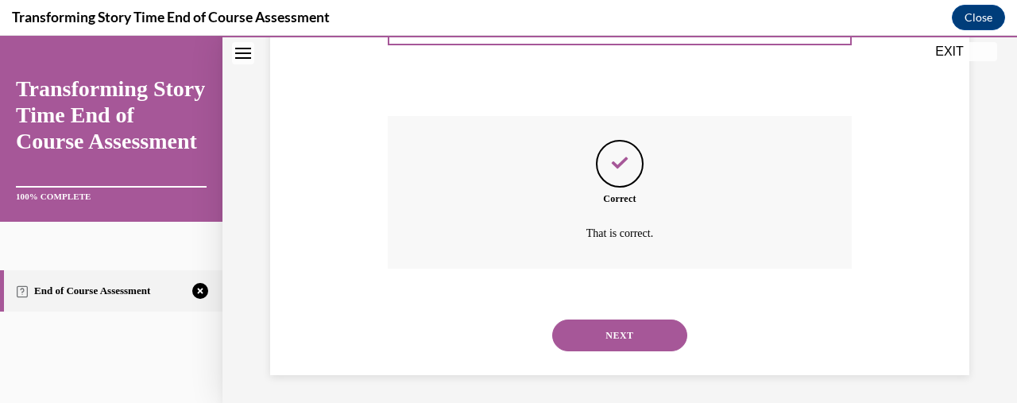
scroll to position [462, 0]
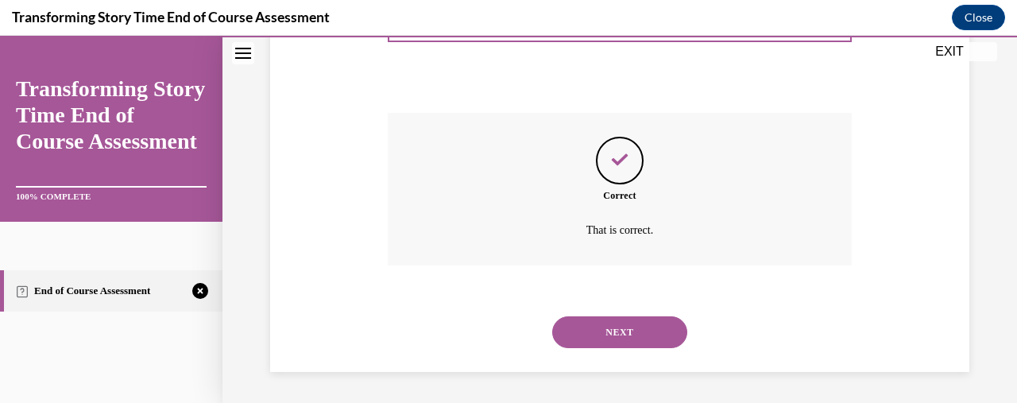
click at [601, 330] on button "NEXT" at bounding box center [619, 332] width 135 height 32
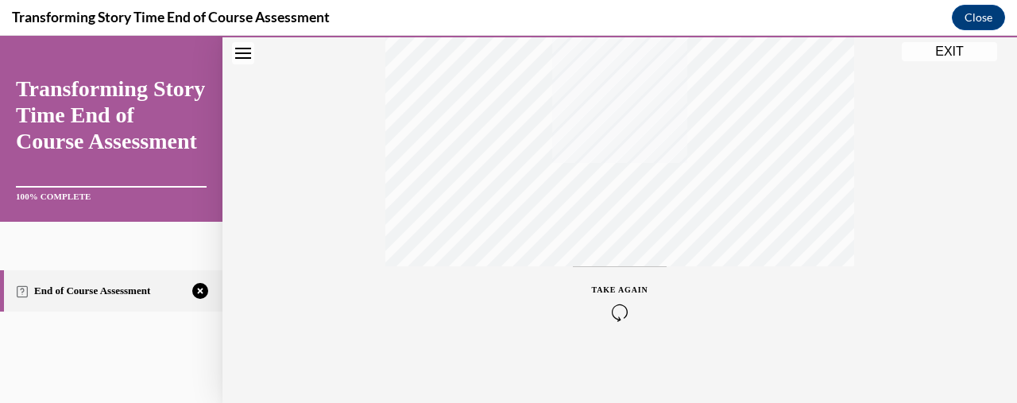
scroll to position [447, 0]
click at [617, 292] on div "TAKE AGAIN" at bounding box center [620, 296] width 56 height 37
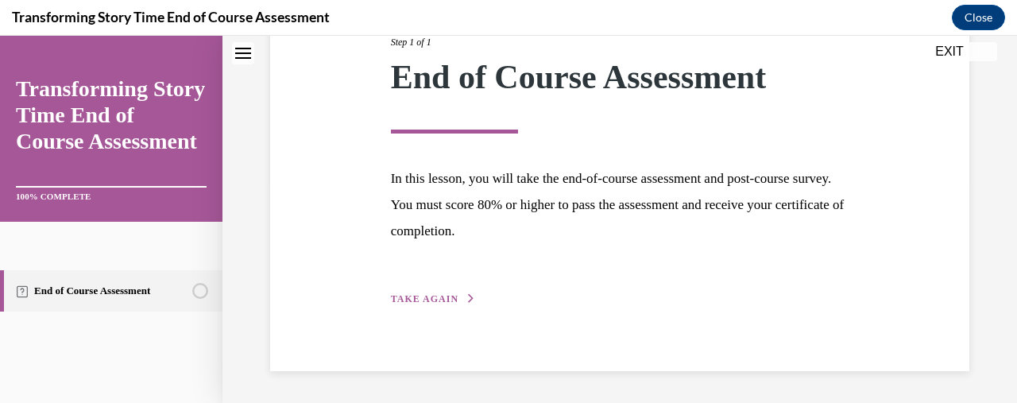
scroll to position [221, 0]
click at [431, 301] on span "TAKE AGAIN" at bounding box center [425, 300] width 68 height 11
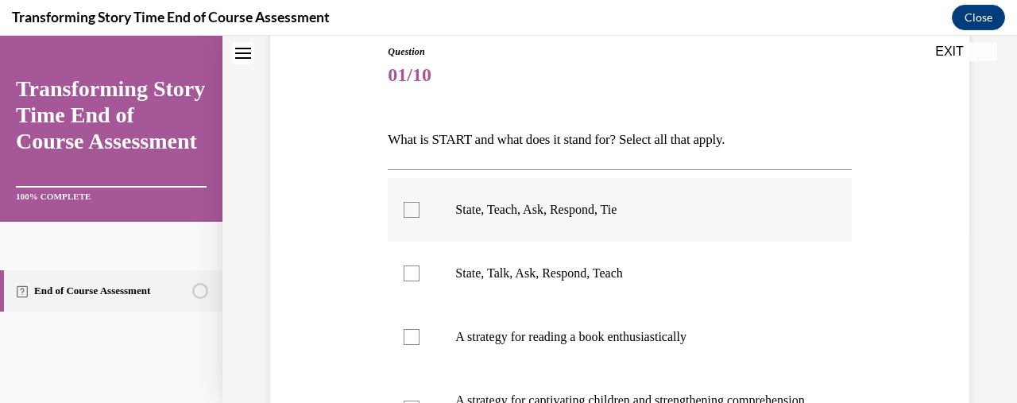
click at [471, 213] on p "State, Teach, Ask, Respond, Tie" at bounding box center [633, 210] width 356 height 16
click at [420, 213] on input "State, Teach, Ask, Respond, Tie" at bounding box center [412, 210] width 16 height 16
checkbox input "true"
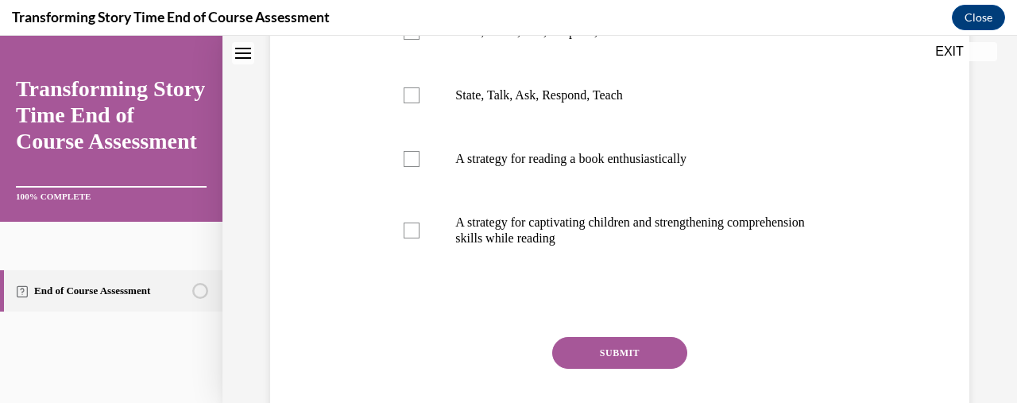
scroll to position [354, 0]
click at [597, 341] on button "SUBMIT" at bounding box center [619, 353] width 135 height 32
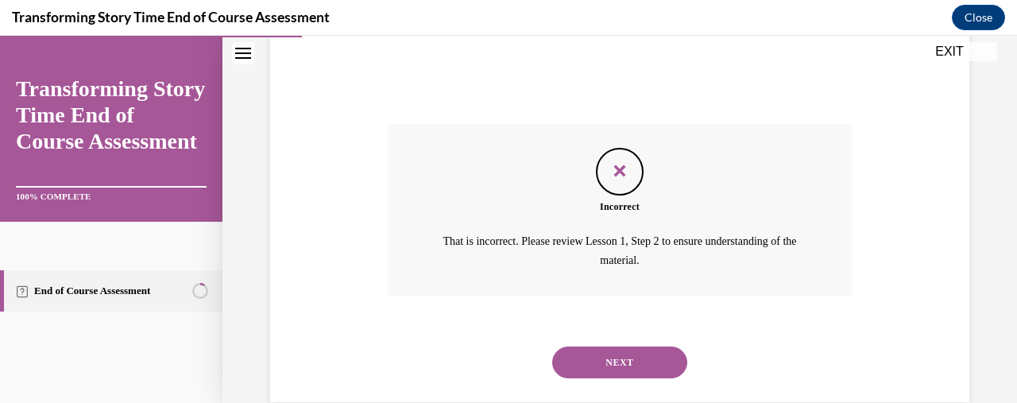
scroll to position [597, 0]
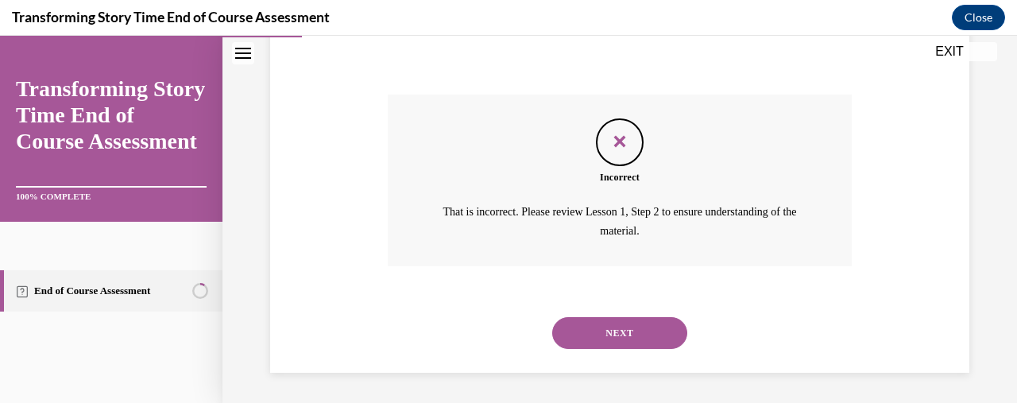
click at [590, 338] on button "NEXT" at bounding box center [619, 333] width 135 height 32
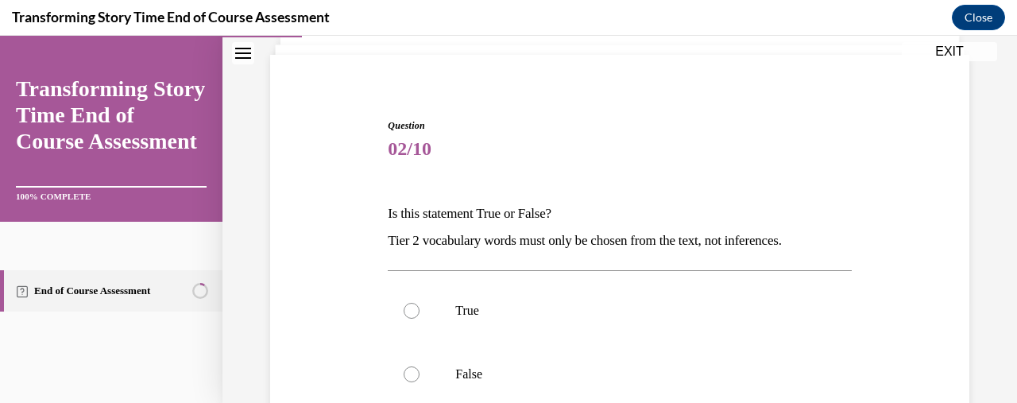
scroll to position [102, 0]
click at [536, 362] on label "False" at bounding box center [619, 375] width 463 height 64
click at [420, 367] on input "False" at bounding box center [412, 375] width 16 height 16
radio input "true"
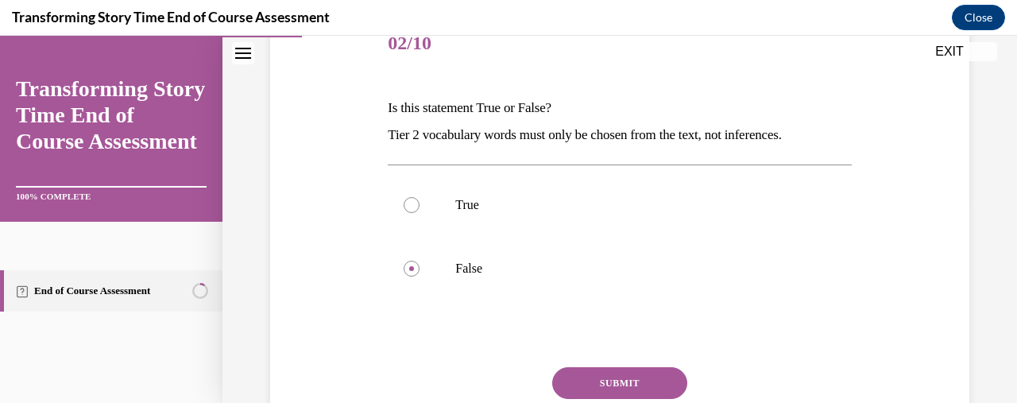
scroll to position [210, 0]
click at [596, 382] on button "SUBMIT" at bounding box center [619, 381] width 135 height 32
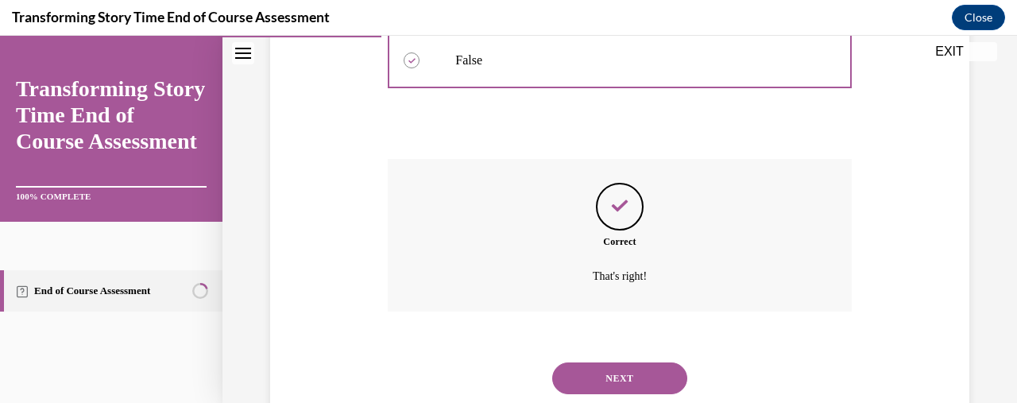
scroll to position [462, 0]
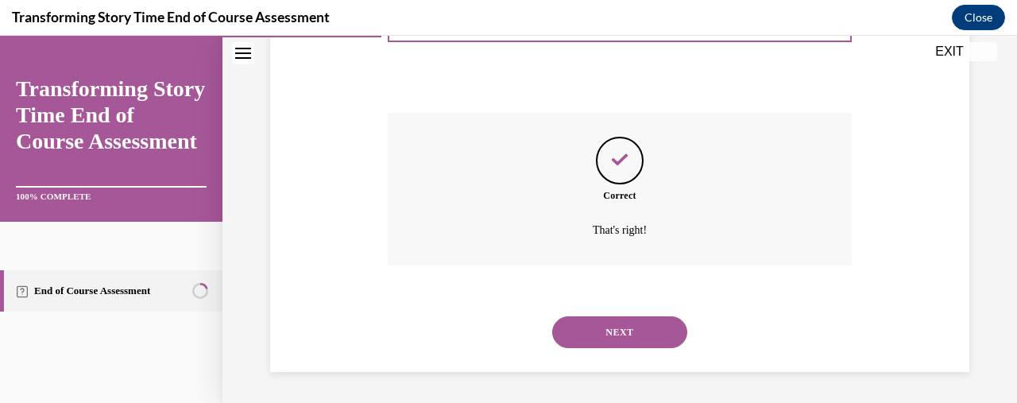
click at [624, 314] on div "NEXT" at bounding box center [619, 332] width 463 height 64
click at [620, 326] on button "NEXT" at bounding box center [619, 332] width 135 height 32
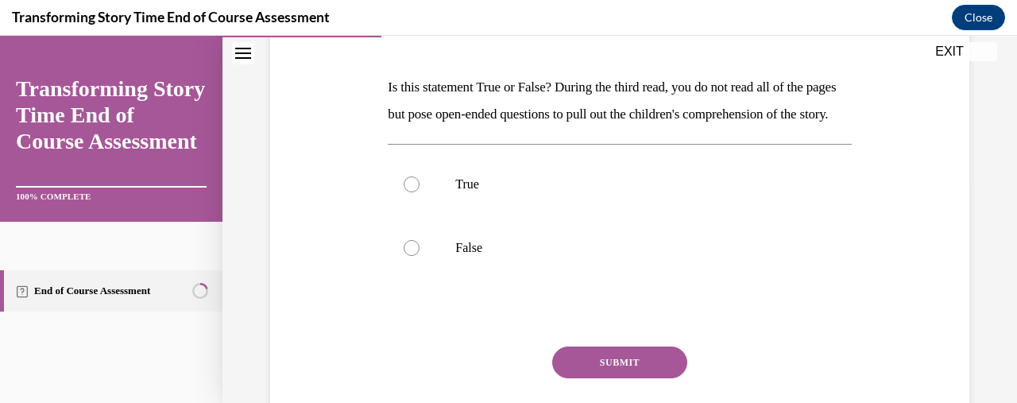
scroll to position [233, 0]
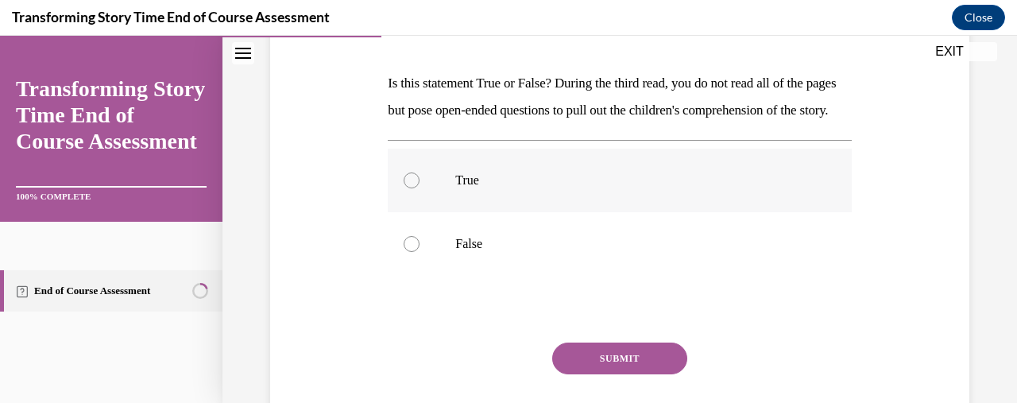
click at [515, 188] on p "True" at bounding box center [633, 180] width 356 height 16
click at [420, 188] on input "True" at bounding box center [412, 180] width 16 height 16
radio input "true"
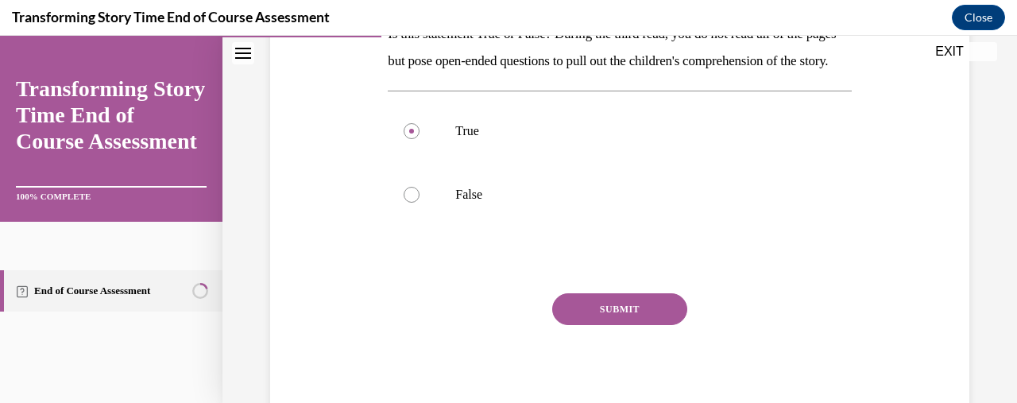
scroll to position [310, 0]
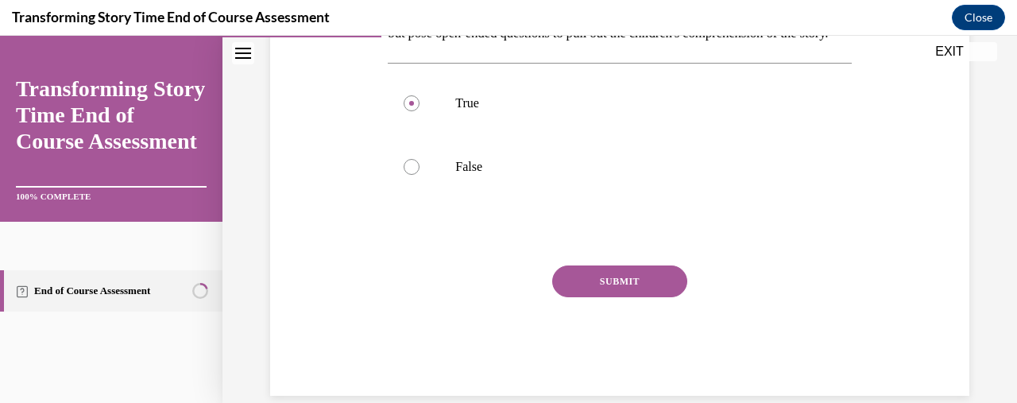
click at [582, 297] on button "SUBMIT" at bounding box center [619, 281] width 135 height 32
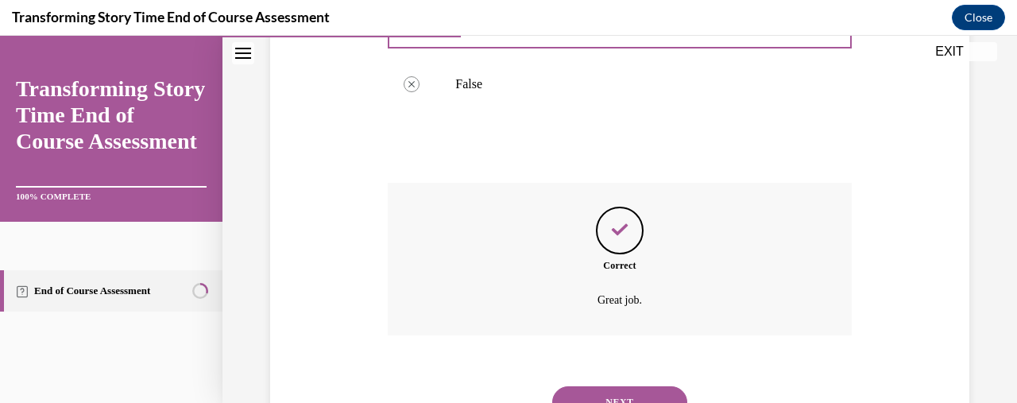
scroll to position [489, 0]
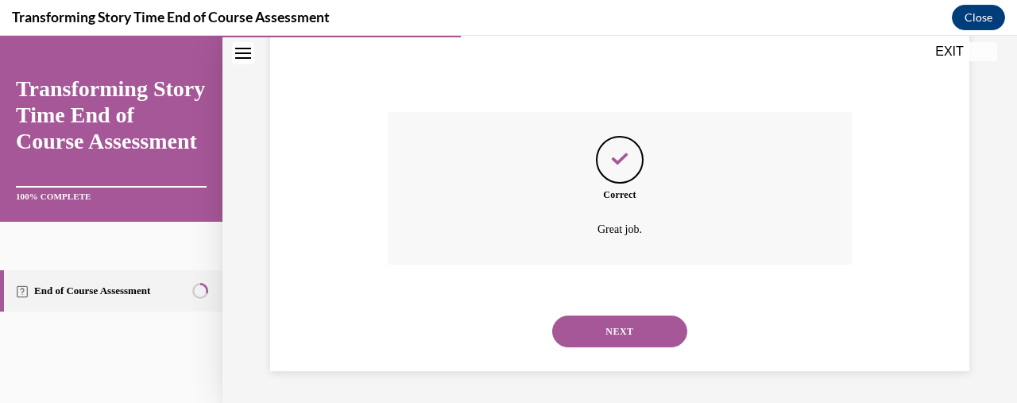
click at [580, 338] on button "NEXT" at bounding box center [619, 331] width 135 height 32
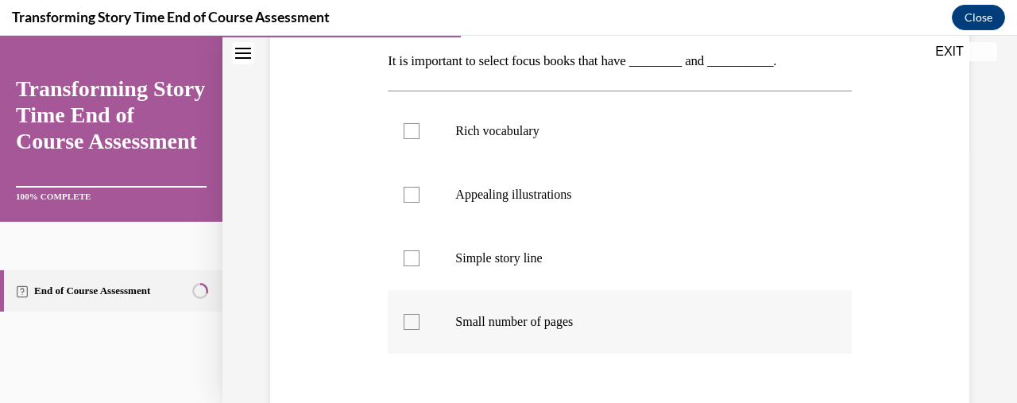
scroll to position [257, 0]
click at [413, 137] on label "Rich vocabulary" at bounding box center [619, 130] width 463 height 64
click at [413, 137] on input "Rich vocabulary" at bounding box center [412, 130] width 16 height 16
checkbox input "true"
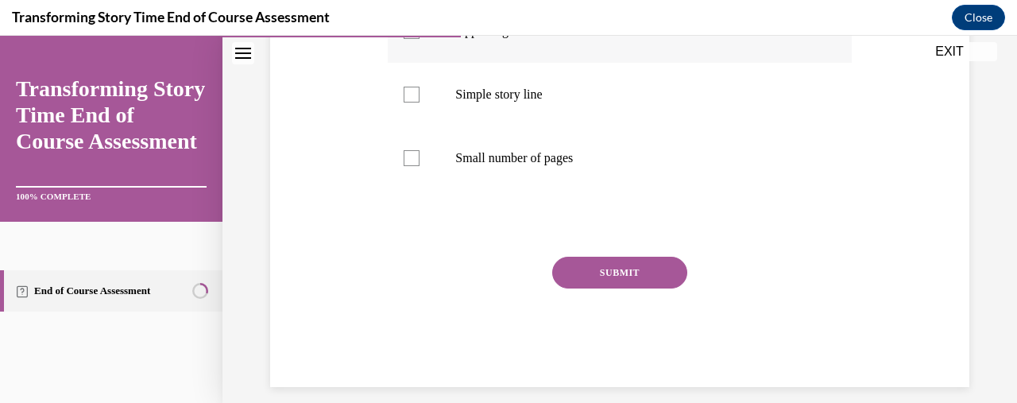
scroll to position [420, 0]
click at [598, 268] on button "SUBMIT" at bounding box center [619, 272] width 135 height 32
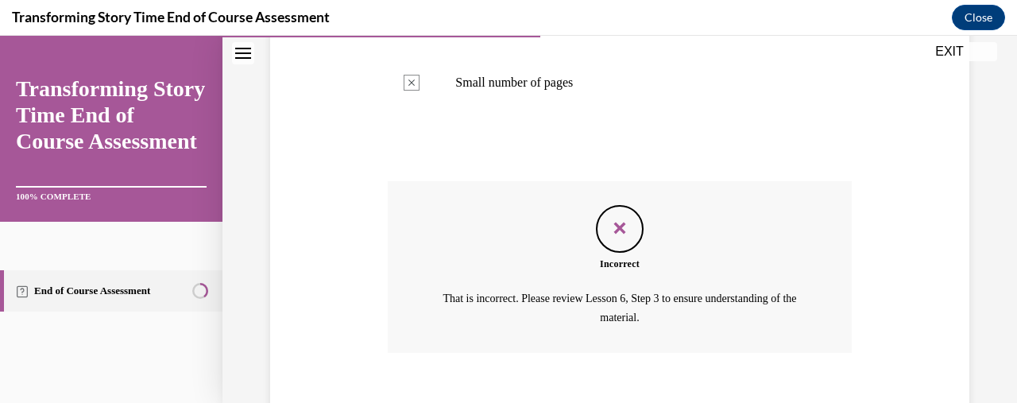
scroll to position [581, 0]
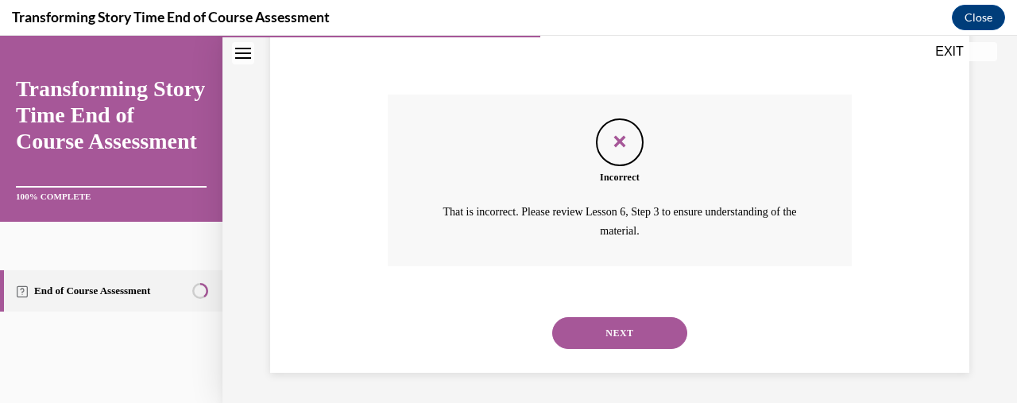
click at [618, 333] on button "NEXT" at bounding box center [619, 333] width 135 height 32
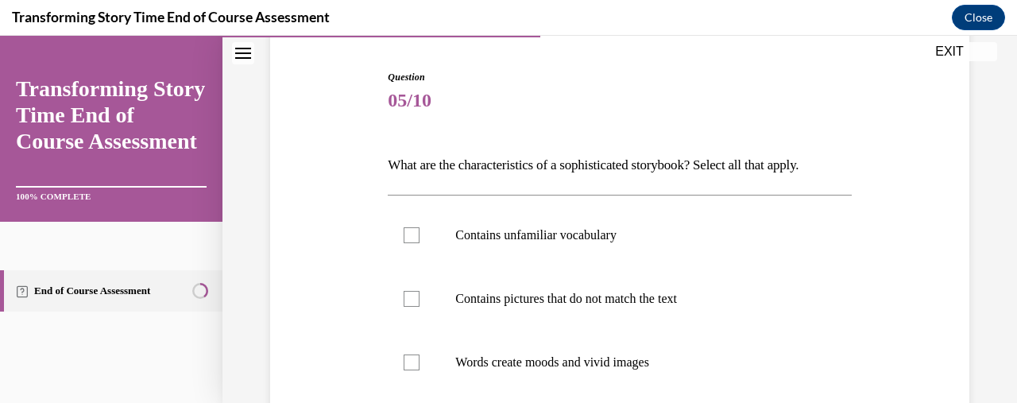
scroll to position [154, 0]
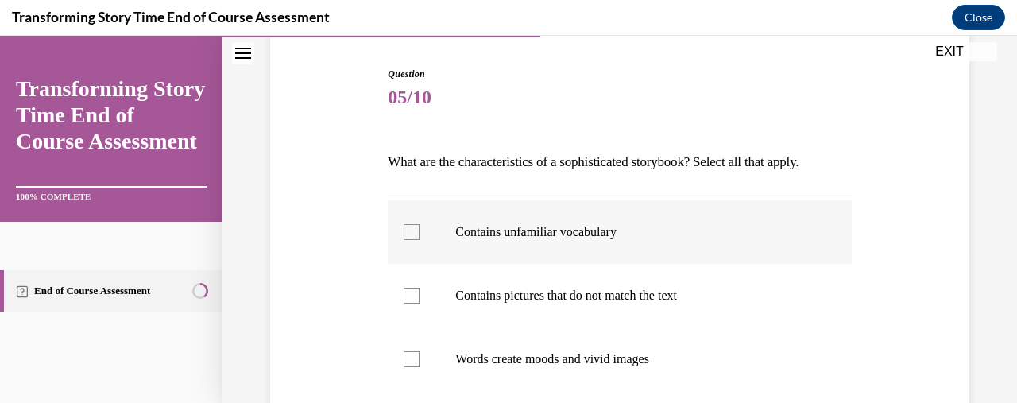
click at [404, 233] on div at bounding box center [412, 232] width 16 height 16
click at [404, 233] on input "Contains unfamiliar vocabulary" at bounding box center [412, 232] width 16 height 16
checkbox input "true"
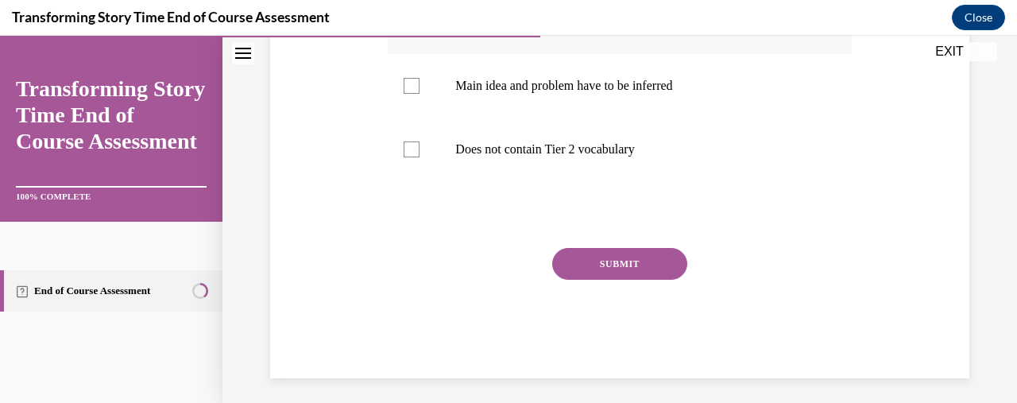
scroll to position [497, 0]
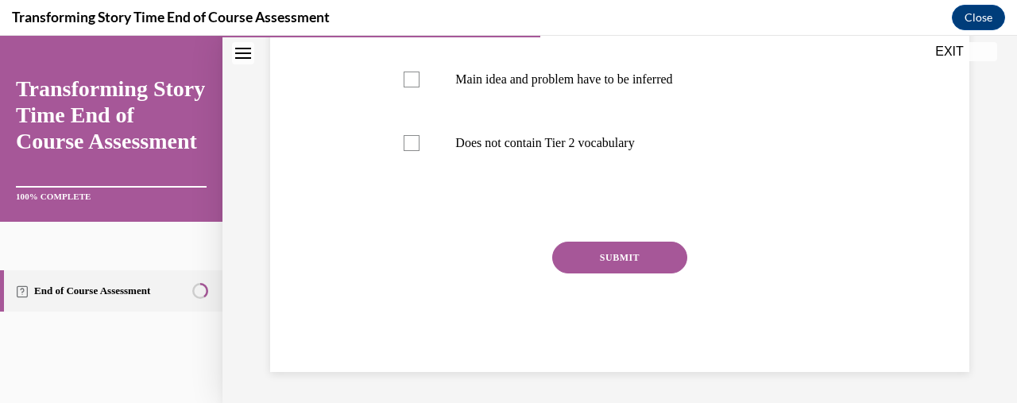
click at [617, 253] on button "SUBMIT" at bounding box center [619, 258] width 135 height 32
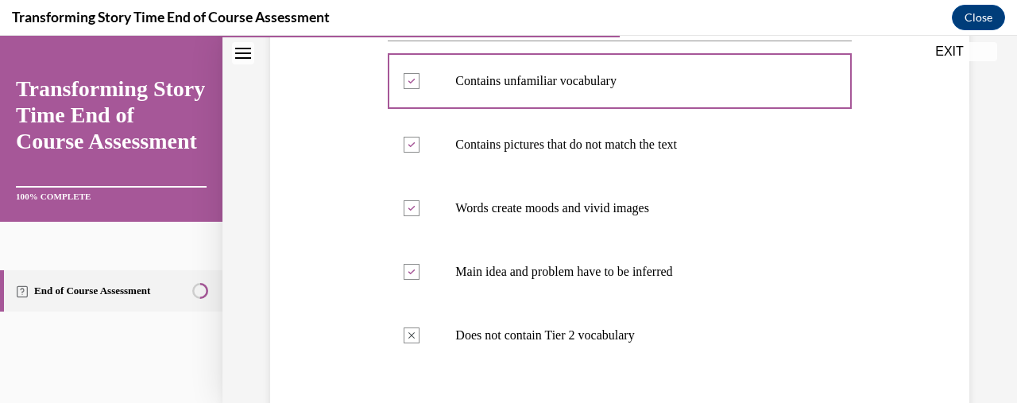
scroll to position [304, 0]
